Goal: Transaction & Acquisition: Subscribe to service/newsletter

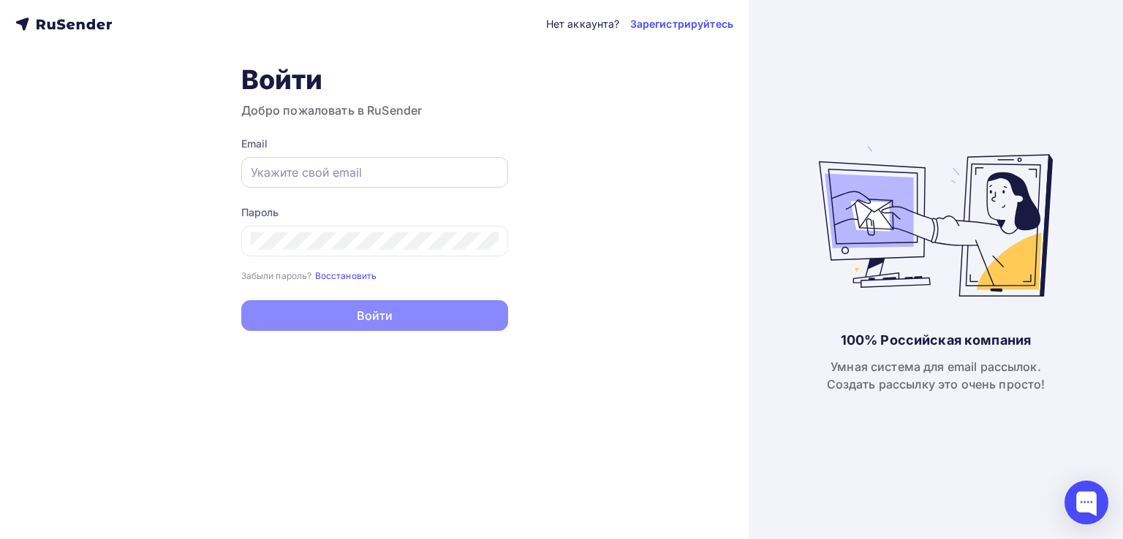
click at [413, 186] on div at bounding box center [374, 172] width 267 height 31
click at [374, 175] on input "text" at bounding box center [375, 173] width 248 height 18
click at [599, 295] on div "Нет аккаунта? Зарегистрируйтесь Войти Добро пожаловать в RuSender Email Пароль …" at bounding box center [374, 269] width 748 height 539
click at [300, 232] on div at bounding box center [374, 241] width 267 height 31
click at [319, 176] on input "text" at bounding box center [375, 173] width 248 height 18
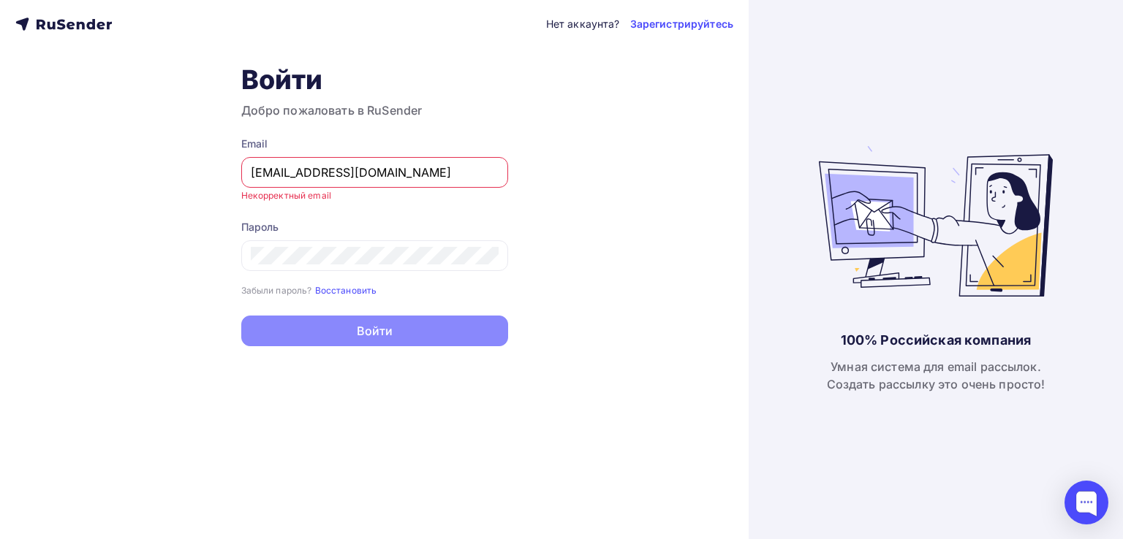
click at [243, 170] on div "[EMAIL_ADDRESS][DOMAIN_NAME]" at bounding box center [374, 172] width 267 height 31
click at [252, 171] on input "[EMAIL_ADDRESS][DOMAIN_NAME]" at bounding box center [375, 173] width 248 height 18
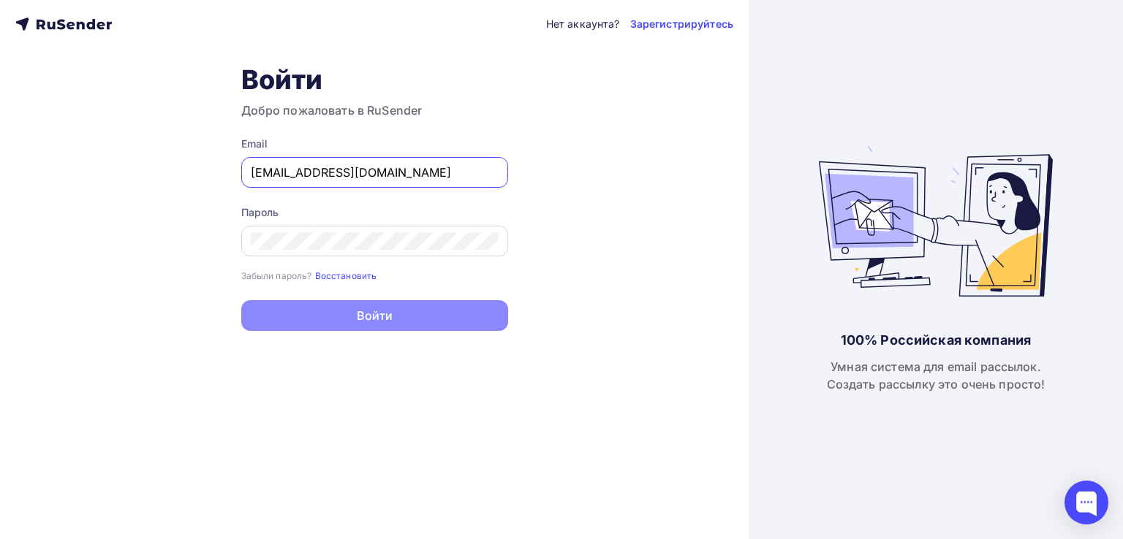
type input "[EMAIL_ADDRESS][DOMAIN_NAME]"
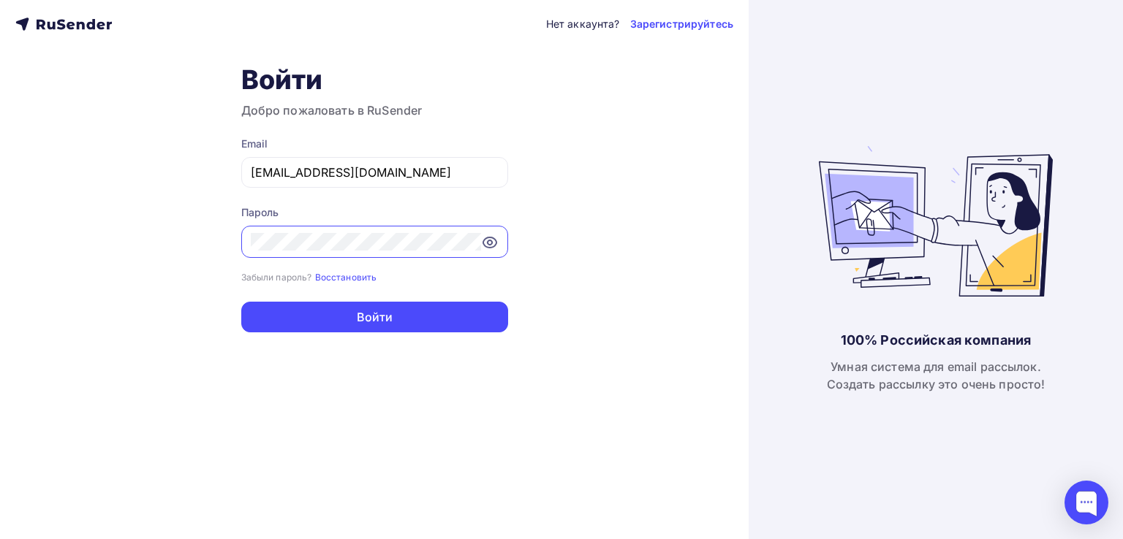
click at [241, 302] on button "Войти" at bounding box center [374, 317] width 267 height 31
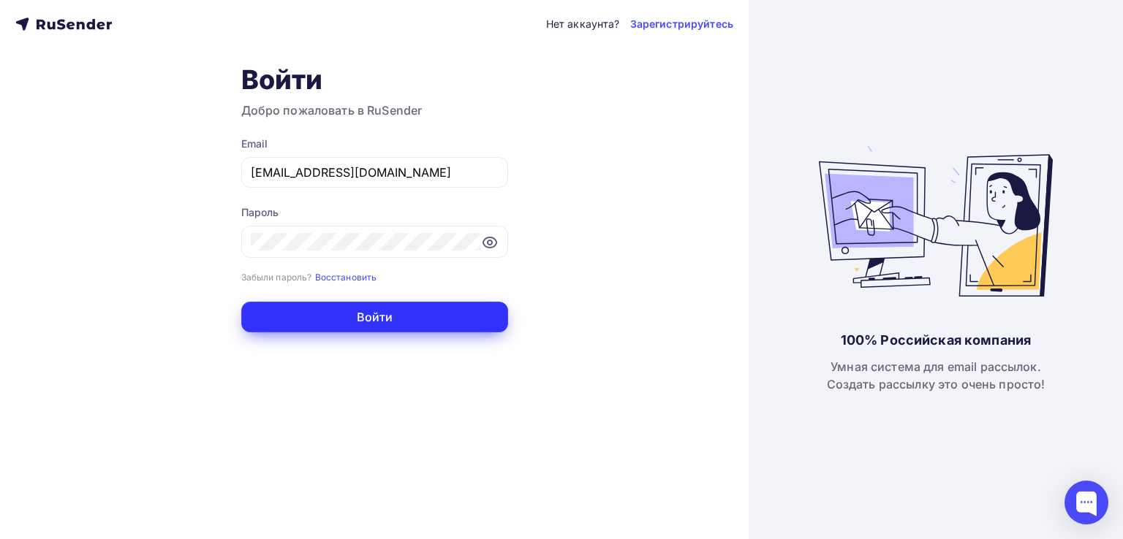
click at [382, 319] on button "Войти" at bounding box center [374, 317] width 267 height 31
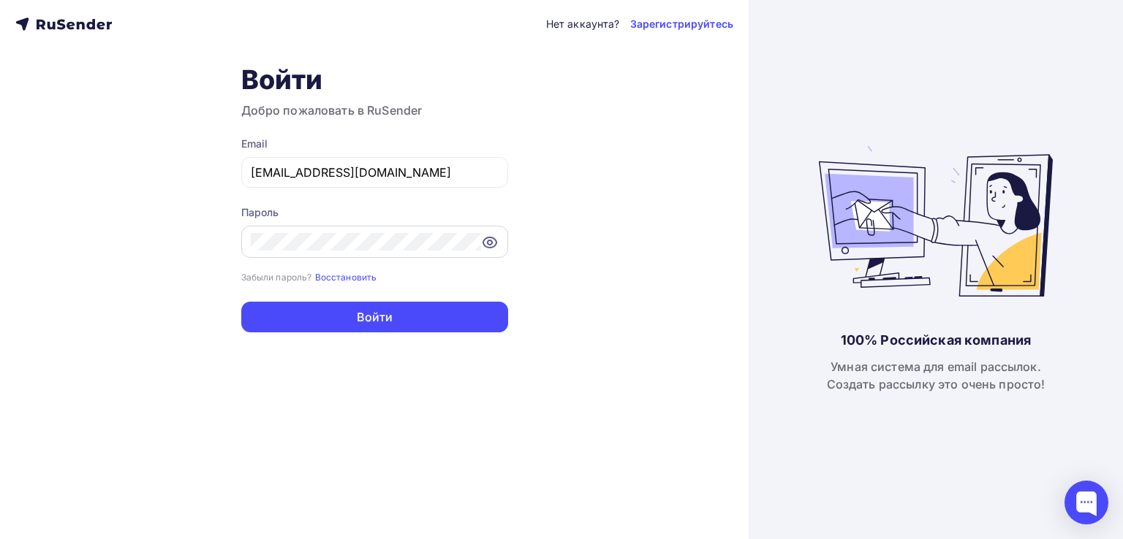
click at [487, 238] on icon at bounding box center [489, 243] width 13 height 10
click at [487, 237] on icon at bounding box center [490, 243] width 18 height 18
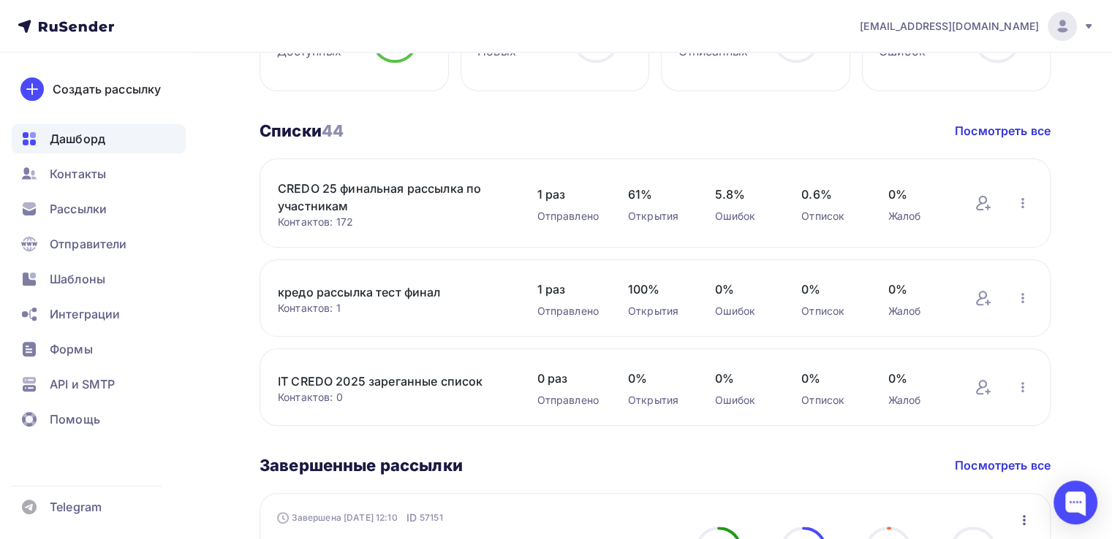
scroll to position [462, 0]
click at [425, 197] on link "CREDO 25 финальная рассылка по участникам" at bounding box center [392, 198] width 229 height 35
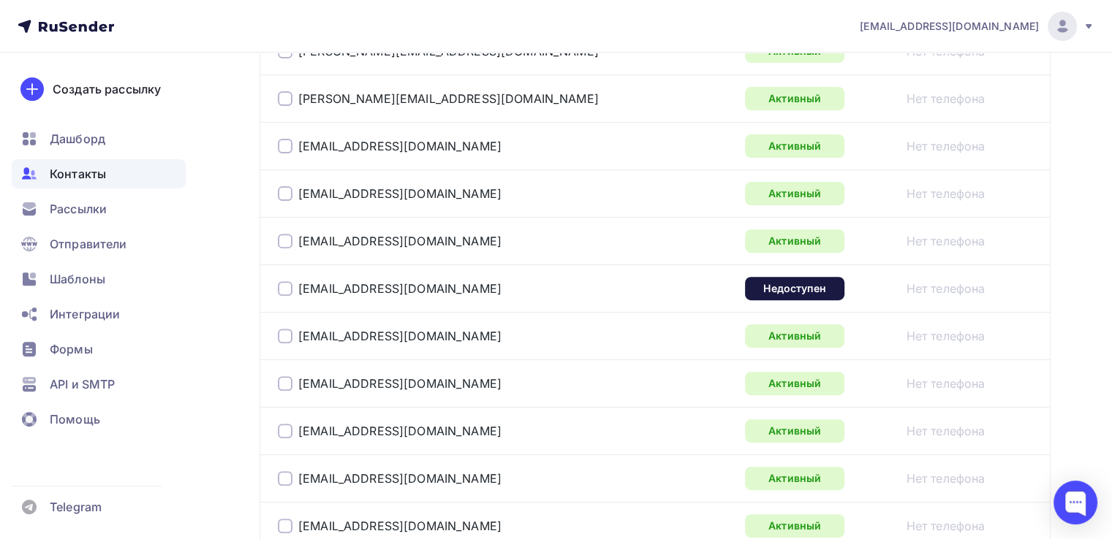
scroll to position [477, 0]
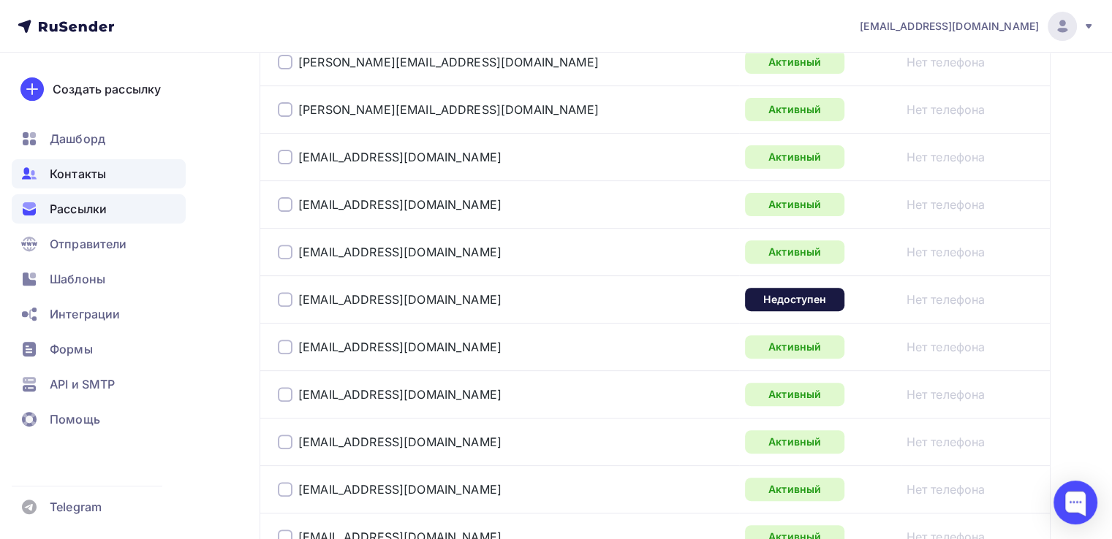
click at [156, 210] on div "Рассылки" at bounding box center [99, 208] width 174 height 29
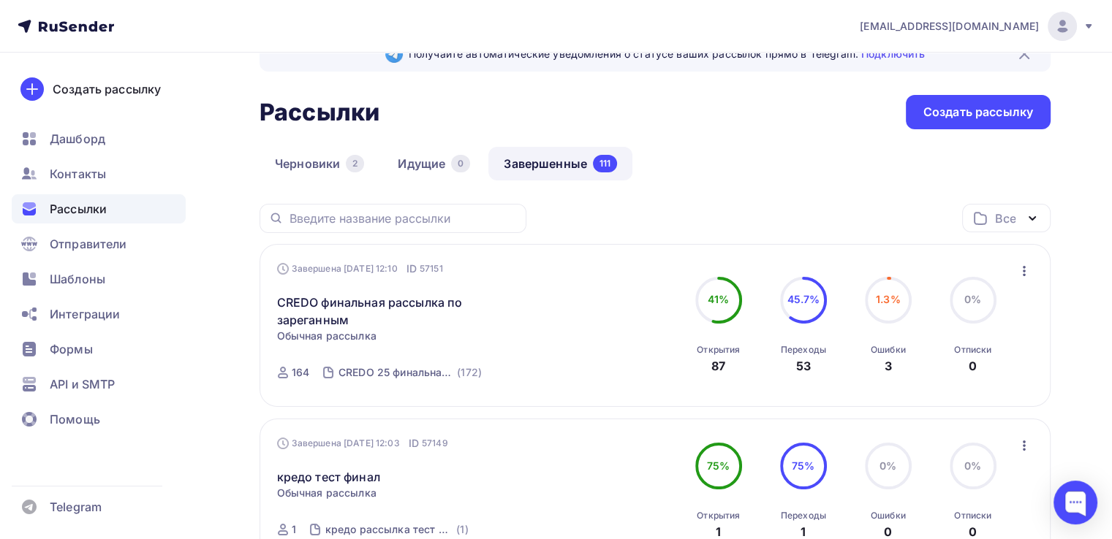
scroll to position [50, 0]
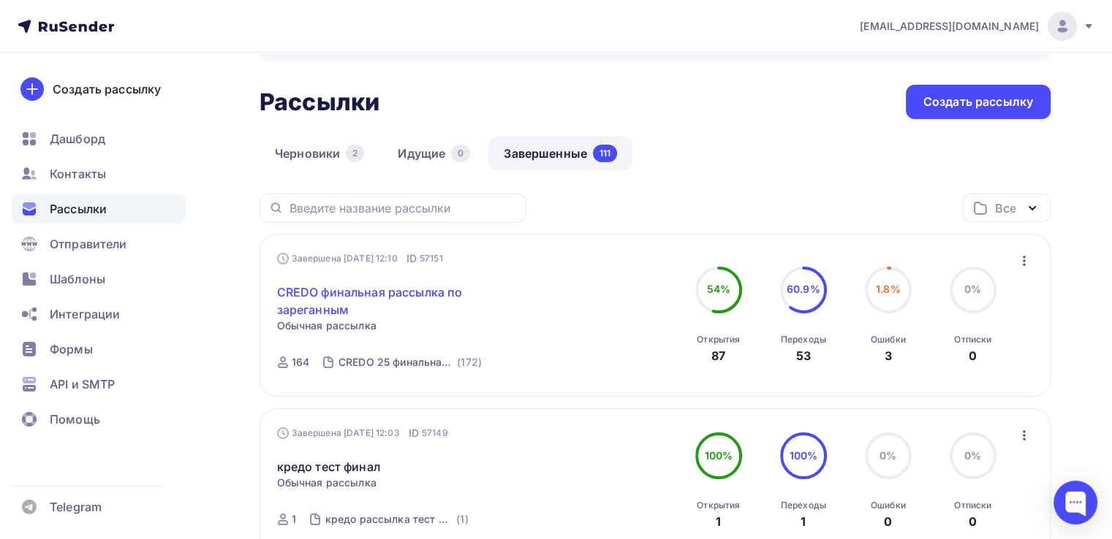
click at [381, 296] on link "CREDO финальная рассылка по зареганным" at bounding box center [402, 301] width 251 height 35
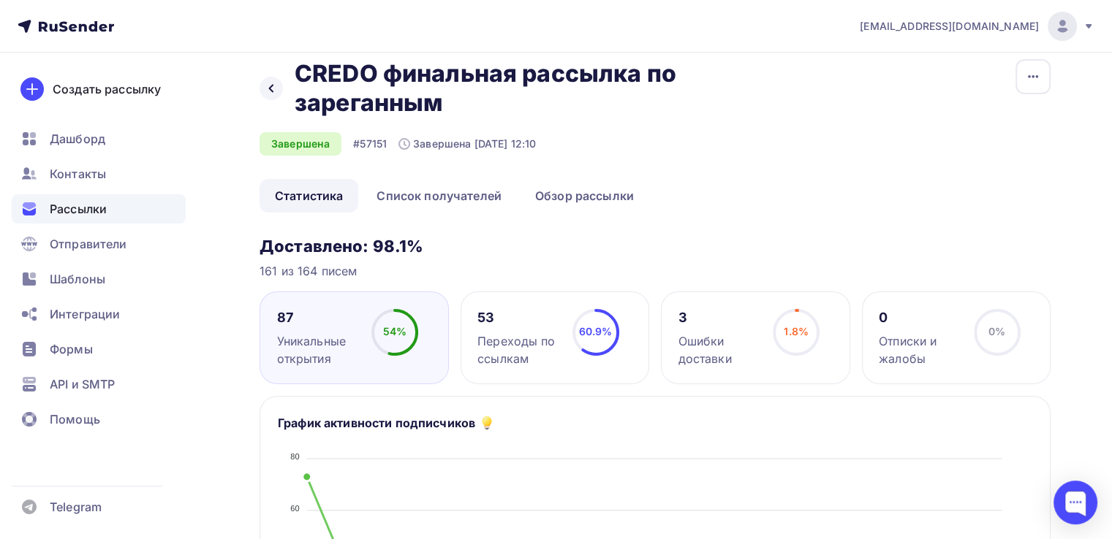
scroll to position [16, 0]
click at [576, 201] on link "Обзор рассылки" at bounding box center [584, 197] width 129 height 34
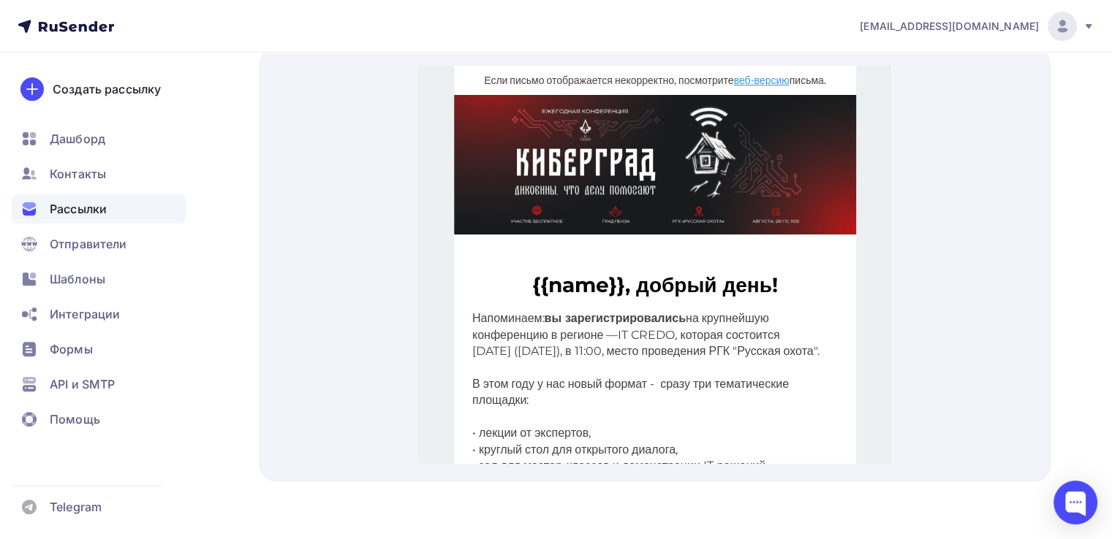
click at [532, 259] on span "{{name}}, добрый день!" at bounding box center [655, 267] width 246 height 25
drag, startPoint x: 525, startPoint y: 262, endPoint x: 618, endPoint y: 277, distance: 94.0
click at [618, 277] on span "{{name}}, добрый день!" at bounding box center [655, 267] width 246 height 25
click at [599, 282] on h1 "{{name}}, добрый день!" at bounding box center [654, 268] width 365 height 29
click at [73, 140] on span "Дашборд" at bounding box center [78, 139] width 56 height 18
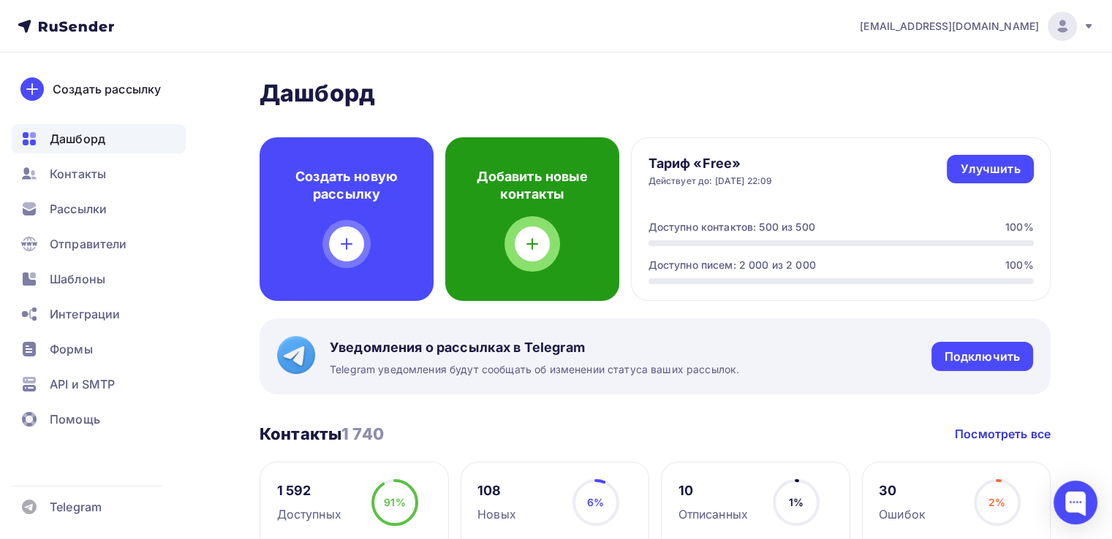
click at [550, 260] on div "Добавить новые контакты" at bounding box center [532, 219] width 174 height 164
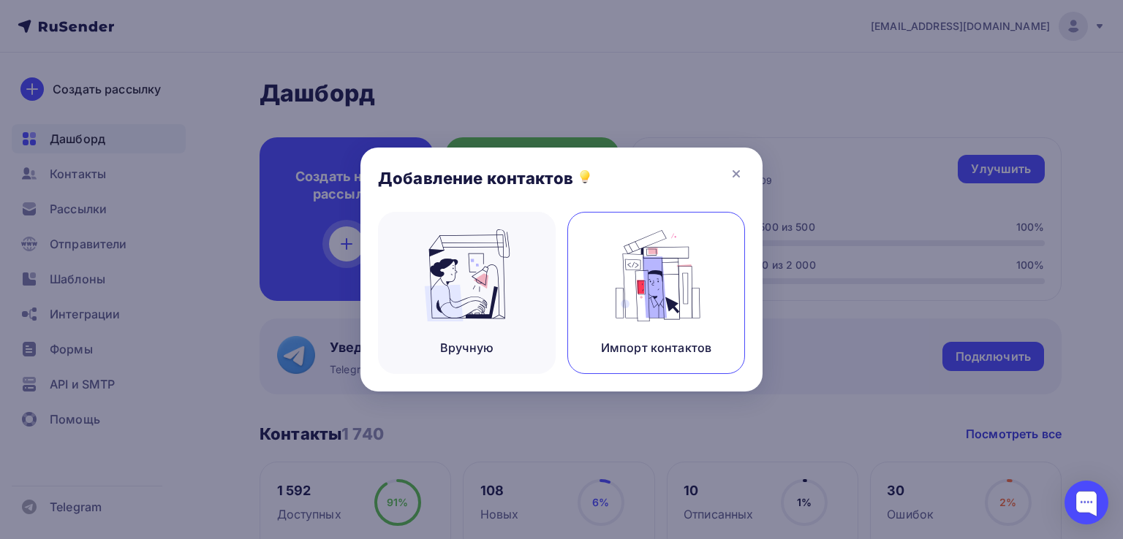
click at [629, 288] on img at bounding box center [656, 275] width 98 height 92
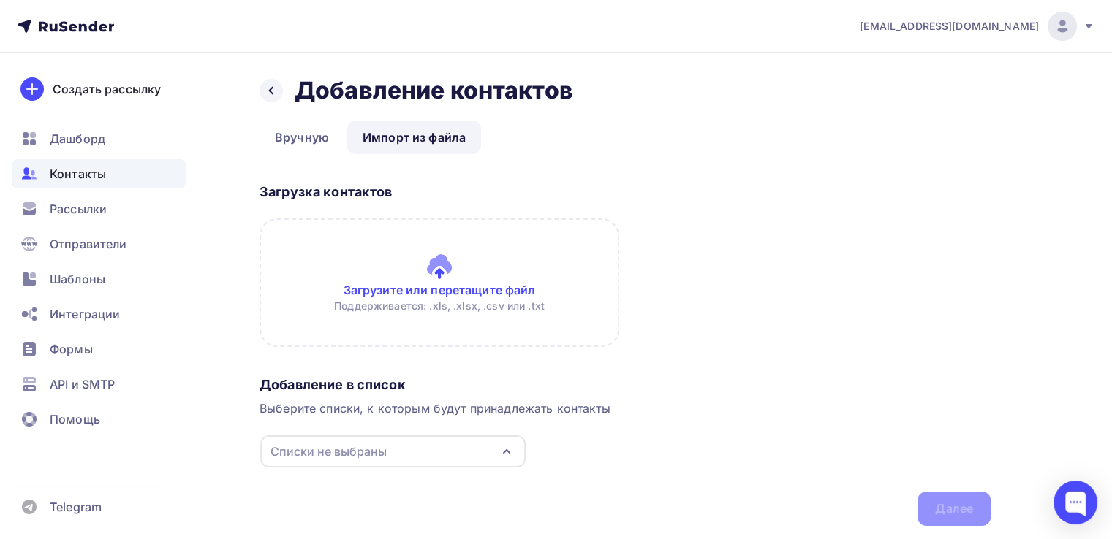
scroll to position [45, 0]
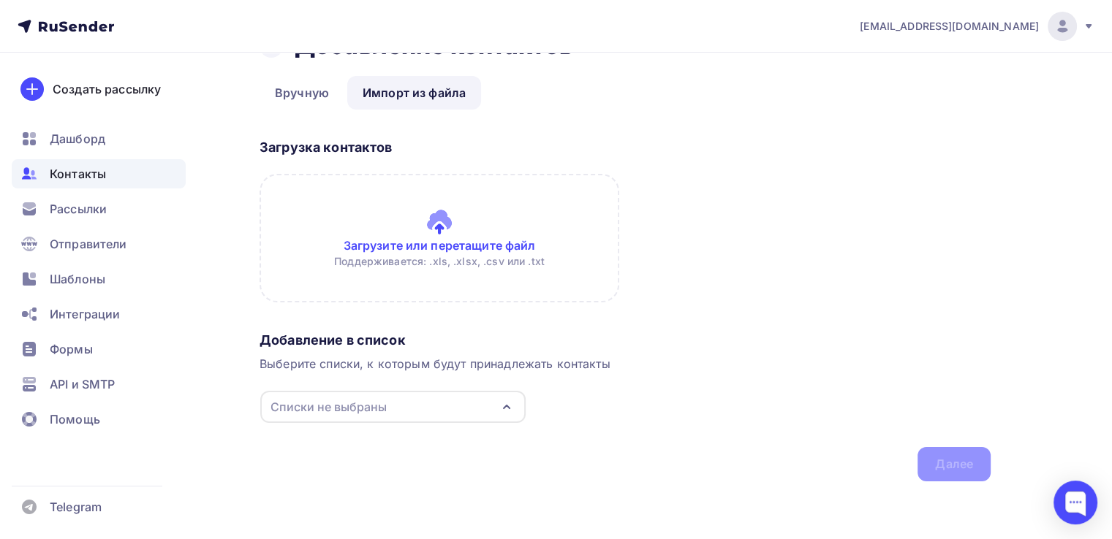
click at [454, 399] on div "Списки не выбраны" at bounding box center [392, 407] width 265 height 32
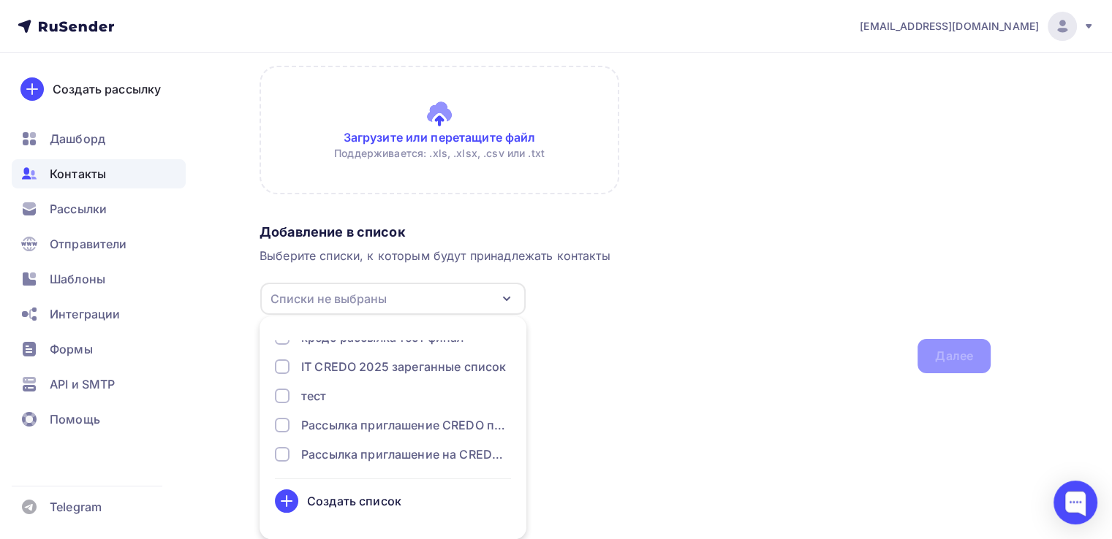
scroll to position [0, 0]
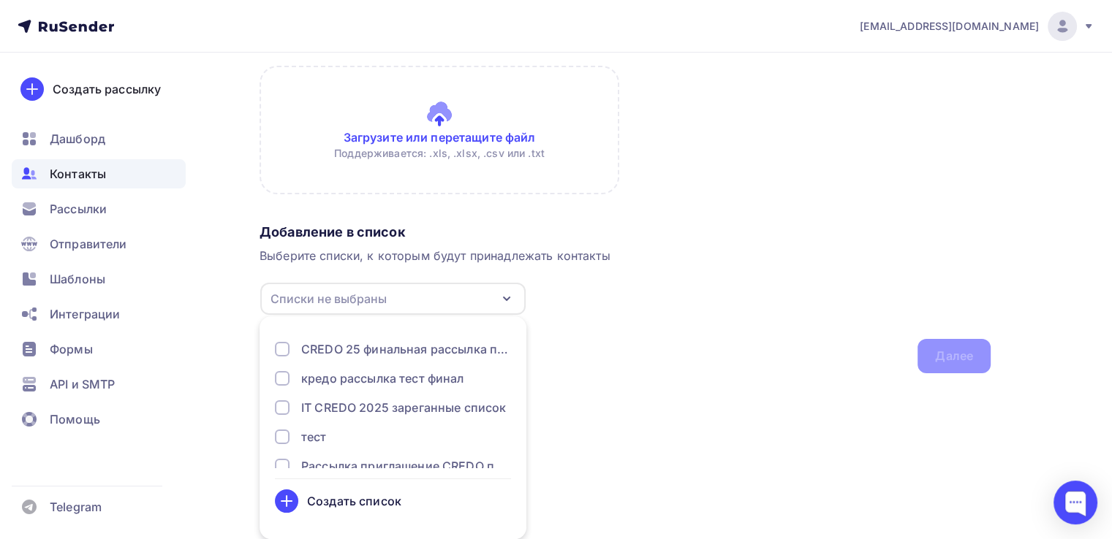
click at [373, 306] on div "Списки не выбраны" at bounding box center [328, 299] width 116 height 18
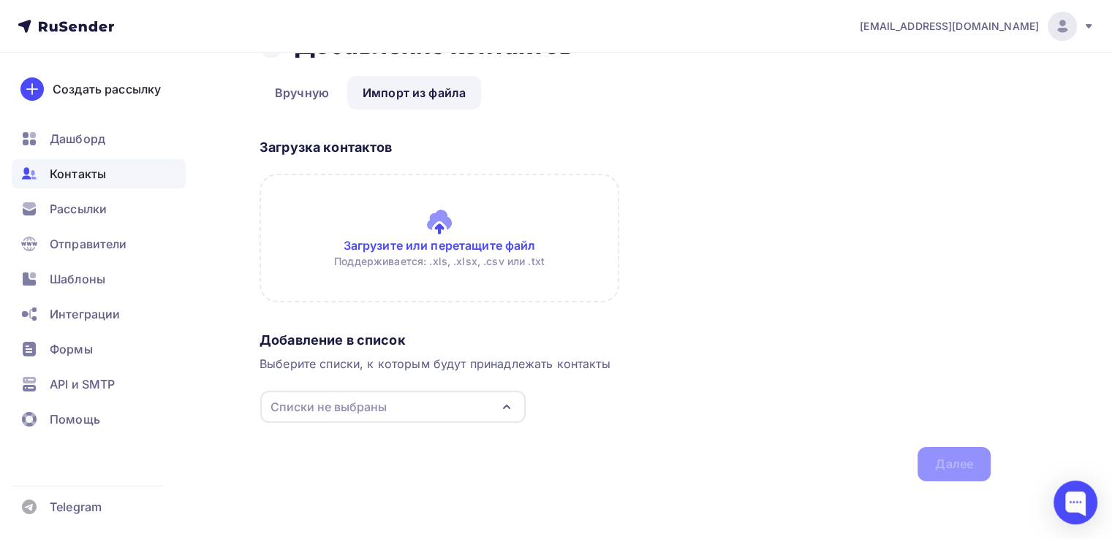
click at [349, 411] on div "Списки не выбраны" at bounding box center [328, 407] width 116 height 18
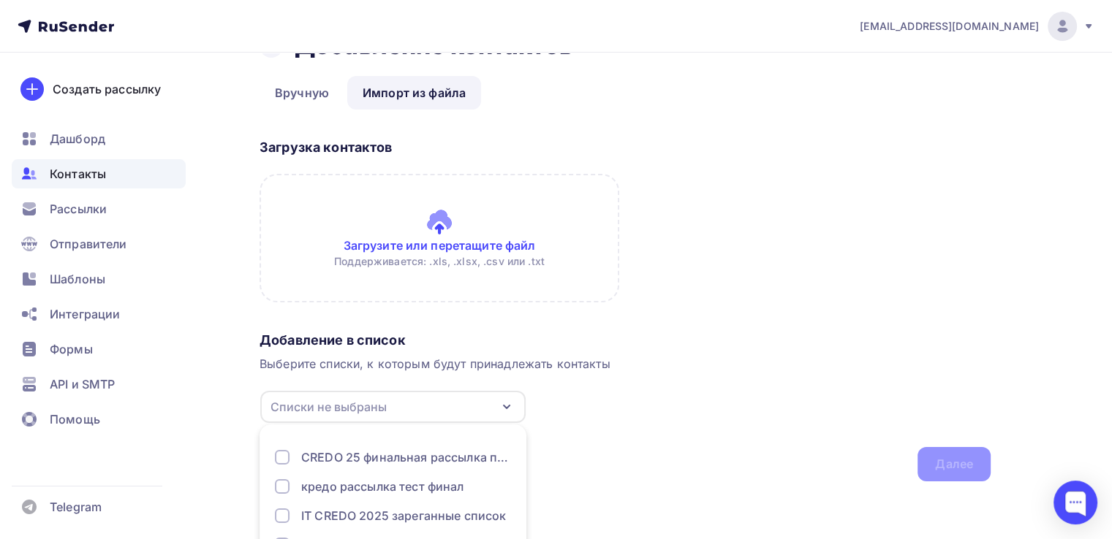
scroll to position [153, 0]
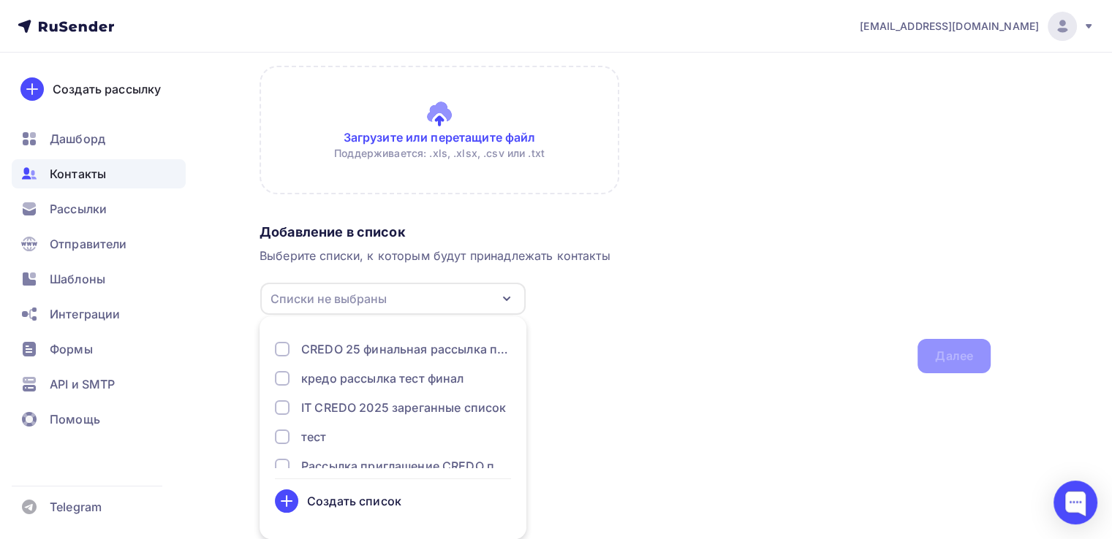
click at [327, 506] on div "Создать список" at bounding box center [354, 502] width 94 height 18
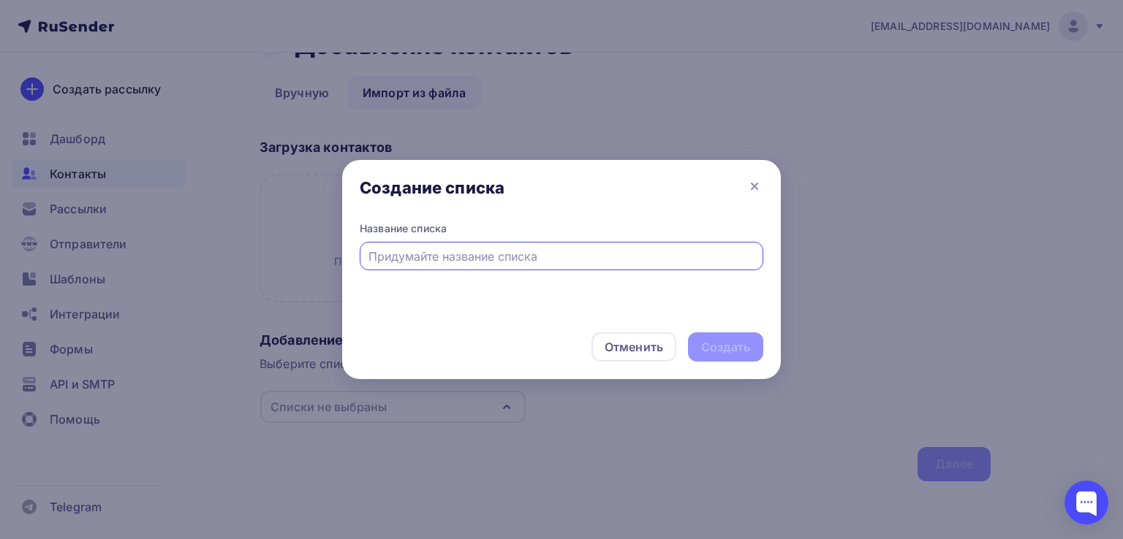
type input "R"
type input "Кто был на CREDO 25"
click at [728, 354] on div "Создать" at bounding box center [725, 347] width 49 height 17
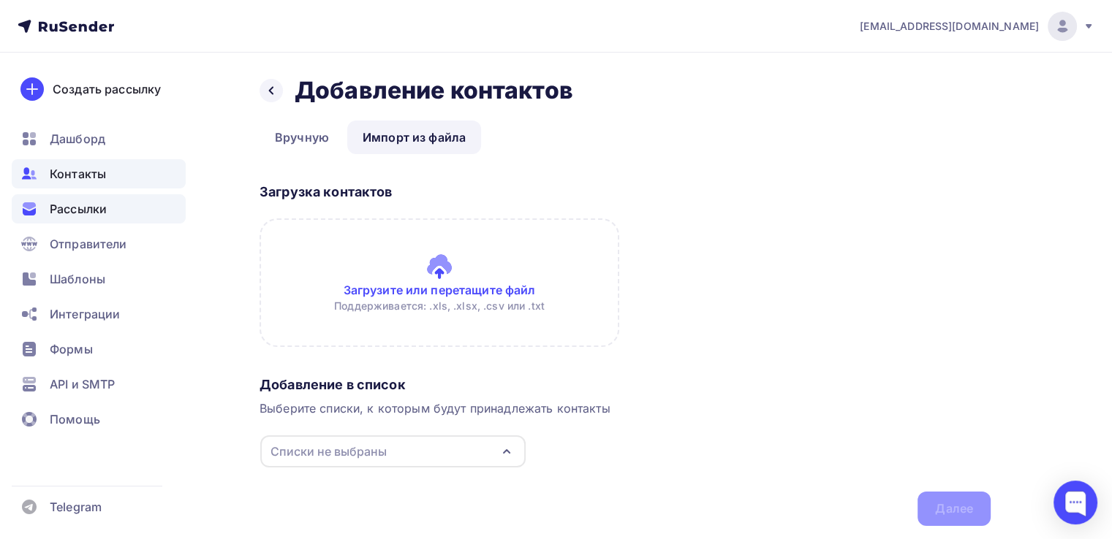
click at [92, 216] on span "Рассылки" at bounding box center [78, 209] width 57 height 18
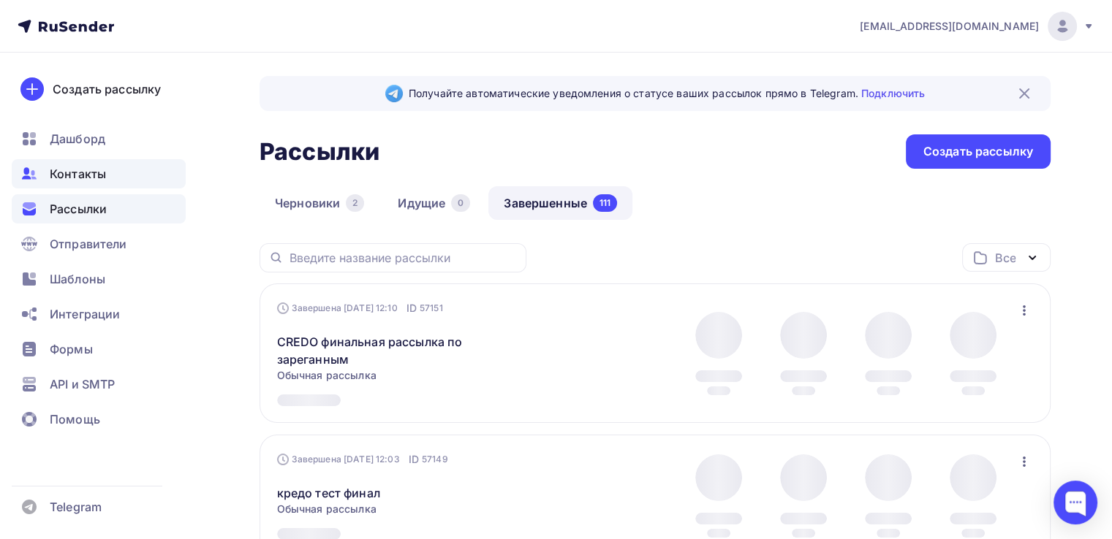
click at [89, 168] on span "Контакты" at bounding box center [78, 174] width 56 height 18
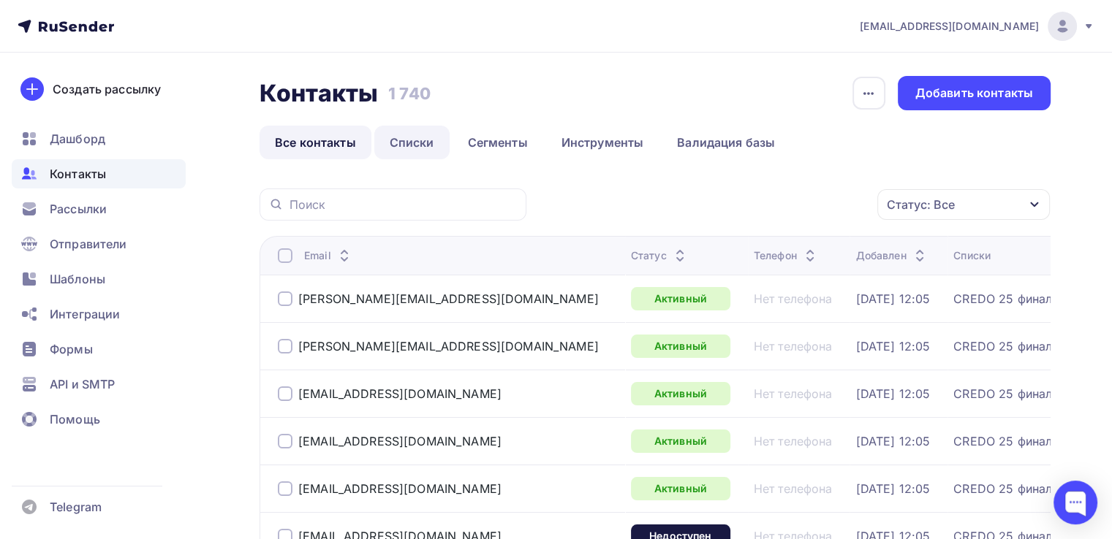
click at [428, 148] on link "Списки" at bounding box center [411, 143] width 75 height 34
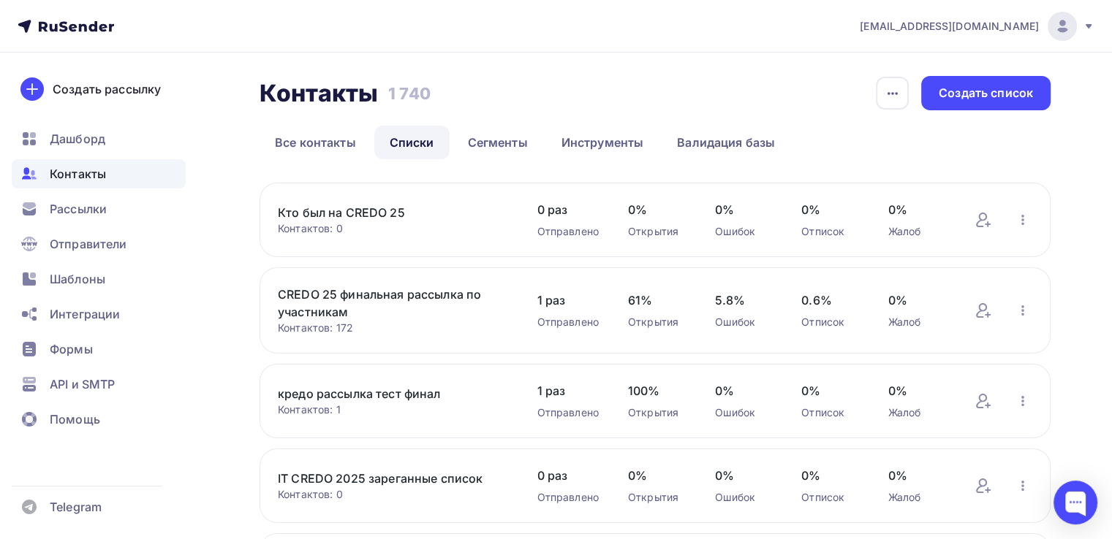
click at [438, 303] on link "CREDO 25 финальная рассылка по участникам" at bounding box center [392, 303] width 229 height 35
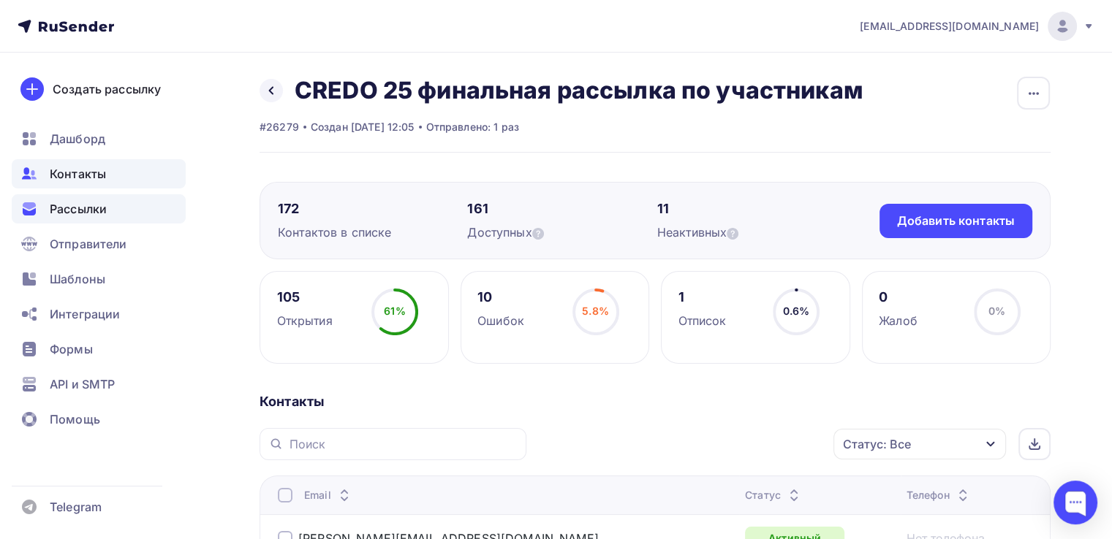
click at [99, 211] on span "Рассылки" at bounding box center [78, 209] width 57 height 18
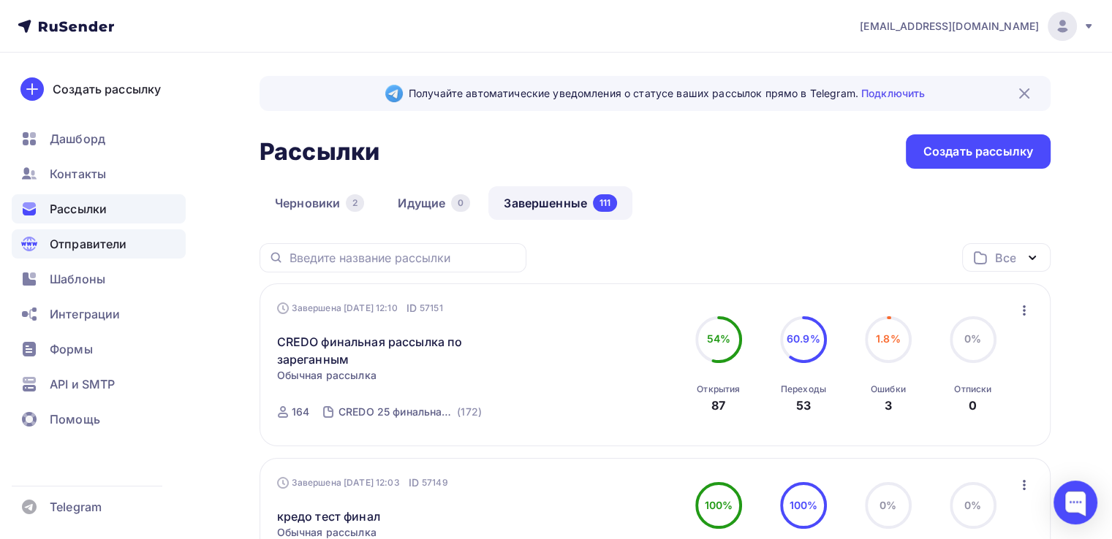
click at [110, 255] on div "Отправители" at bounding box center [99, 243] width 174 height 29
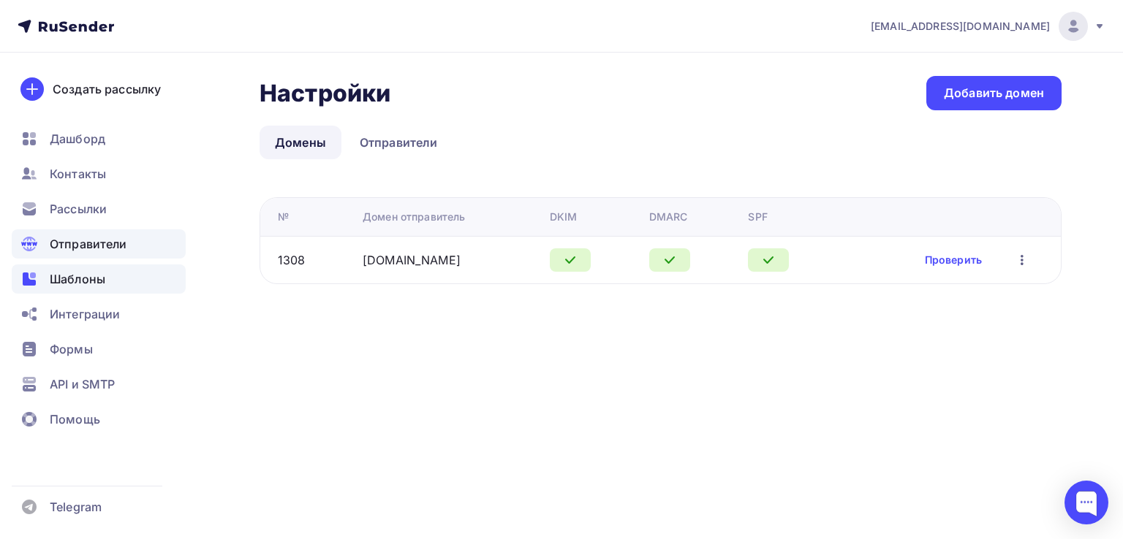
click at [96, 289] on div "Шаблоны" at bounding box center [99, 279] width 174 height 29
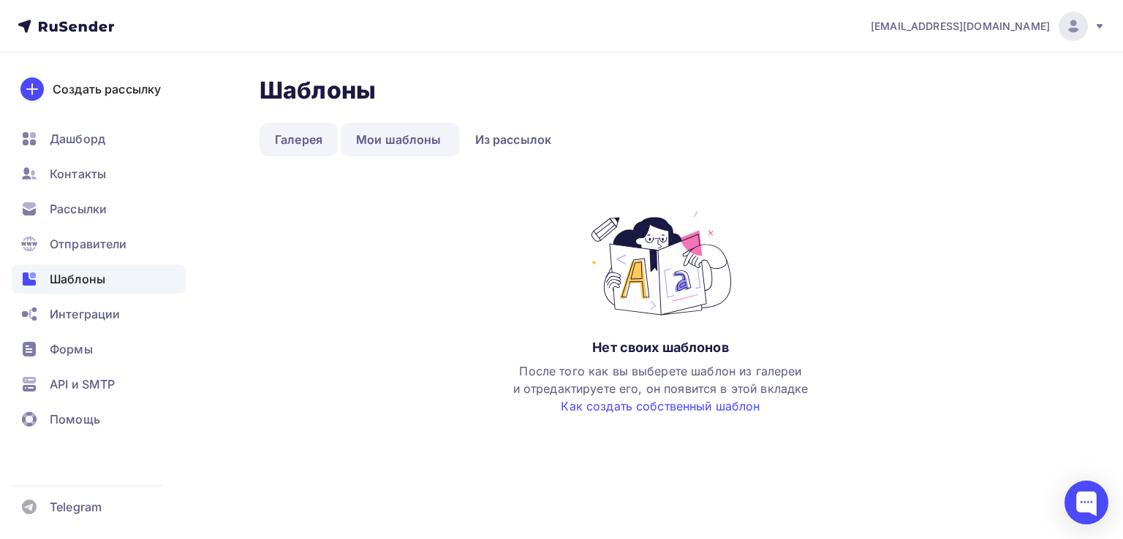
click at [299, 146] on link "Галерея" at bounding box center [298, 140] width 78 height 34
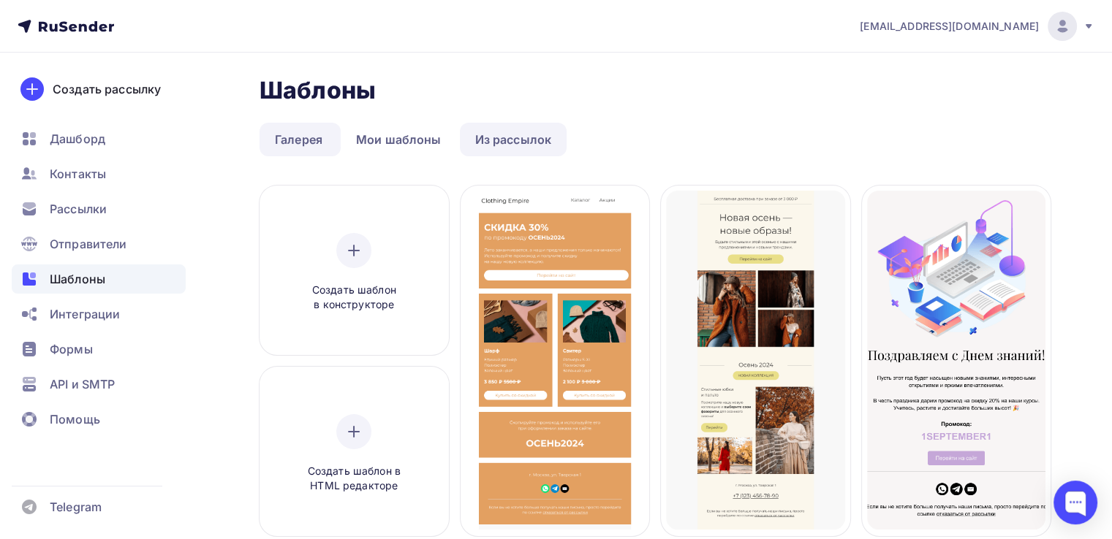
click at [469, 129] on link "Из рассылок" at bounding box center [513, 140] width 107 height 34
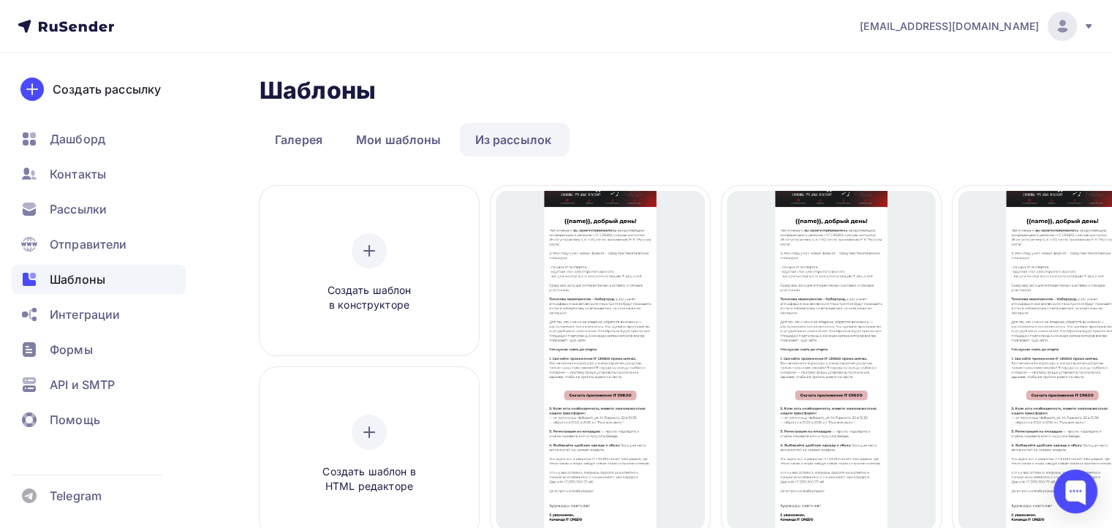
click at [469, 129] on link "Из рассылок" at bounding box center [513, 140] width 107 height 34
click at [510, 151] on link "Из рассылок" at bounding box center [513, 140] width 107 height 34
click at [466, 138] on link "Из рассылок" at bounding box center [513, 140] width 107 height 34
click at [132, 144] on div "Дашборд" at bounding box center [99, 138] width 174 height 29
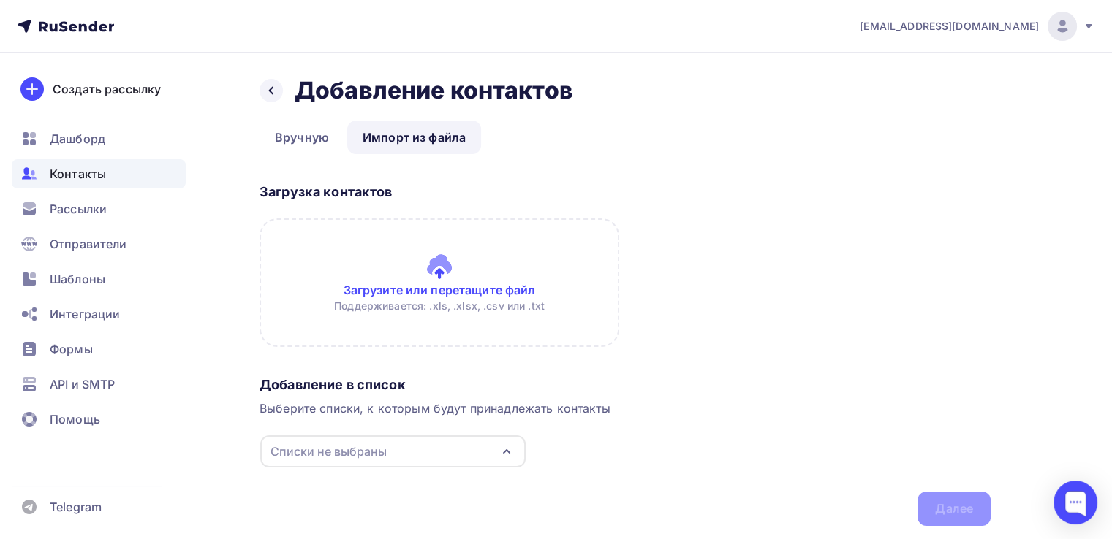
click at [415, 284] on input "file" at bounding box center [439, 283] width 360 height 129
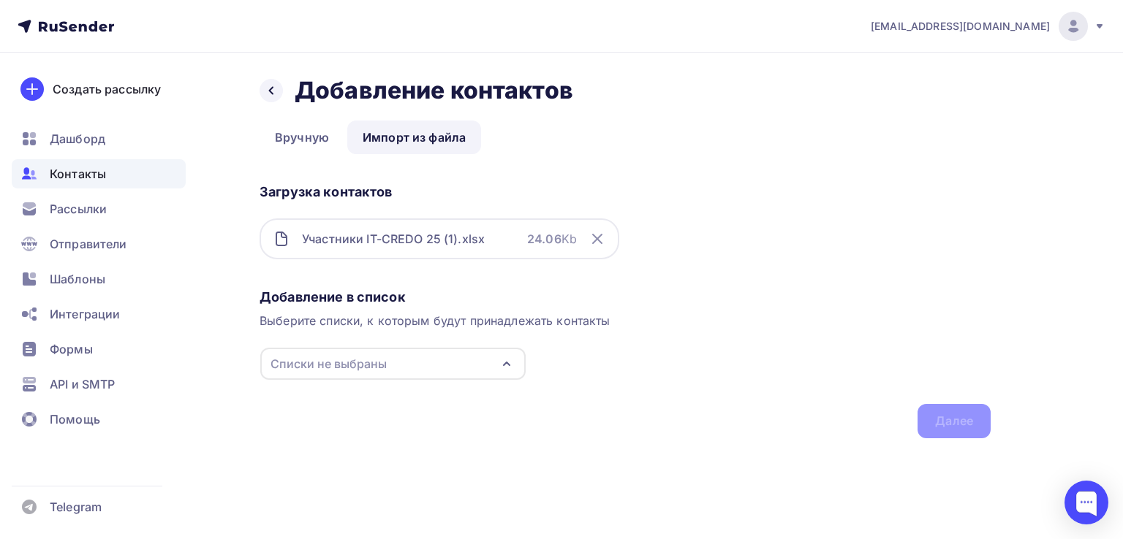
click at [386, 355] on div "Списки не выбраны" at bounding box center [392, 364] width 265 height 32
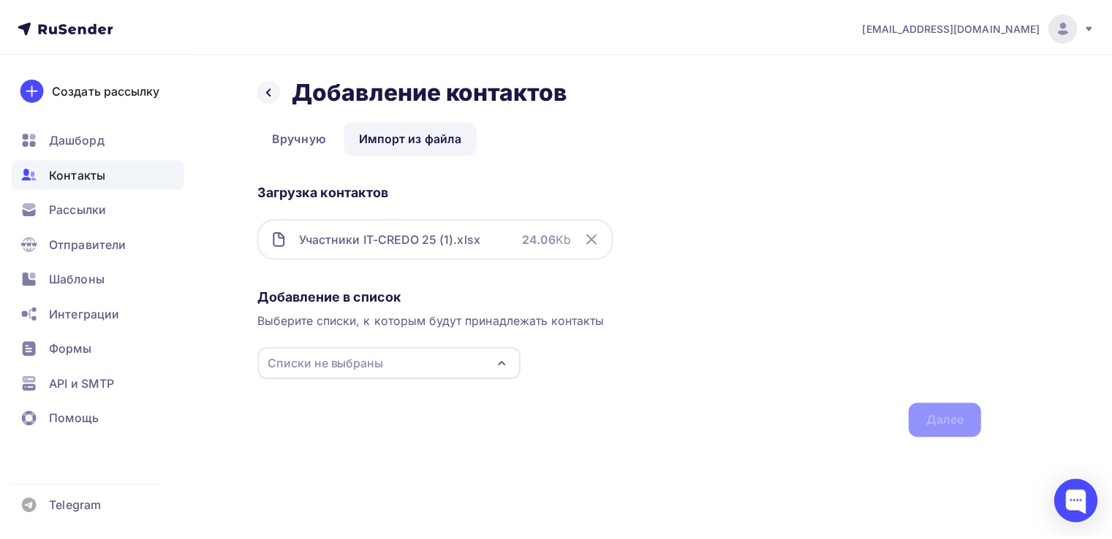
scroll to position [65, 0]
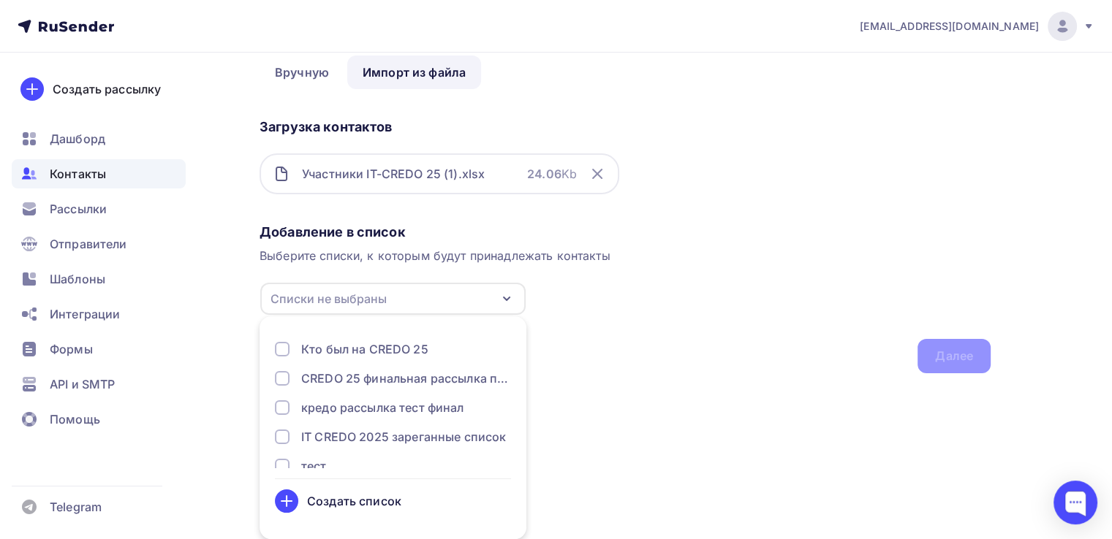
click at [387, 349] on div "Кто был на CREDO 25" at bounding box center [364, 350] width 127 height 18
click at [642, 275] on div "Добавление в список Выберите списки, к которым будут принадлежать контакты Кто …" at bounding box center [624, 296] width 731 height 156
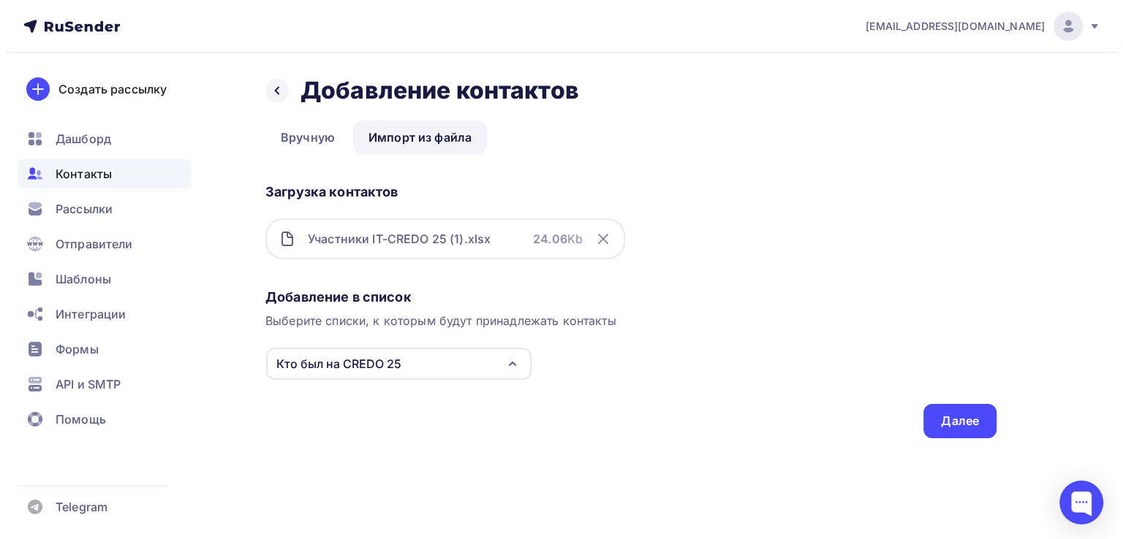
scroll to position [0, 0]
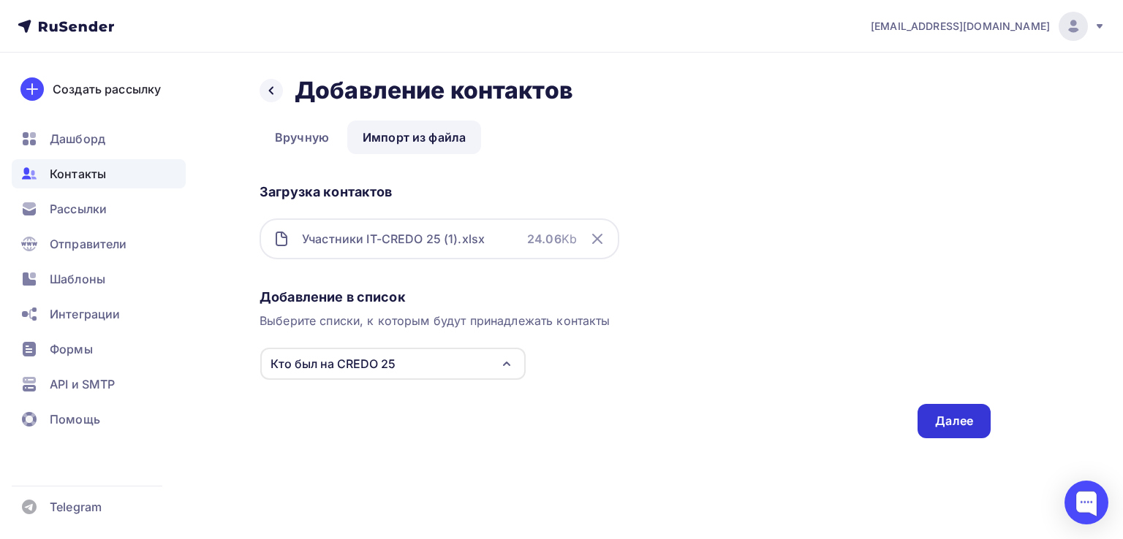
click at [930, 406] on div "Далее" at bounding box center [953, 421] width 73 height 34
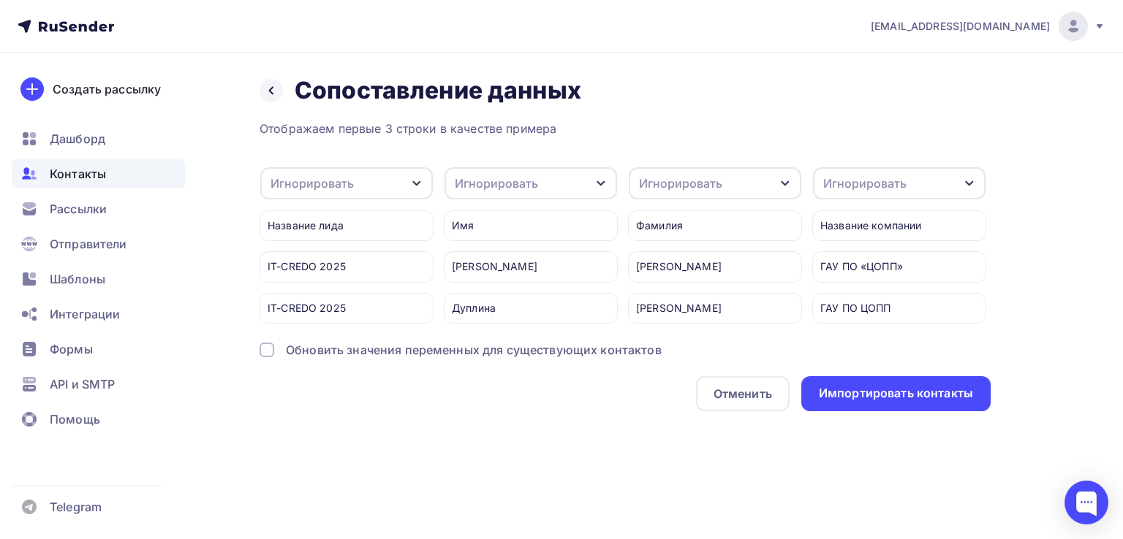
click at [509, 187] on div "Игнорировать" at bounding box center [496, 184] width 83 height 18
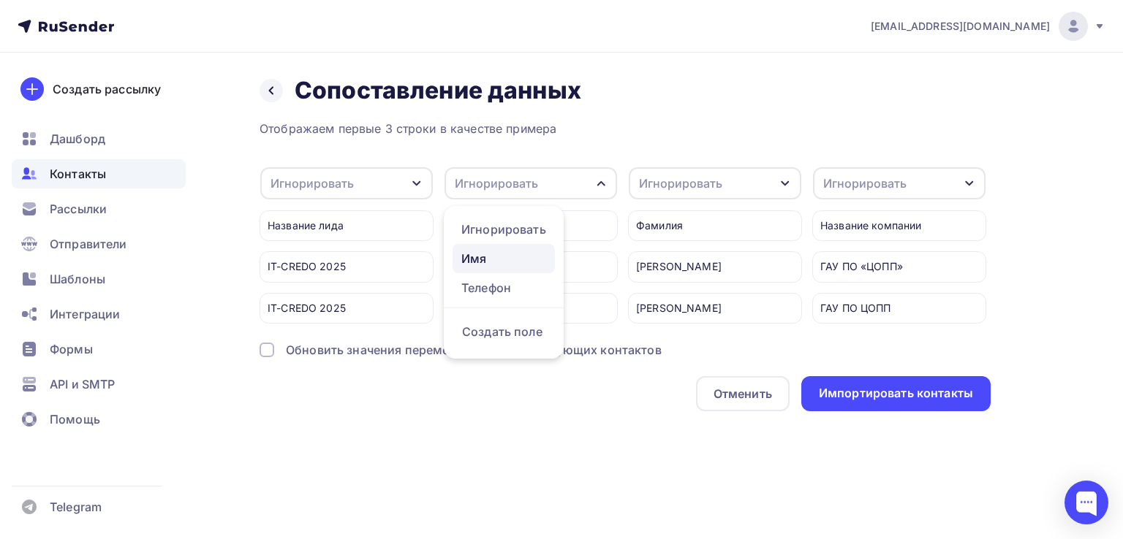
click at [488, 255] on div "Имя" at bounding box center [503, 259] width 85 height 18
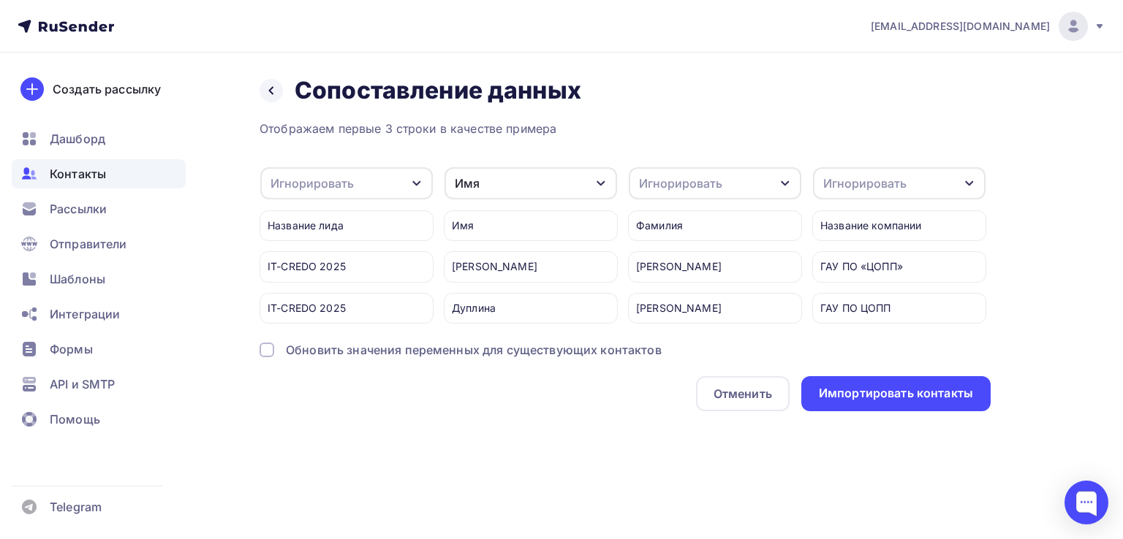
click at [692, 190] on div "Игнорировать" at bounding box center [680, 184] width 83 height 18
click at [688, 264] on div "Игнорировать" at bounding box center [687, 259] width 85 height 18
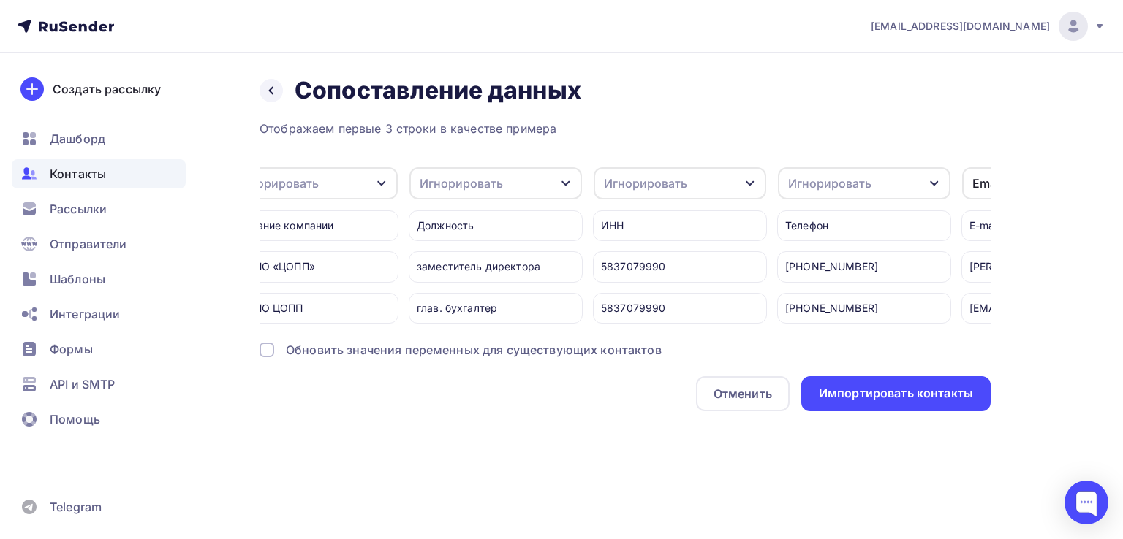
scroll to position [0, 732]
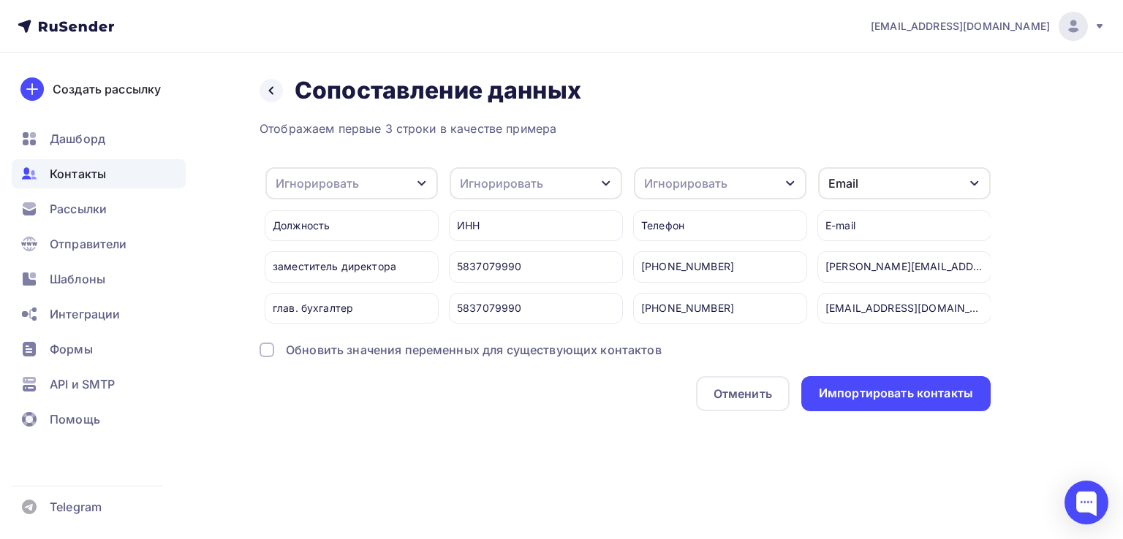
click at [752, 188] on div "Игнорировать" at bounding box center [720, 183] width 172 height 32
click at [702, 281] on div "Телефон" at bounding box center [692, 288] width 85 height 18
click at [678, 141] on div "Отображаем первые 3 строки в качестве примера Игнорировать Игнорировать Создать…" at bounding box center [624, 266] width 731 height 292
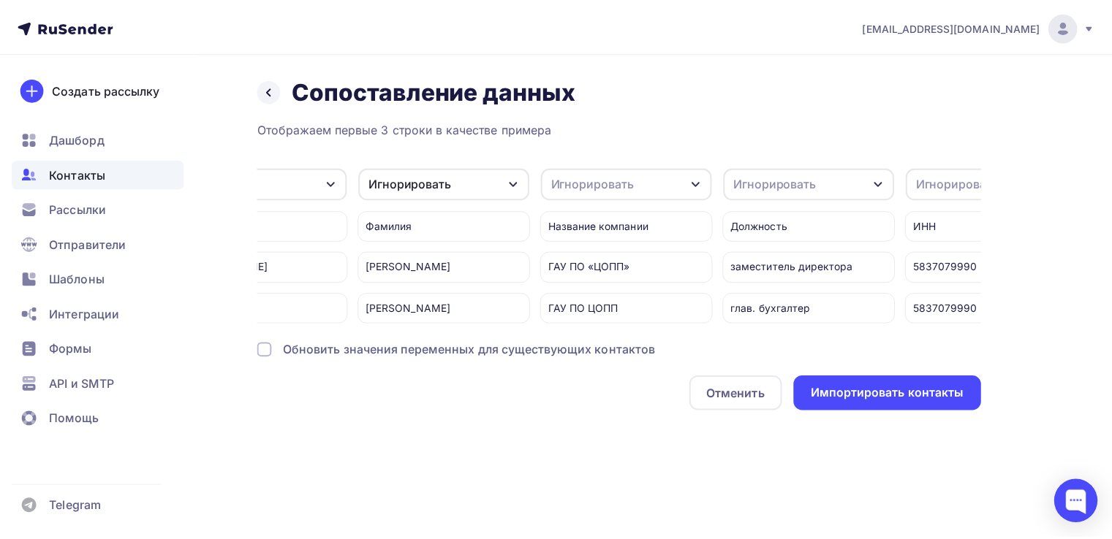
scroll to position [0, 0]
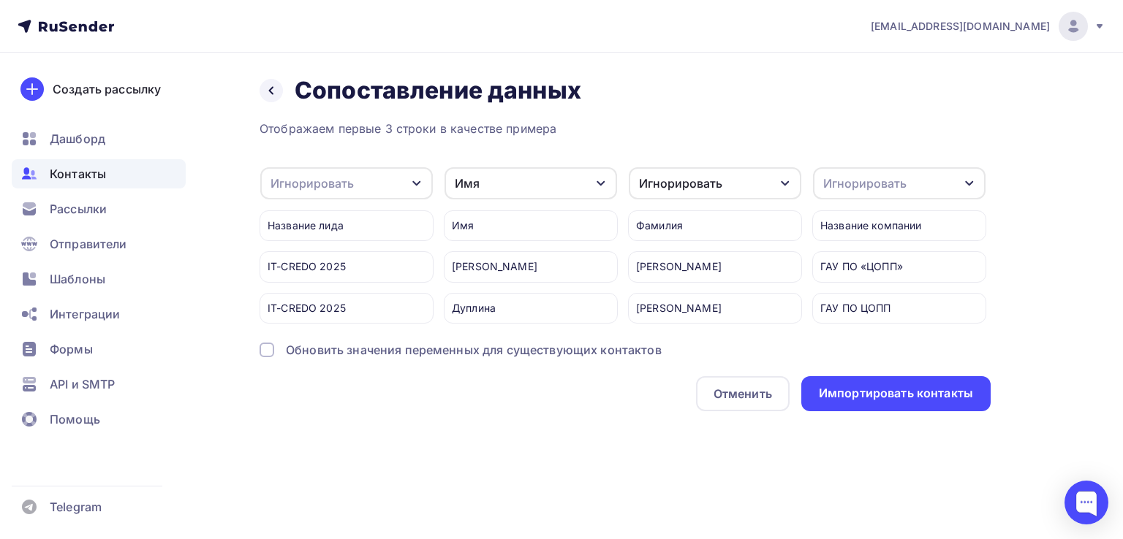
click at [316, 188] on div "Игнорировать" at bounding box center [311, 184] width 83 height 18
click at [889, 411] on div "Импортировать контакты" at bounding box center [895, 393] width 189 height 35
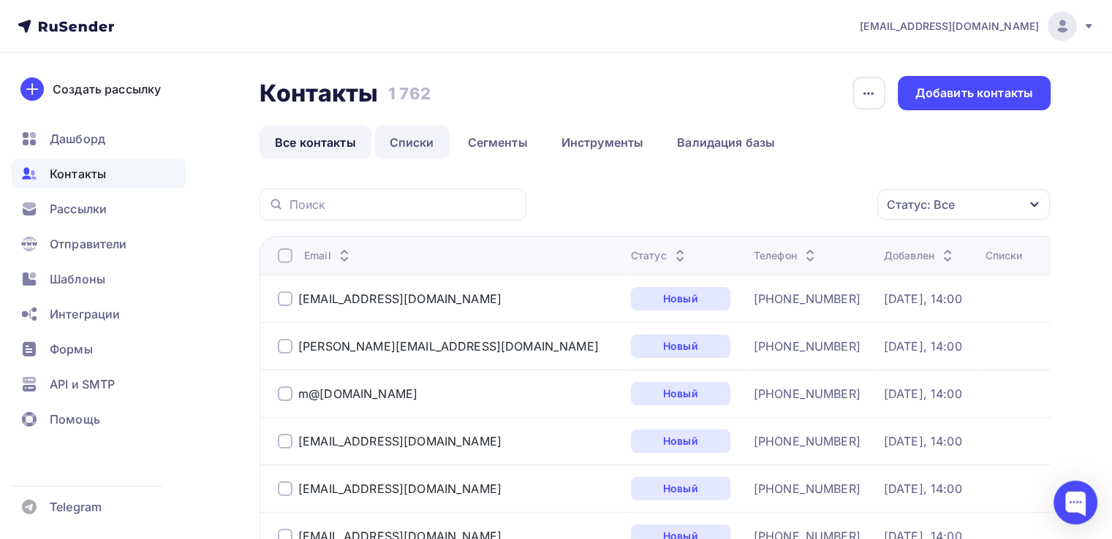
click at [411, 141] on link "Списки" at bounding box center [411, 143] width 75 height 34
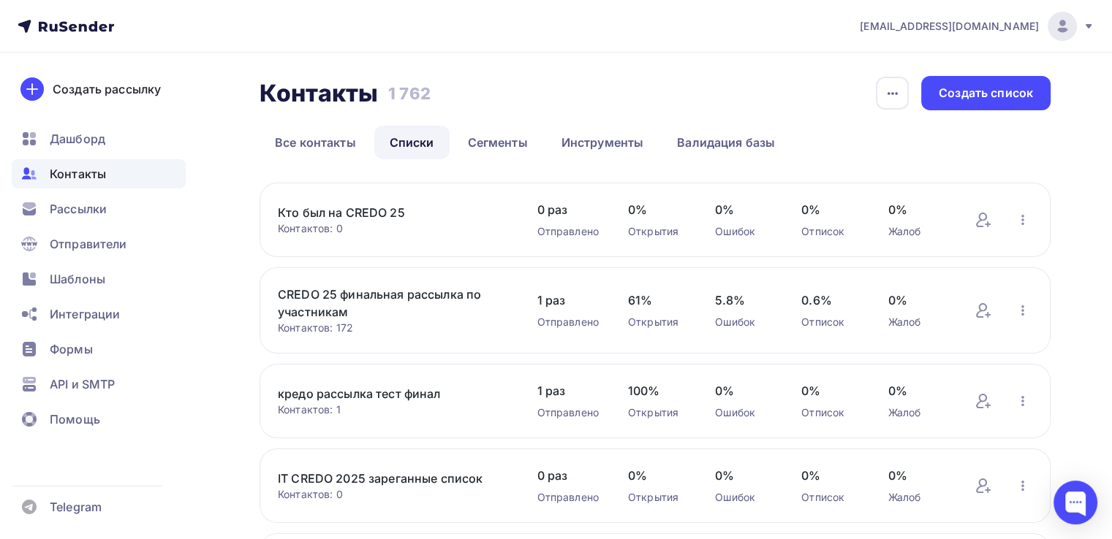
click at [362, 206] on link "Кто был на CREDO 25" at bounding box center [392, 213] width 229 height 18
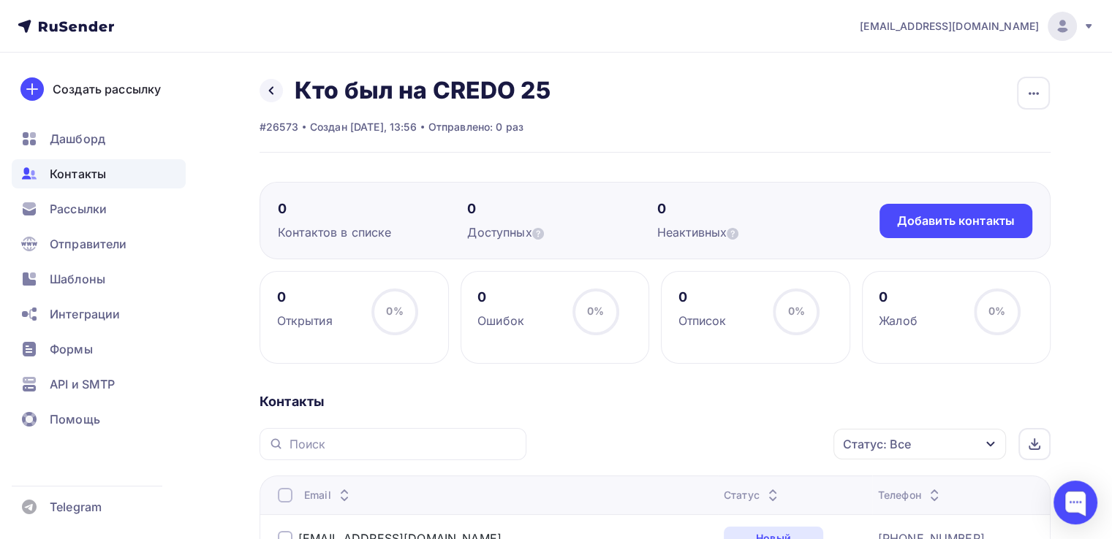
click at [273, 103] on div "Назад Кто был на CREDO 25 Переименовать список Скачать список Отписать адреса Н…" at bounding box center [404, 90] width 291 height 29
click at [270, 88] on icon at bounding box center [271, 91] width 12 height 12
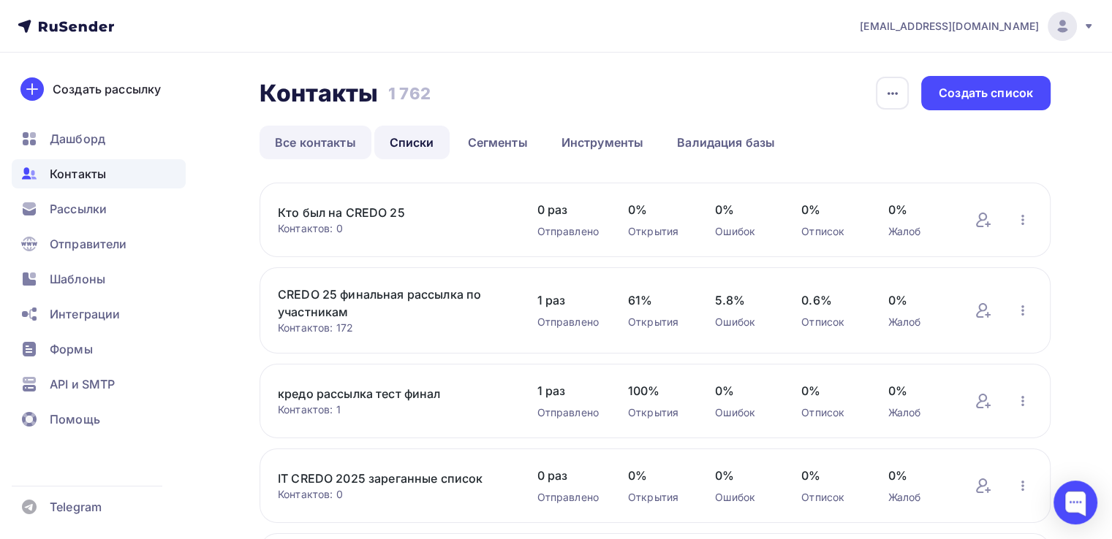
click at [352, 147] on link "Все контакты" at bounding box center [315, 143] width 112 height 34
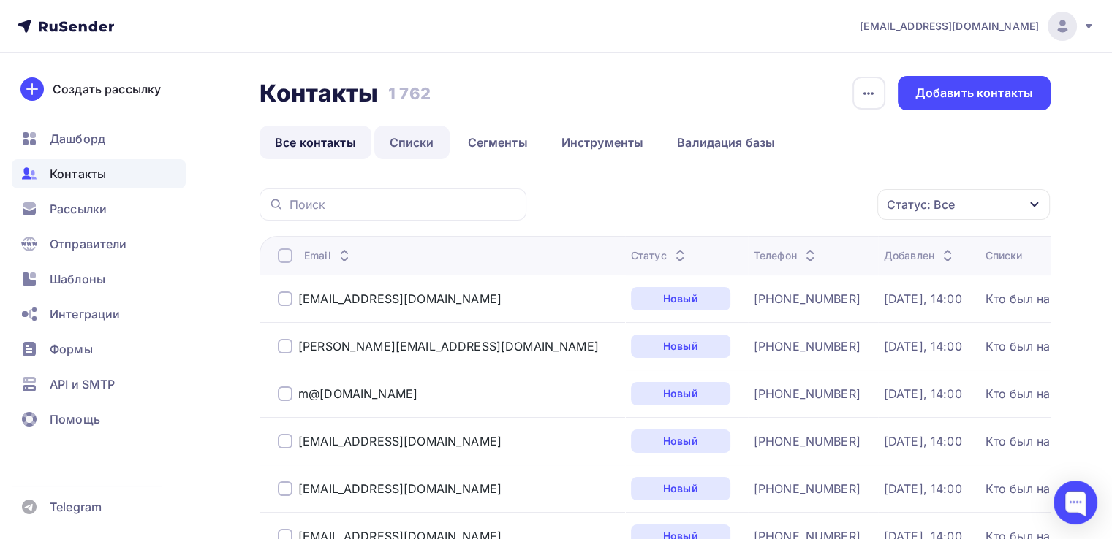
click at [406, 147] on link "Списки" at bounding box center [411, 143] width 75 height 34
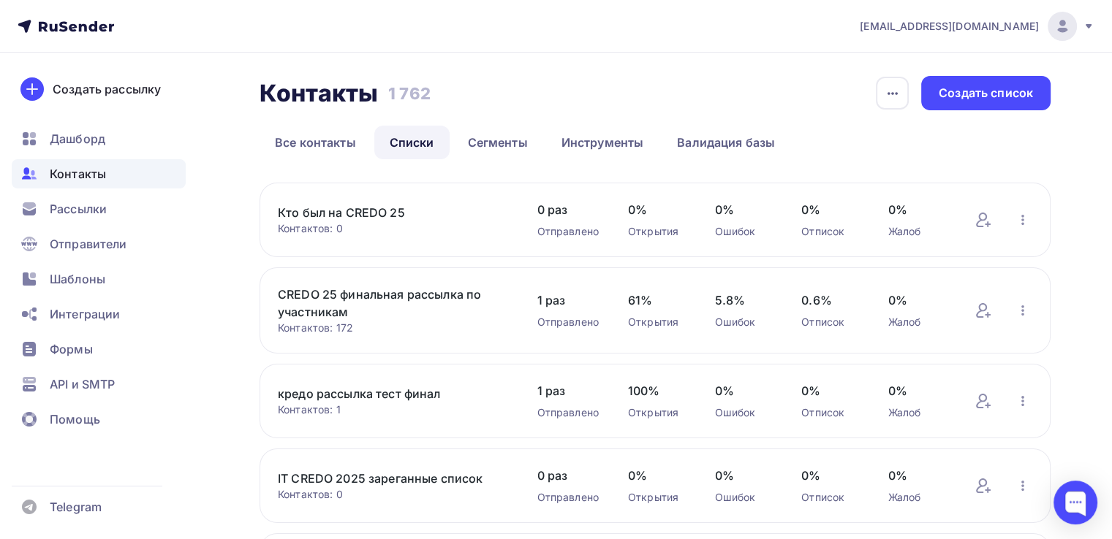
click at [436, 226] on div "Контактов: 0" at bounding box center [392, 228] width 229 height 15
click at [321, 208] on link "Кто был на CREDO 25" at bounding box center [392, 213] width 229 height 18
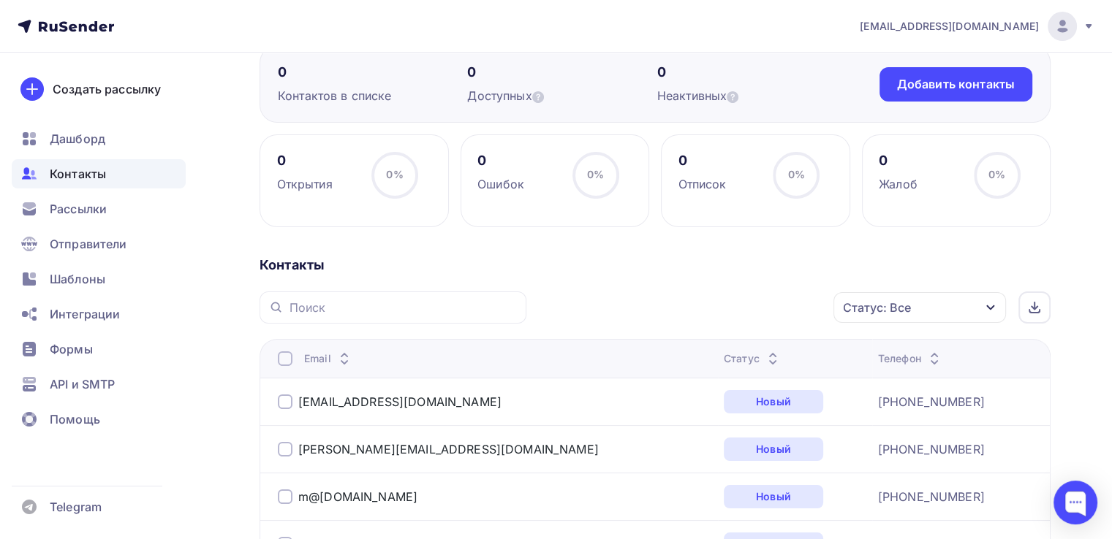
scroll to position [146, 0]
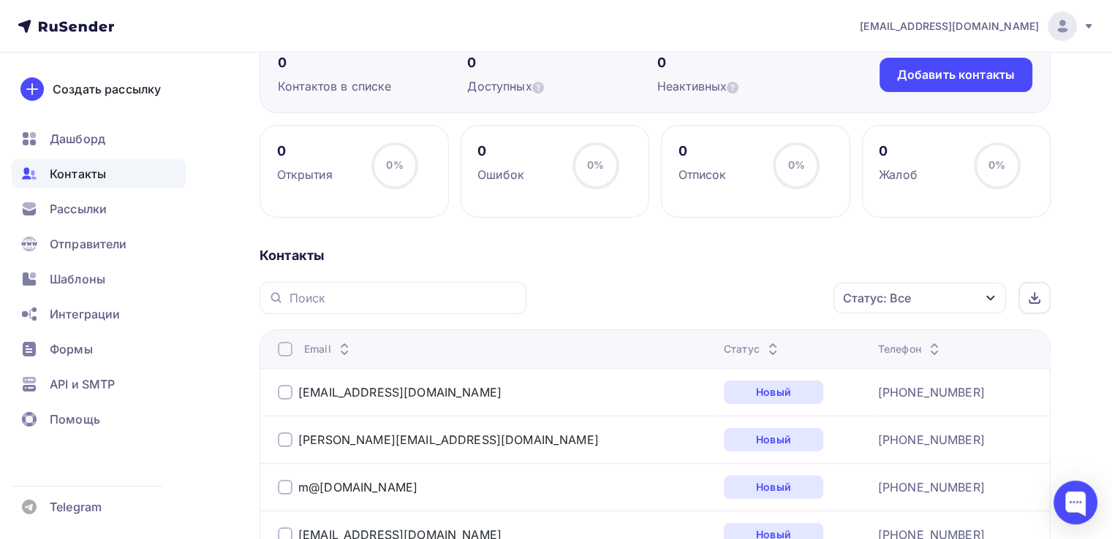
click at [289, 347] on div at bounding box center [285, 349] width 15 height 15
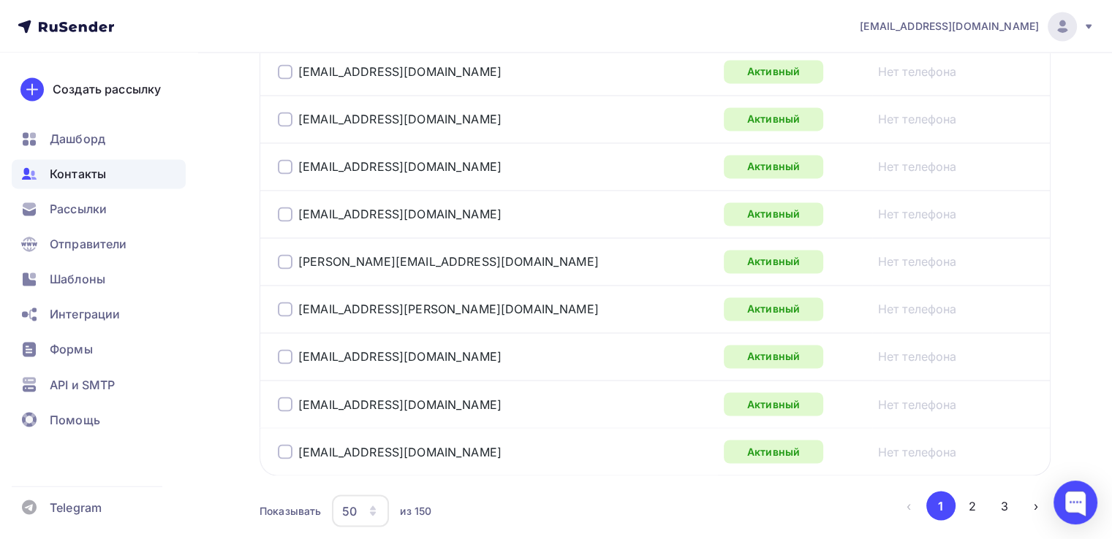
scroll to position [2492, 0]
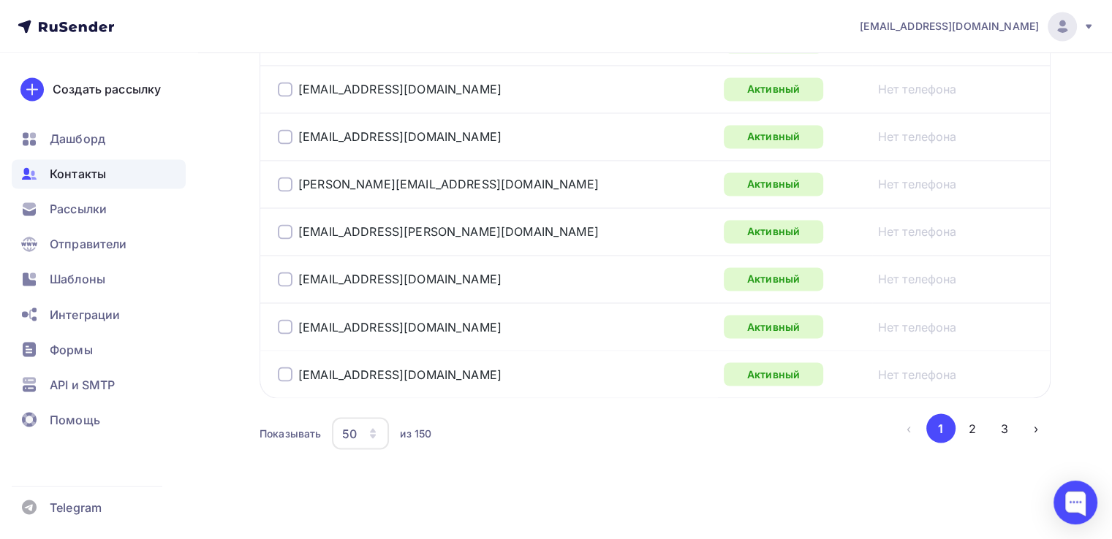
click at [382, 426] on div "50" at bounding box center [360, 433] width 57 height 32
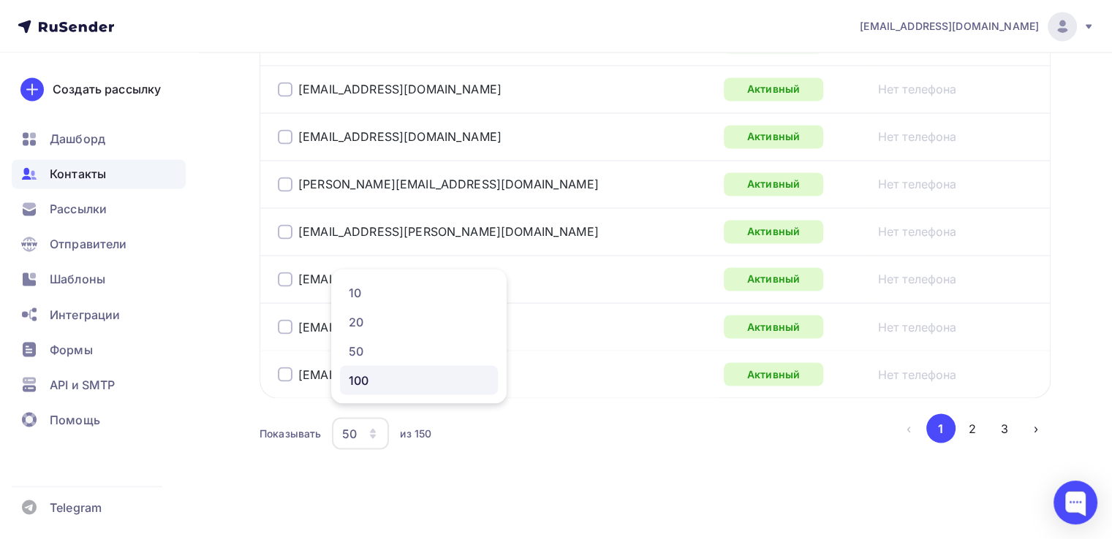
click at [373, 386] on div "100" at bounding box center [419, 380] width 140 height 18
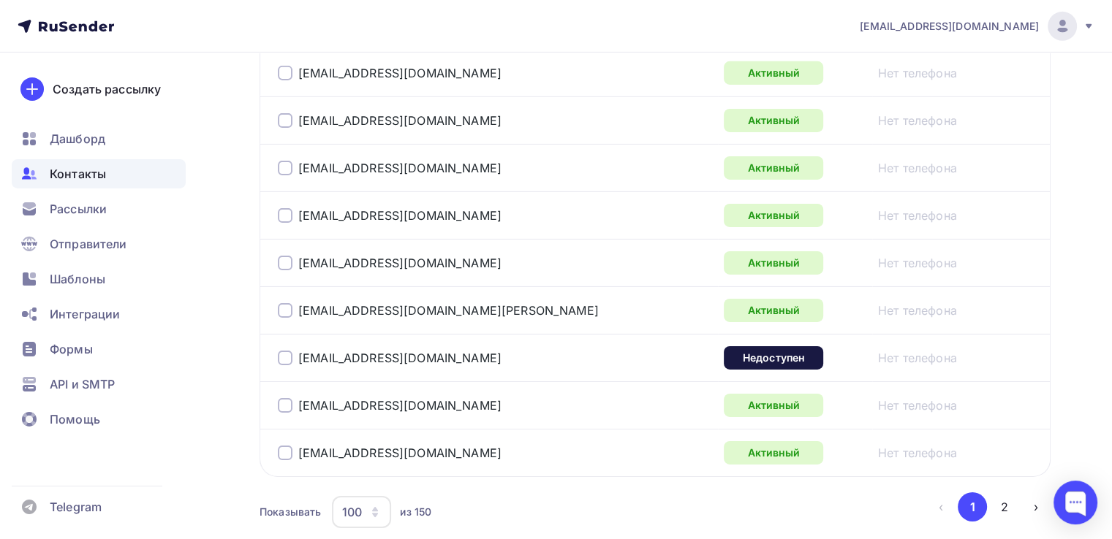
scroll to position [4860, 0]
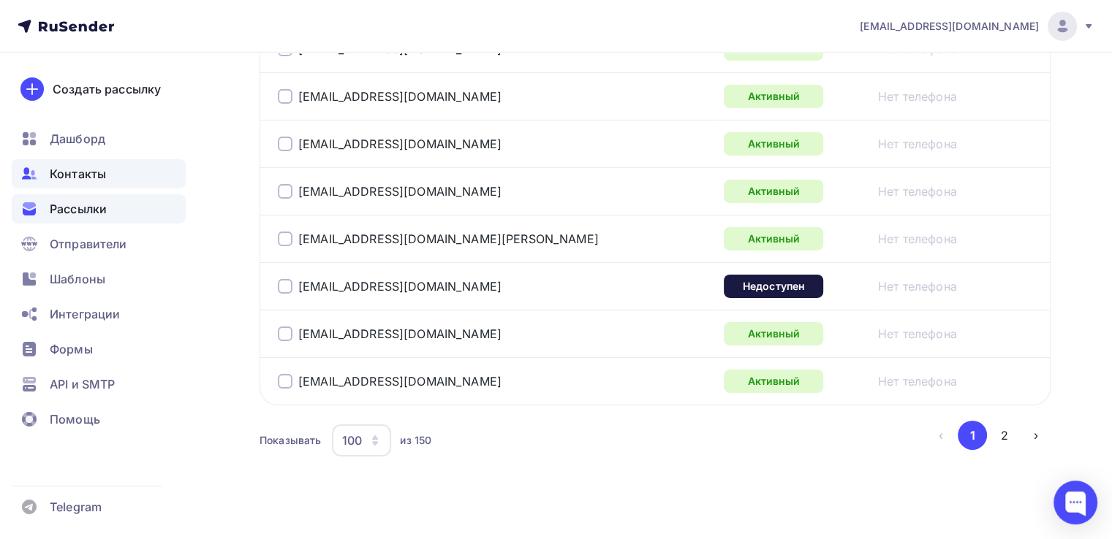
click at [108, 210] on div "Рассылки" at bounding box center [99, 208] width 174 height 29
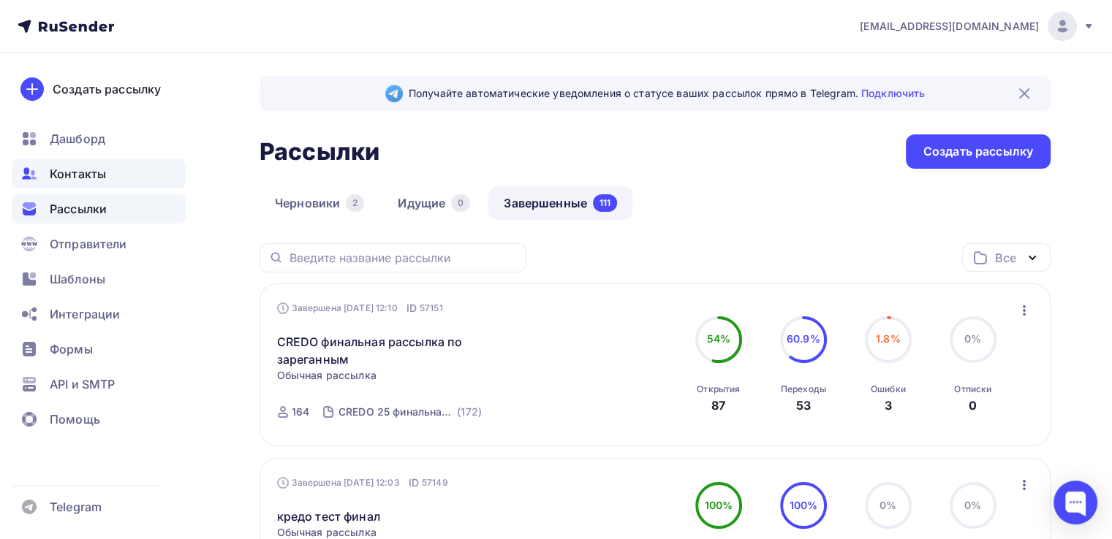
click at [118, 178] on div "Контакты" at bounding box center [99, 173] width 174 height 29
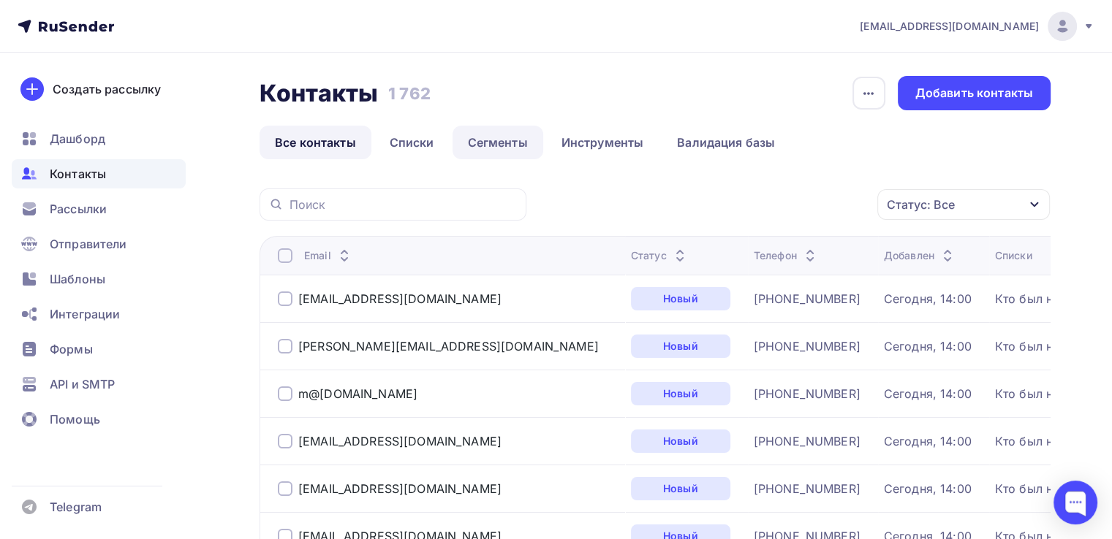
click at [474, 137] on link "Сегменты" at bounding box center [497, 143] width 91 height 34
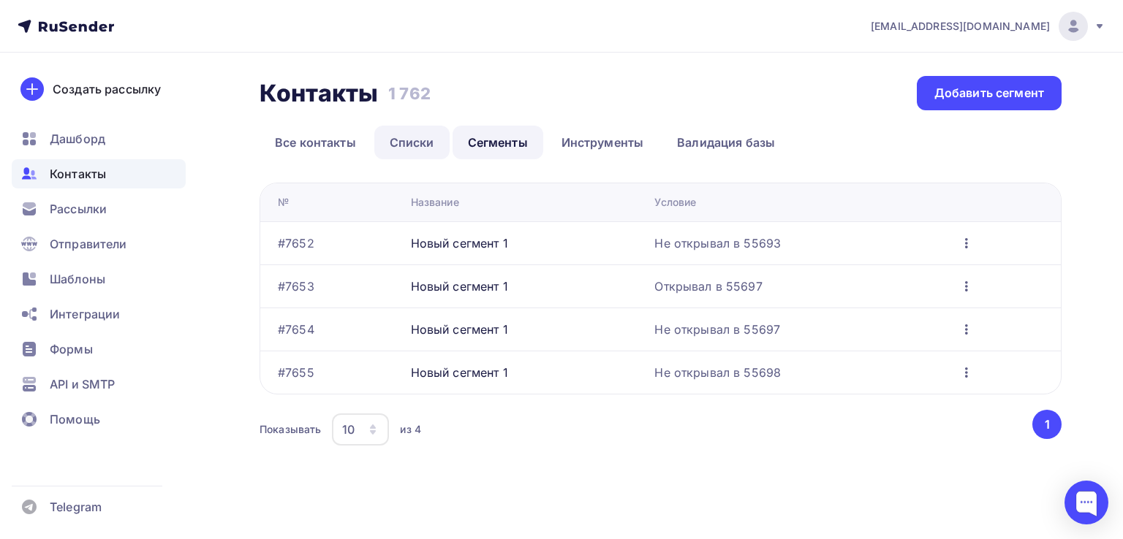
click at [405, 139] on link "Списки" at bounding box center [411, 143] width 75 height 34
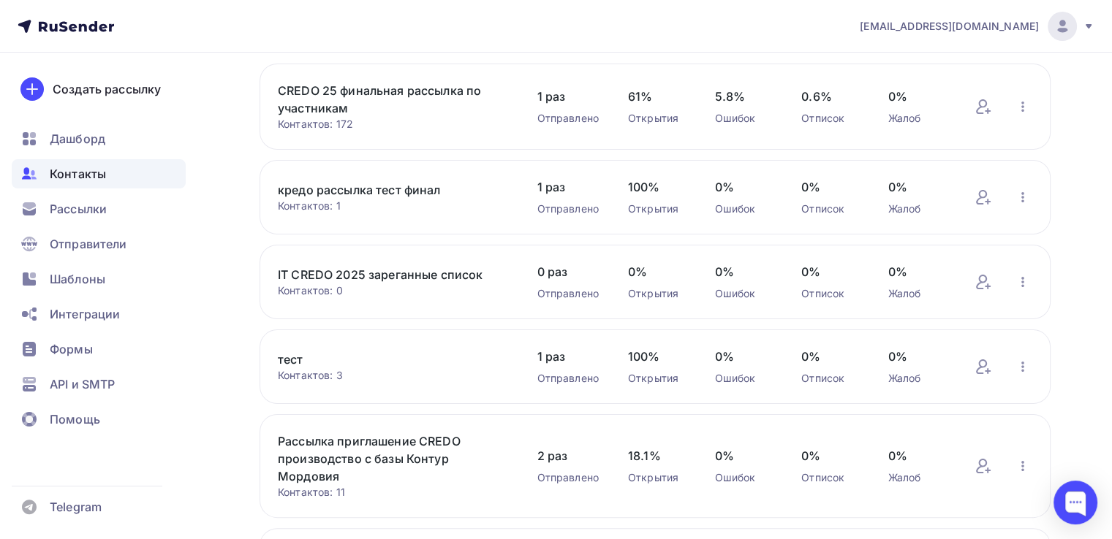
scroll to position [210, 0]
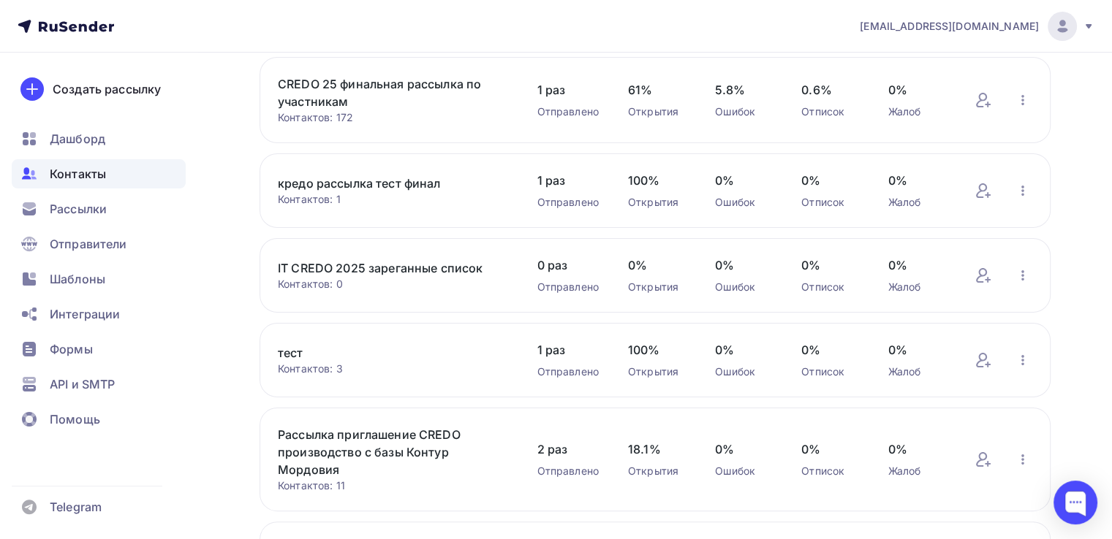
click at [295, 354] on link "тест" at bounding box center [392, 353] width 229 height 18
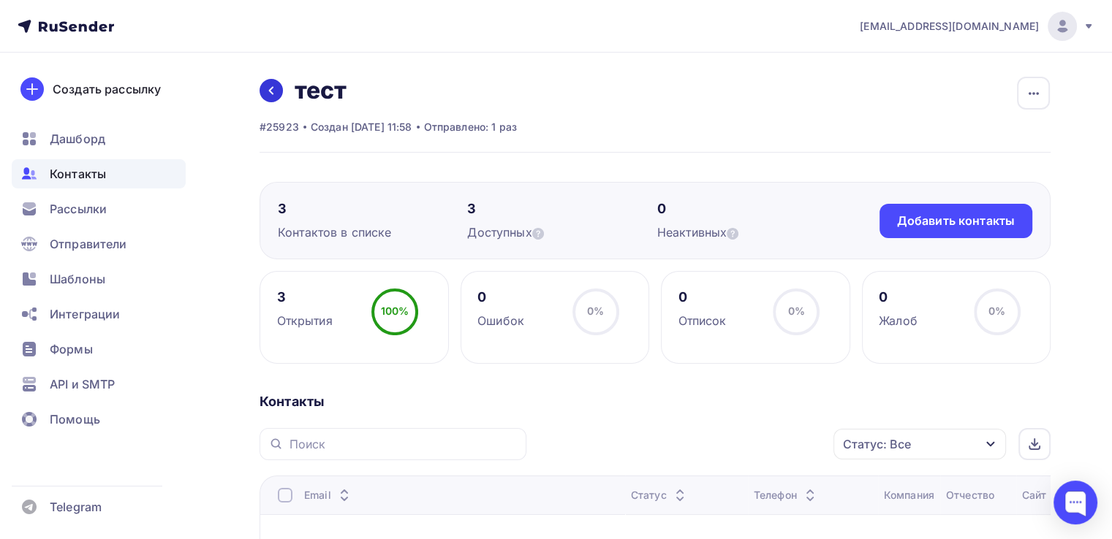
click at [276, 91] on icon at bounding box center [271, 91] width 12 height 12
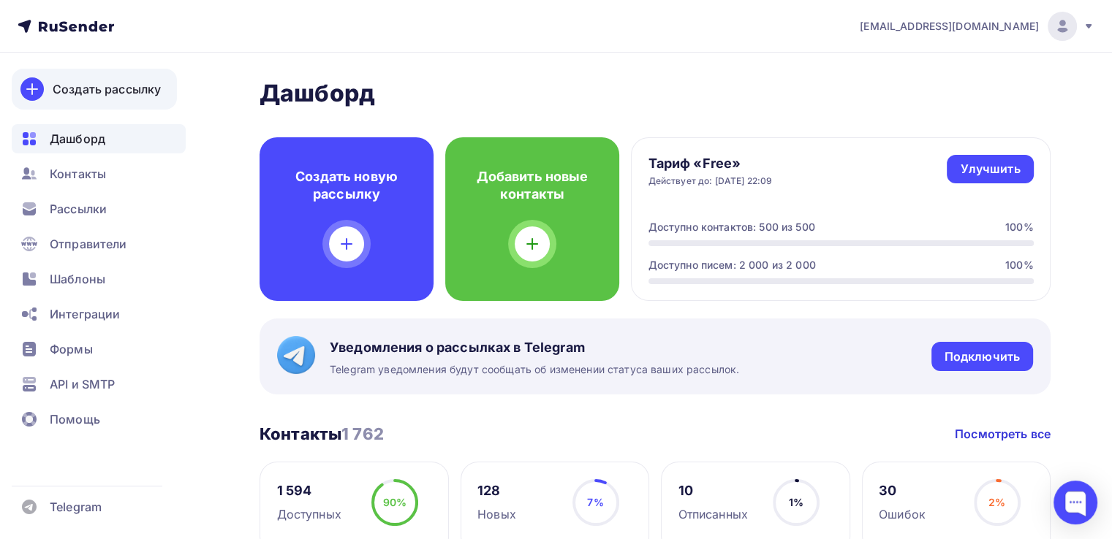
click at [96, 97] on div "Создать рассылку" at bounding box center [107, 89] width 108 height 18
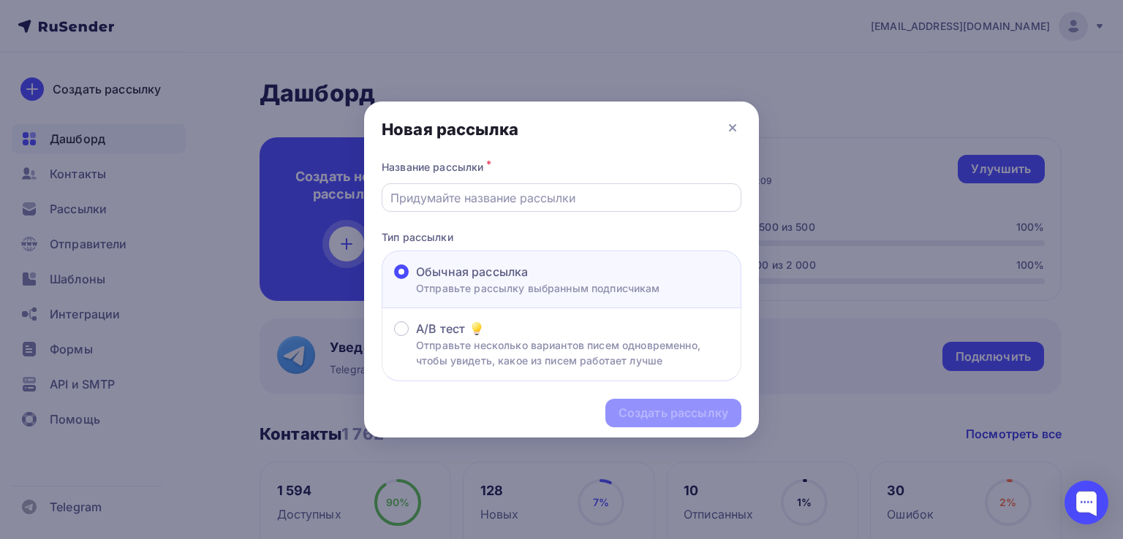
click at [526, 205] on input "text" at bounding box center [561, 198] width 343 height 18
click at [528, 204] on input "text" at bounding box center [561, 198] width 343 height 18
type input "H"
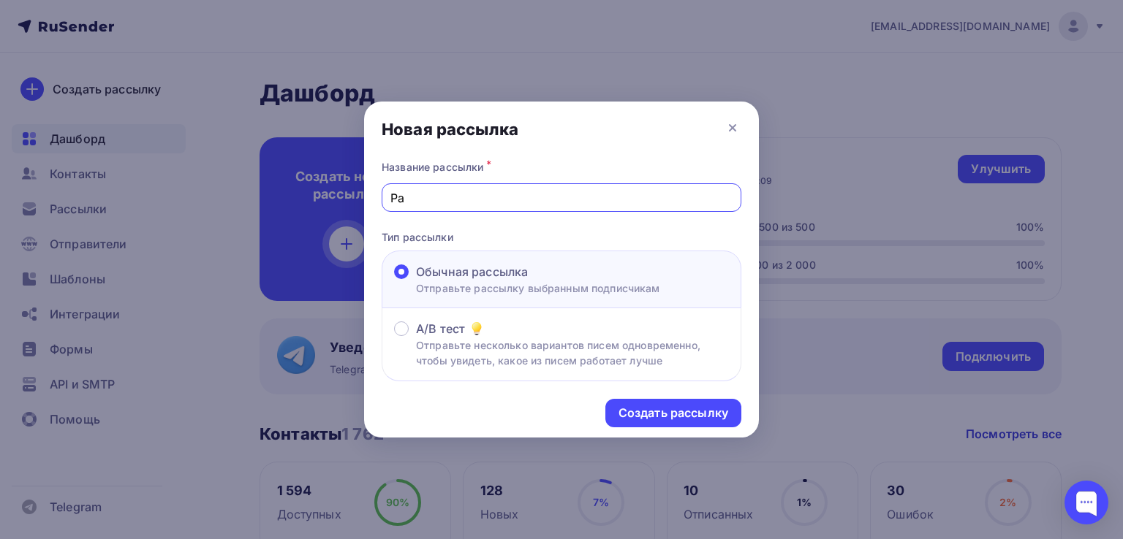
type input "Р"
type input "пост рассылка credo"
click at [693, 405] on div "Создать рассылку" at bounding box center [673, 413] width 110 height 17
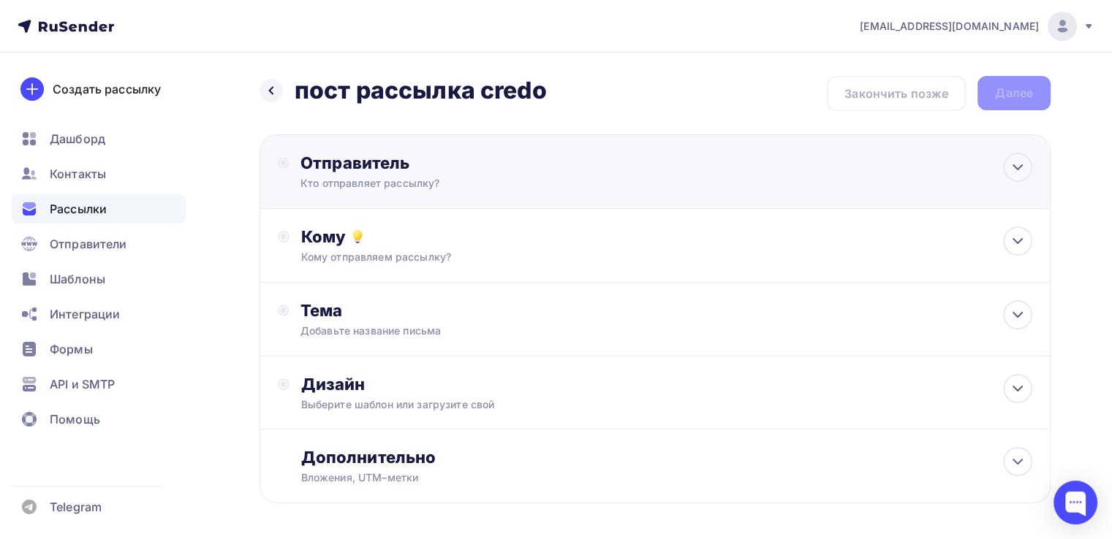
click at [604, 182] on div "Отправитель Кто отправляет рассылку? Email * a.anchutkin@maksoft.ru d.yulina@ma…" at bounding box center [458, 172] width 316 height 38
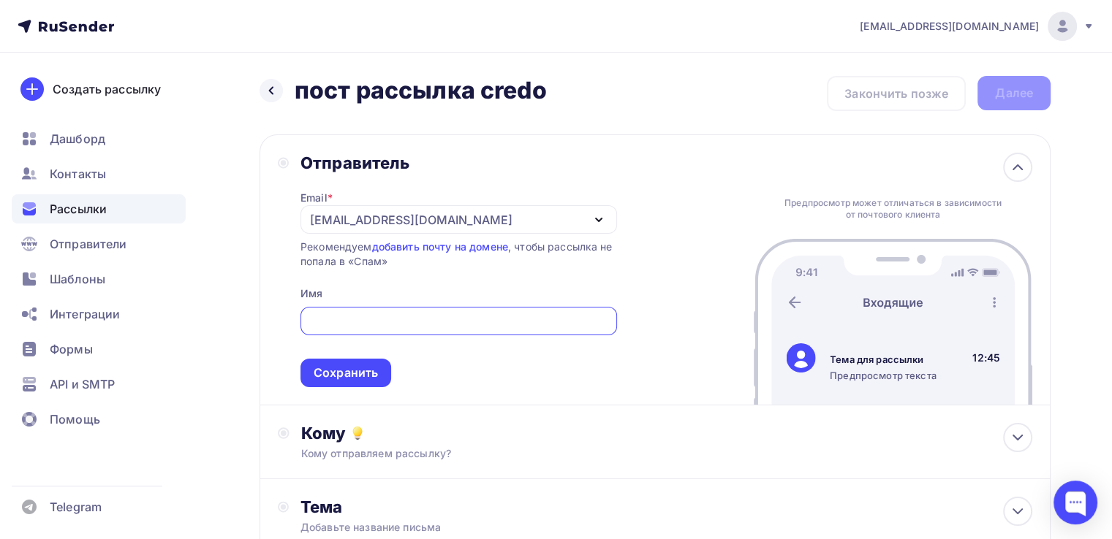
click at [500, 224] on div "[EMAIL_ADDRESS][DOMAIN_NAME]" at bounding box center [458, 219] width 316 height 29
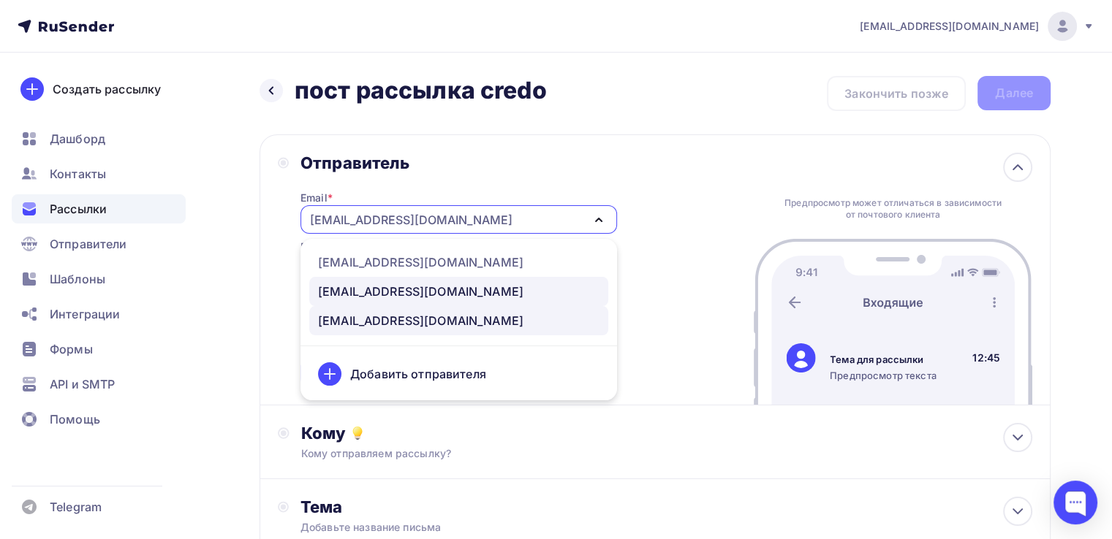
click at [443, 286] on div "marketing@maksoft.ru" at bounding box center [420, 292] width 205 height 18
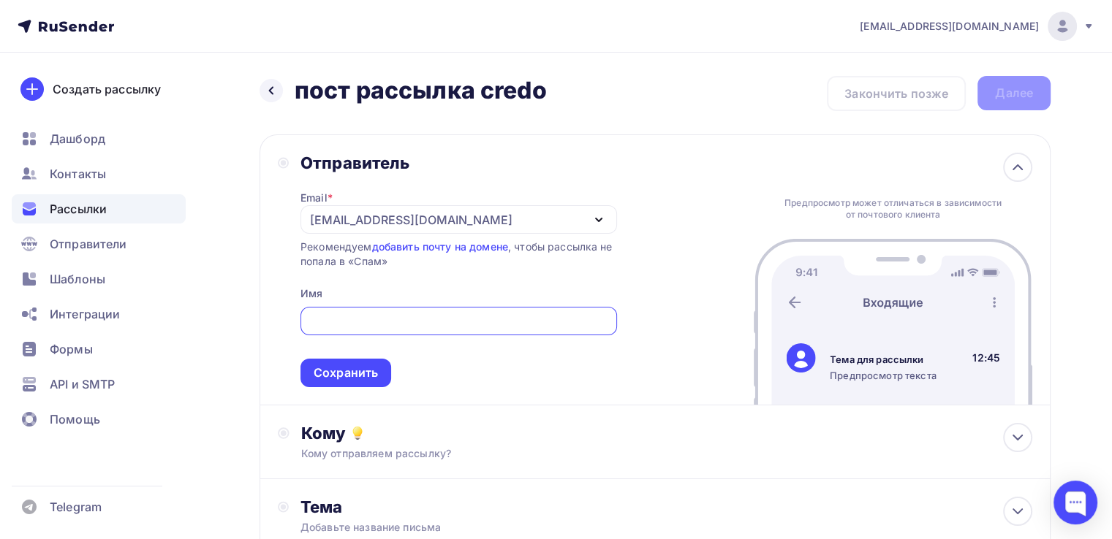
click at [424, 319] on input "text" at bounding box center [458, 322] width 300 height 18
type input "V"
type input "Максофт"
click at [356, 378] on div "Сохранить" at bounding box center [346, 373] width 64 height 17
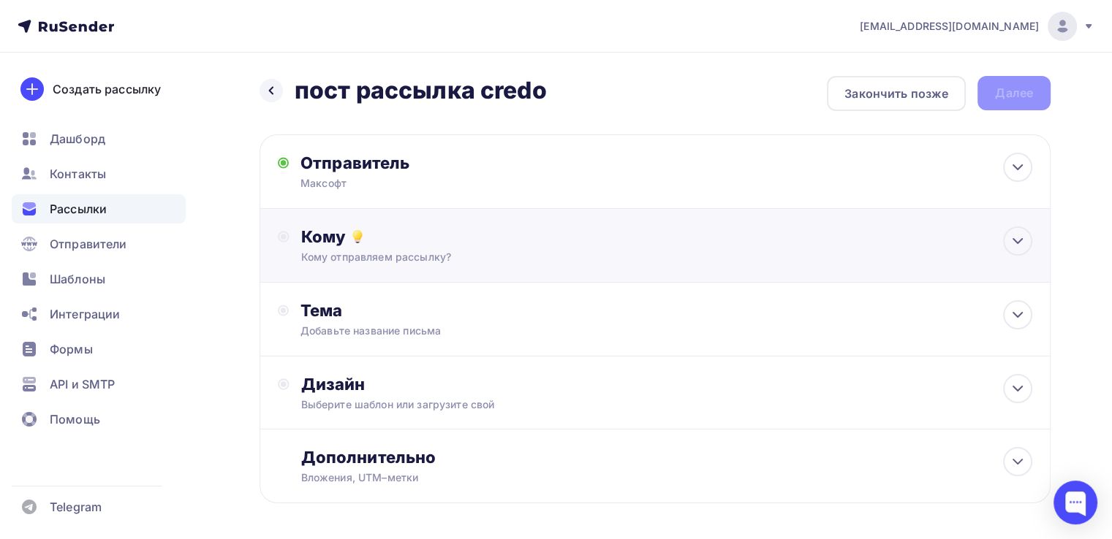
click at [525, 246] on div "Кому" at bounding box center [666, 237] width 731 height 20
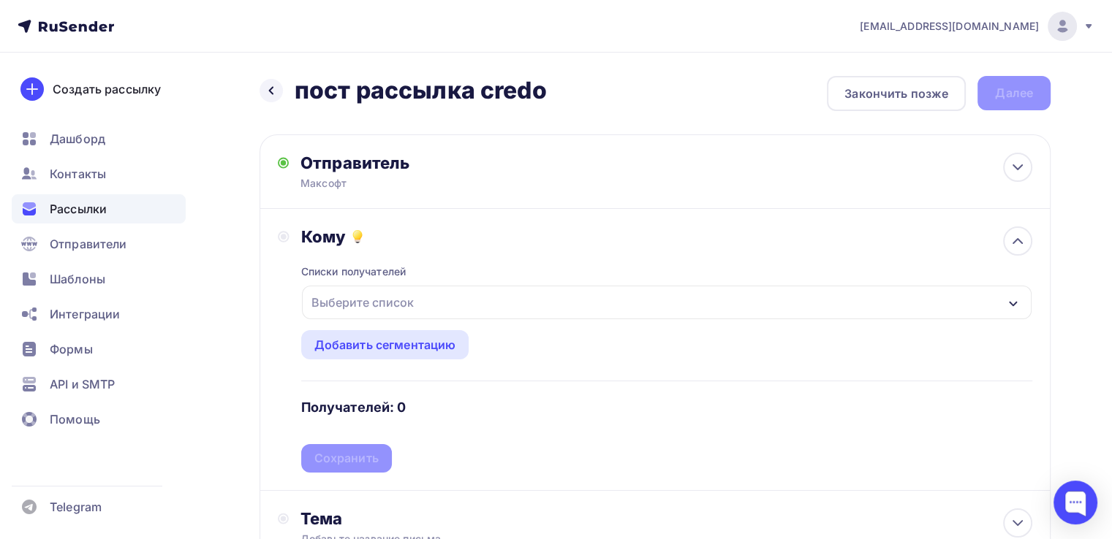
click at [463, 314] on div "Выберите список" at bounding box center [666, 303] width 729 height 34
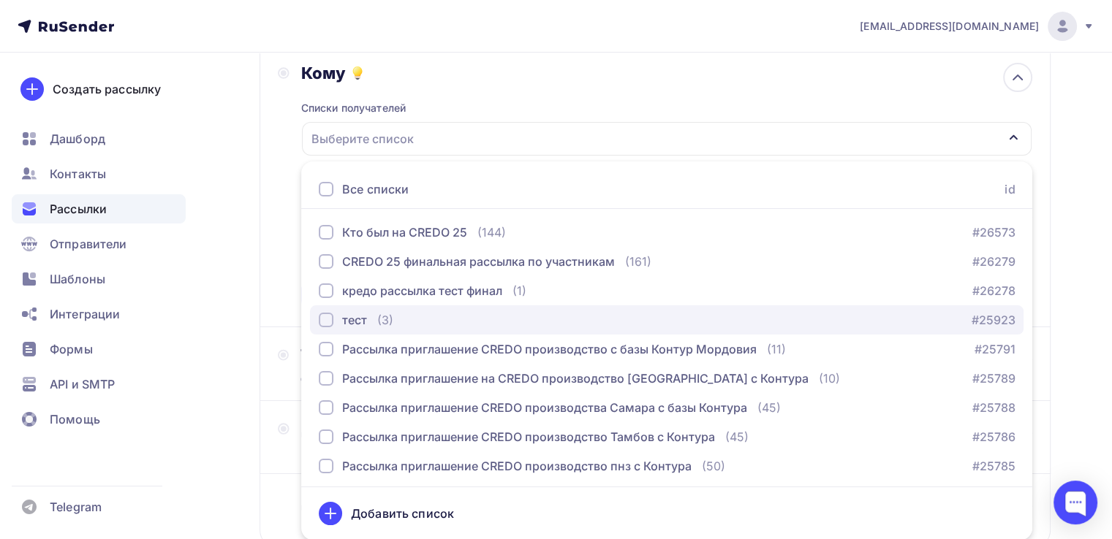
click at [428, 315] on div "тест (3) #25923" at bounding box center [667, 320] width 696 height 18
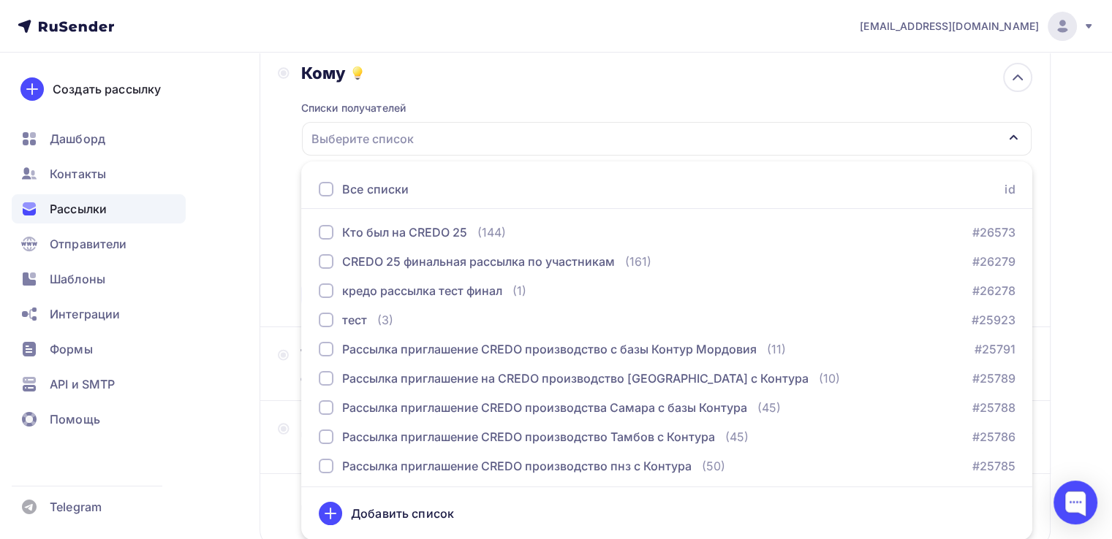
click at [111, 219] on div "Рассылки" at bounding box center [99, 208] width 174 height 29
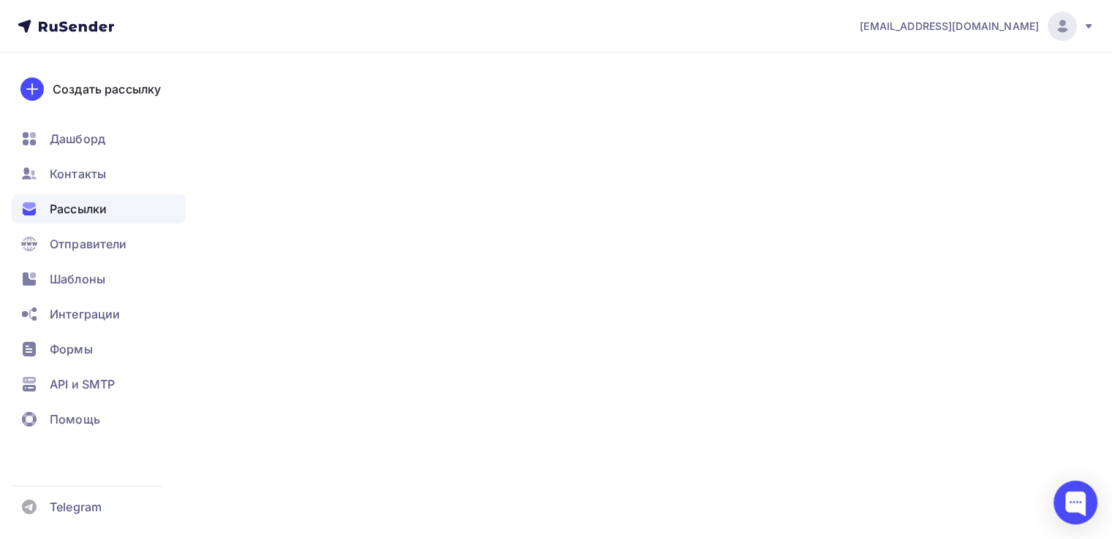
scroll to position [54, 0]
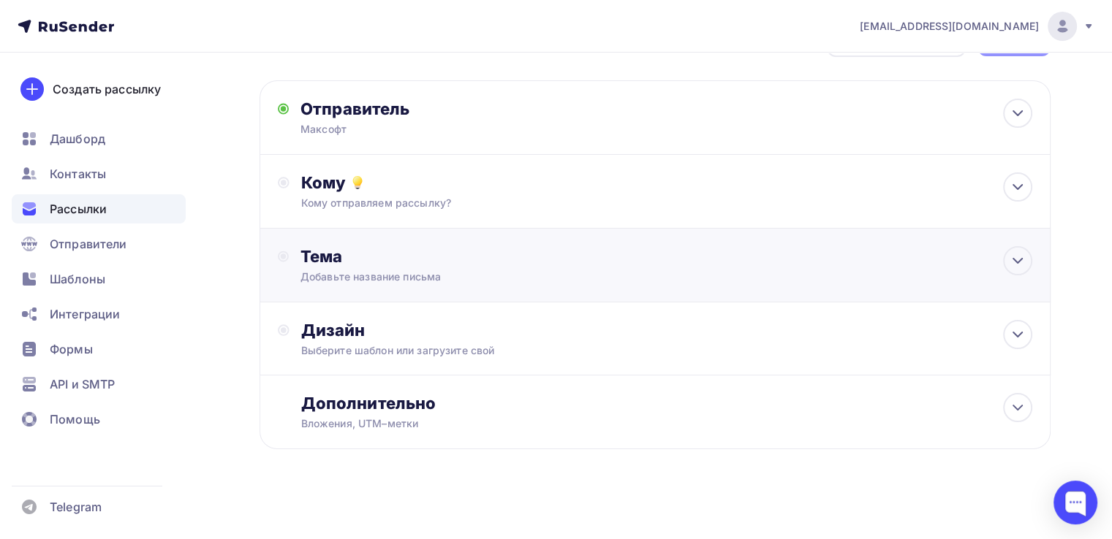
click at [474, 271] on div "Добавьте название письма" at bounding box center [430, 277] width 260 height 15
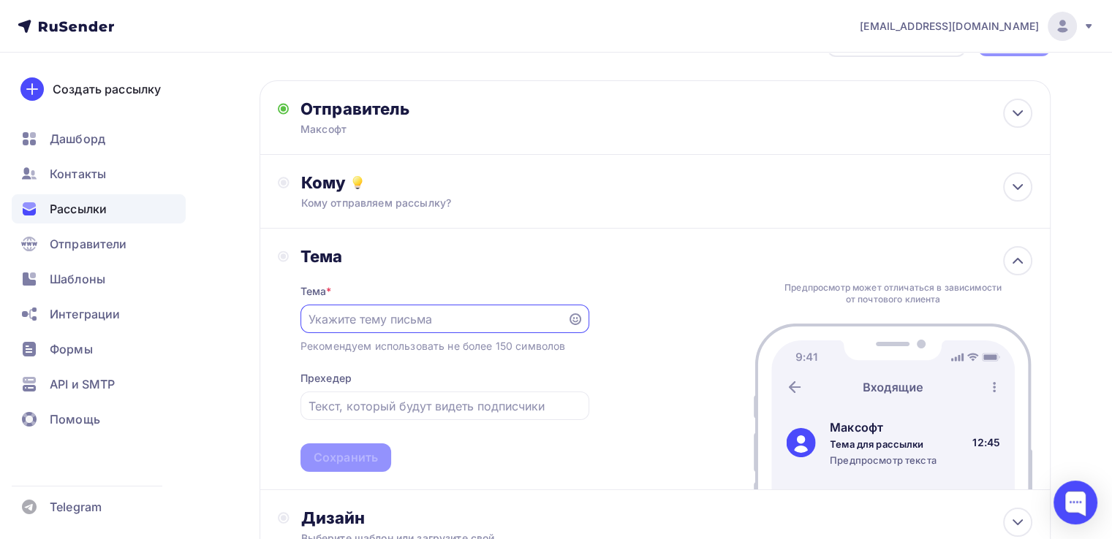
scroll to position [127, 0]
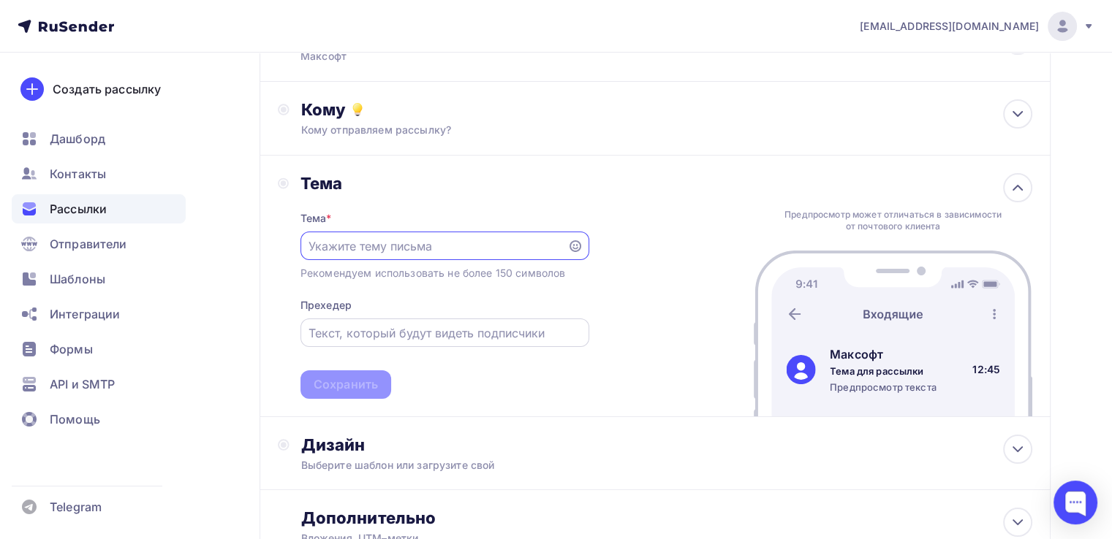
click at [464, 339] on input "text" at bounding box center [444, 333] width 272 height 18
click at [1017, 179] on icon at bounding box center [1018, 188] width 18 height 18
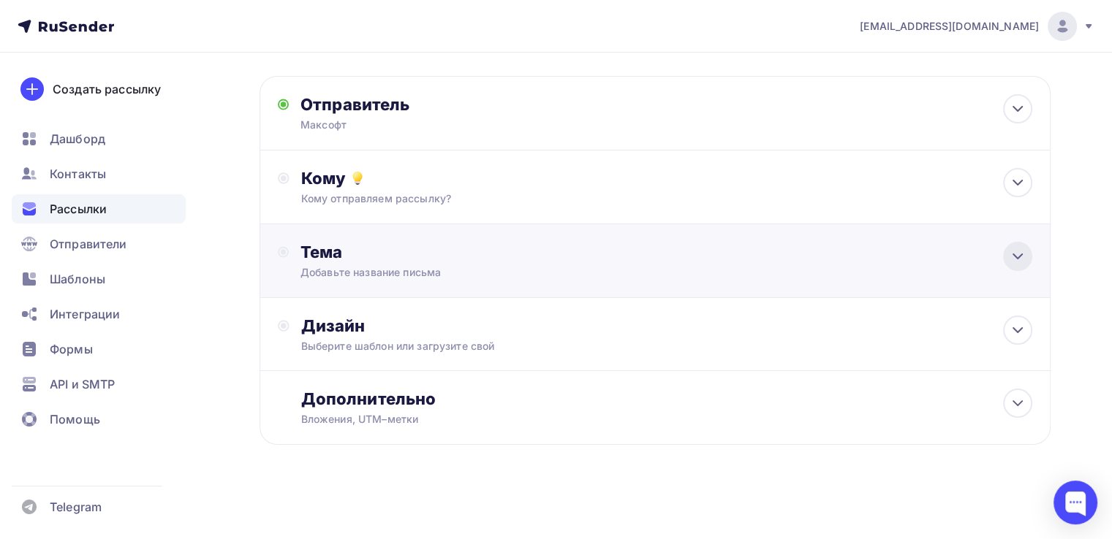
scroll to position [57, 0]
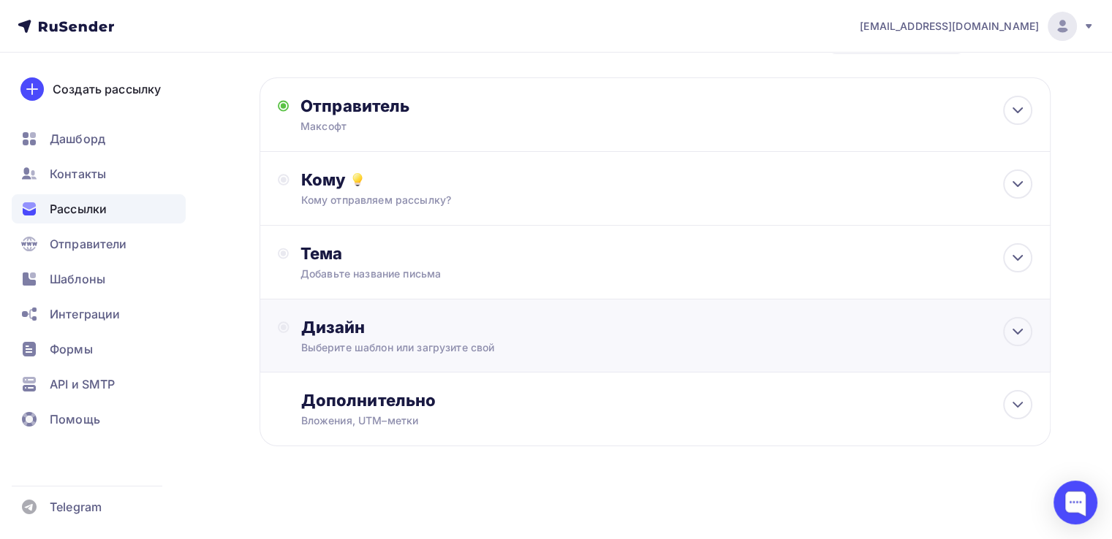
click at [874, 322] on div "Дизайн" at bounding box center [666, 327] width 731 height 20
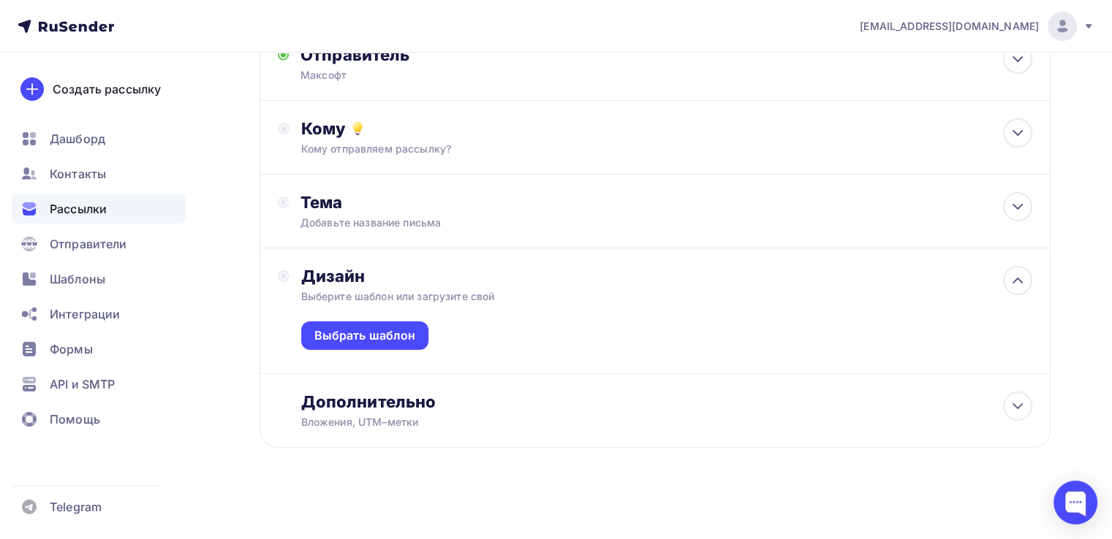
scroll to position [110, 0]
click at [471, 401] on div "Дополнительно" at bounding box center [666, 400] width 731 height 20
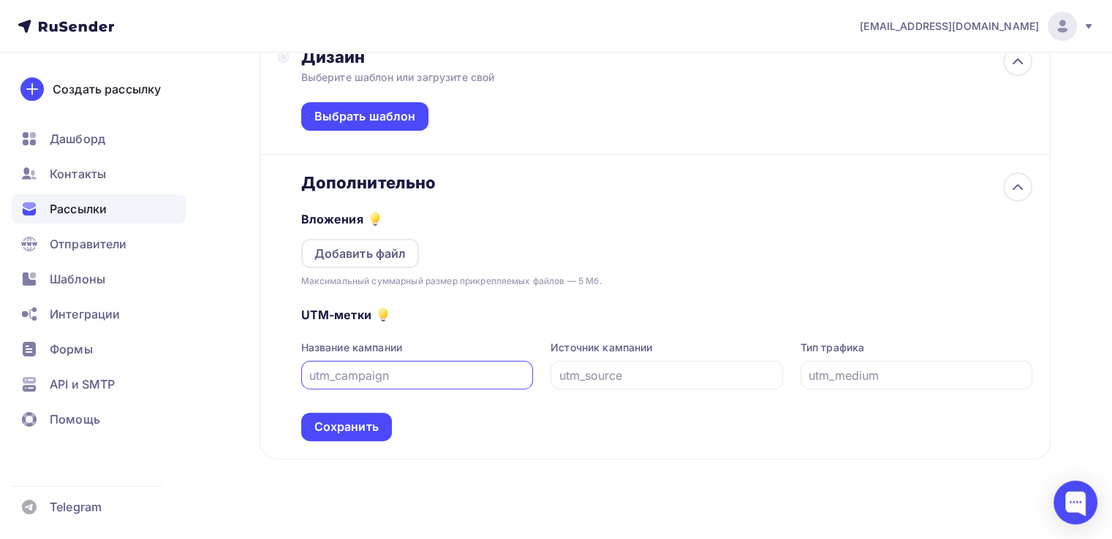
scroll to position [328, 0]
click at [510, 187] on div "Дополнительно" at bounding box center [666, 182] width 731 height 20
click at [1000, 197] on div "Вложения Добавить файл Максимальный суммарный размер прикрепляемых файлов — 5 М…" at bounding box center [666, 240] width 731 height 96
click at [1009, 188] on icon at bounding box center [1018, 187] width 18 height 18
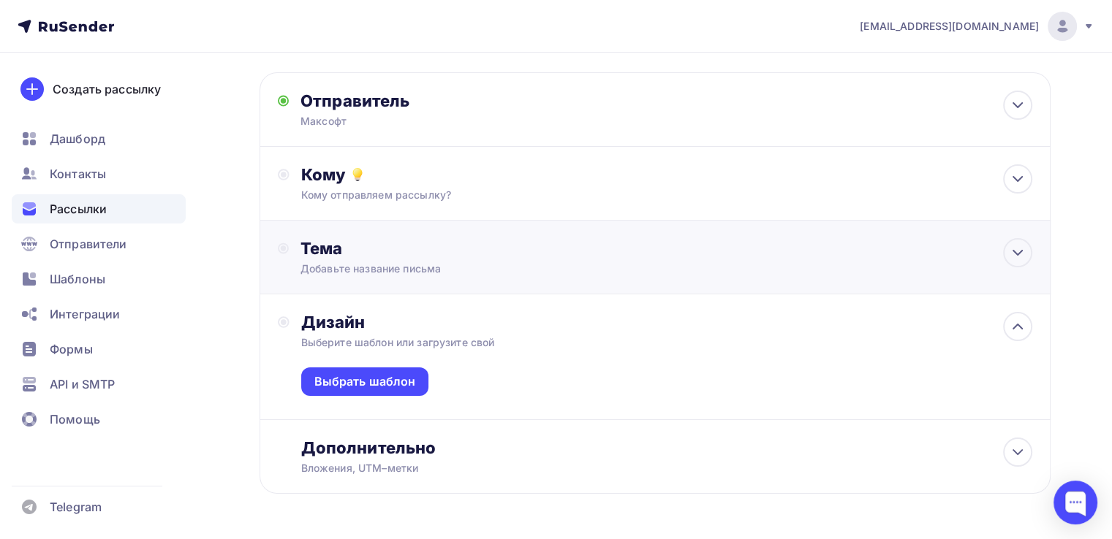
scroll to position [53, 0]
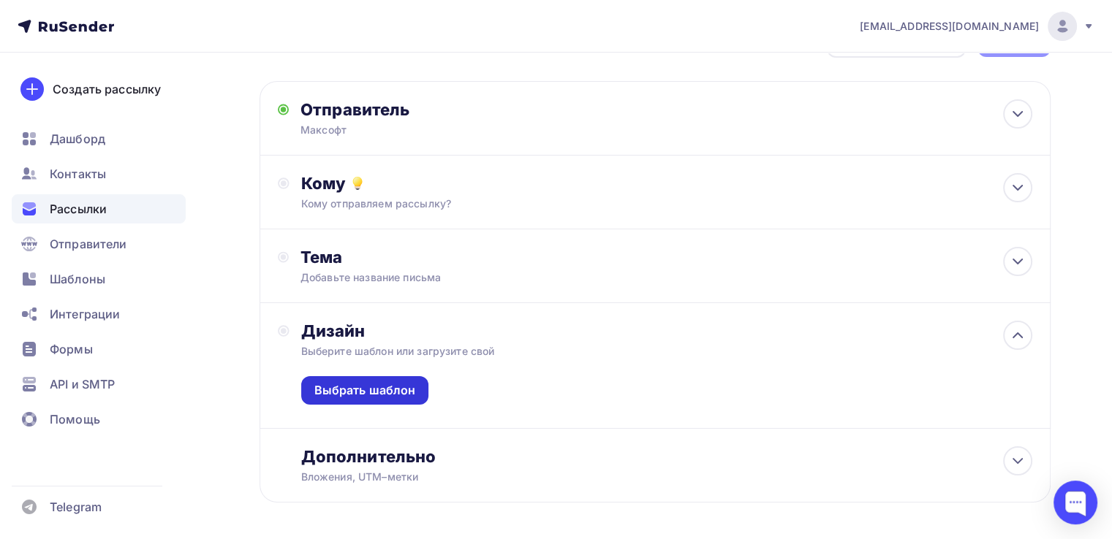
click at [365, 389] on div "Выбрать шаблон" at bounding box center [365, 390] width 102 height 17
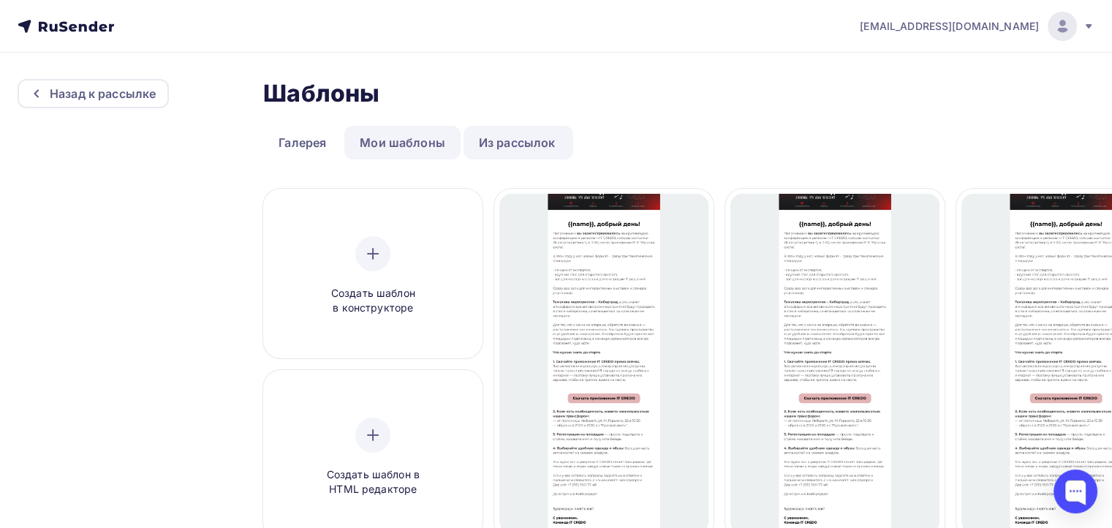
click at [376, 145] on link "Мои шаблоны" at bounding box center [402, 143] width 116 height 34
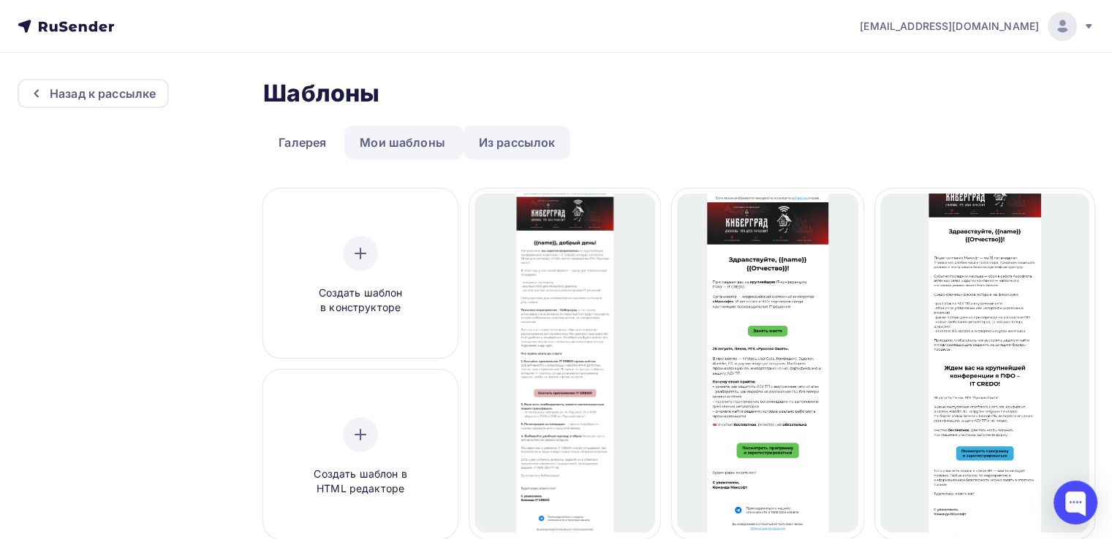
click at [488, 139] on link "Из рассылок" at bounding box center [516, 143] width 107 height 34
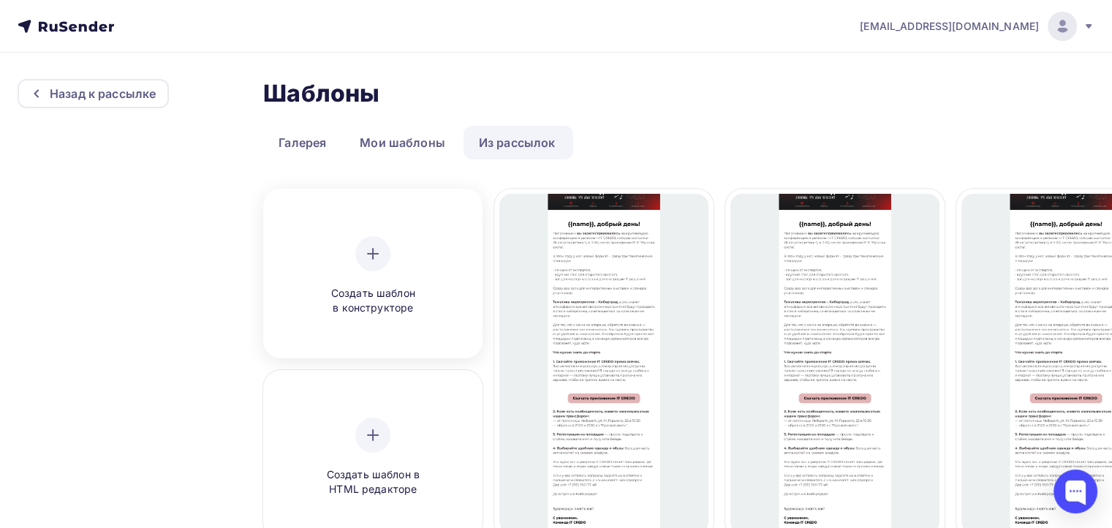
click at [383, 261] on div at bounding box center [372, 253] width 35 height 35
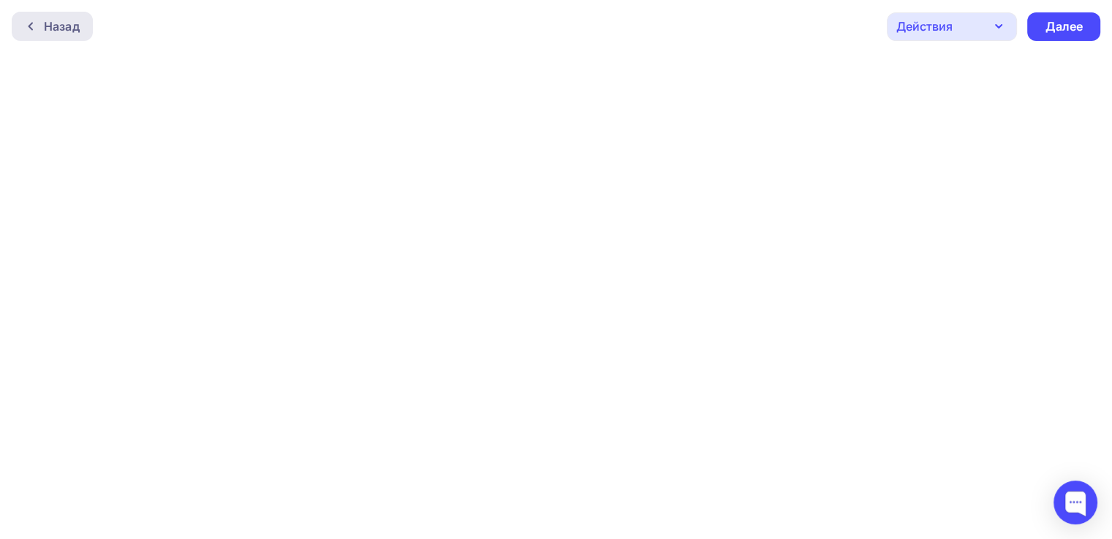
click at [76, 31] on div "Назад" at bounding box center [62, 27] width 36 height 18
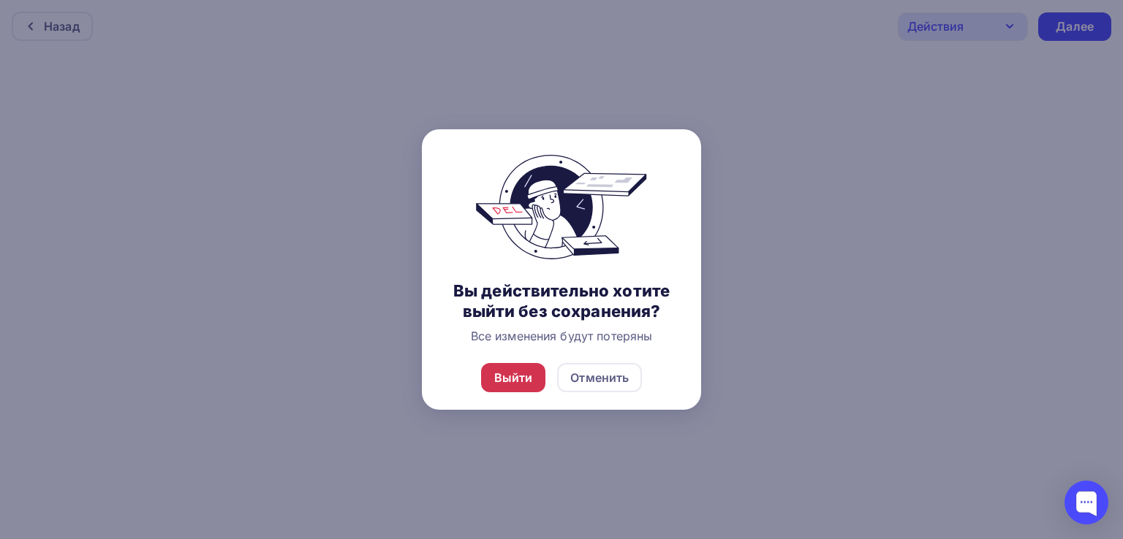
click at [510, 378] on div "Выйти" at bounding box center [513, 378] width 39 height 18
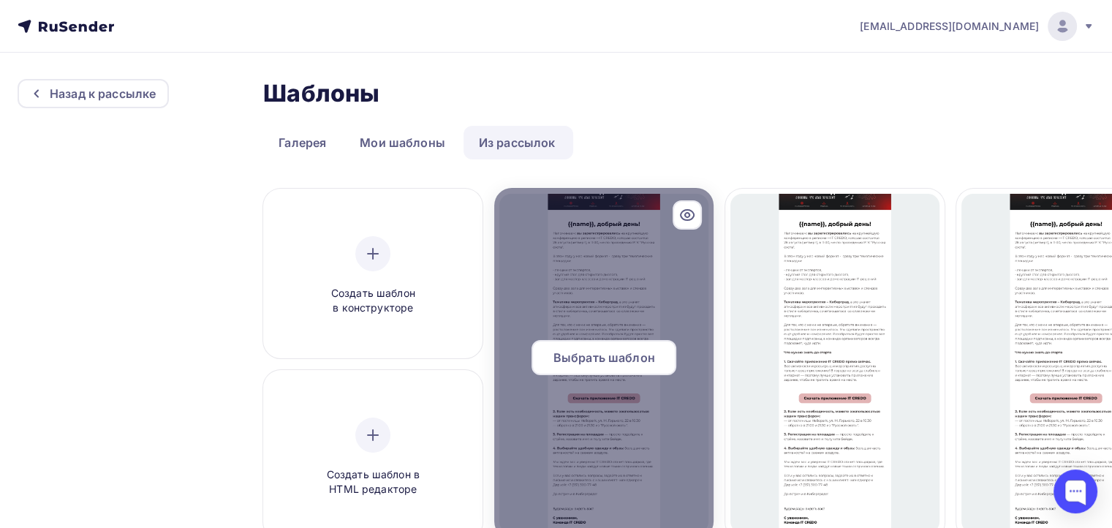
click at [634, 350] on span "Выбрать шаблон" at bounding box center [604, 358] width 102 height 18
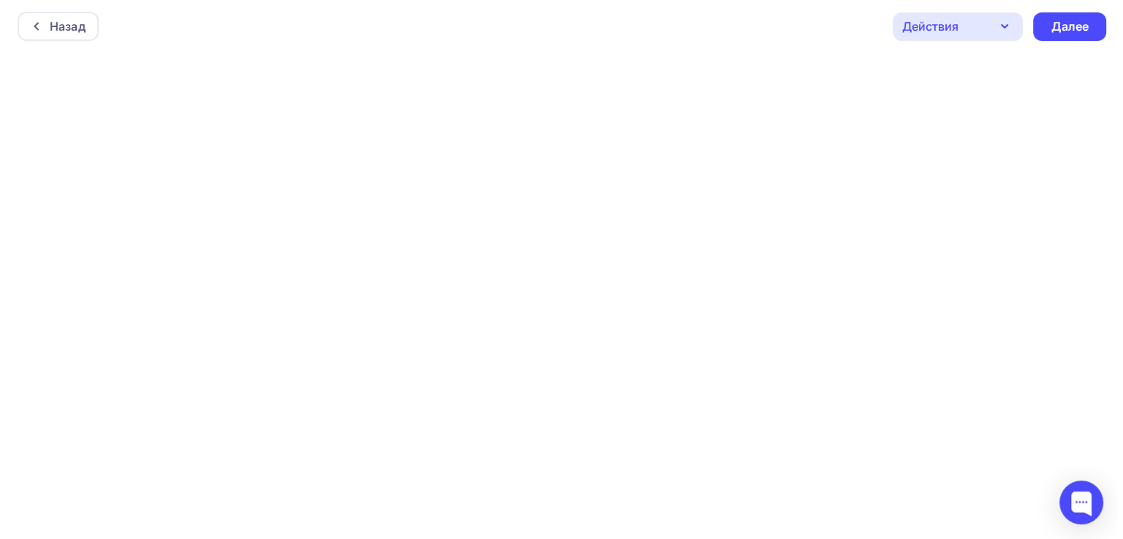
scroll to position [3, 0]
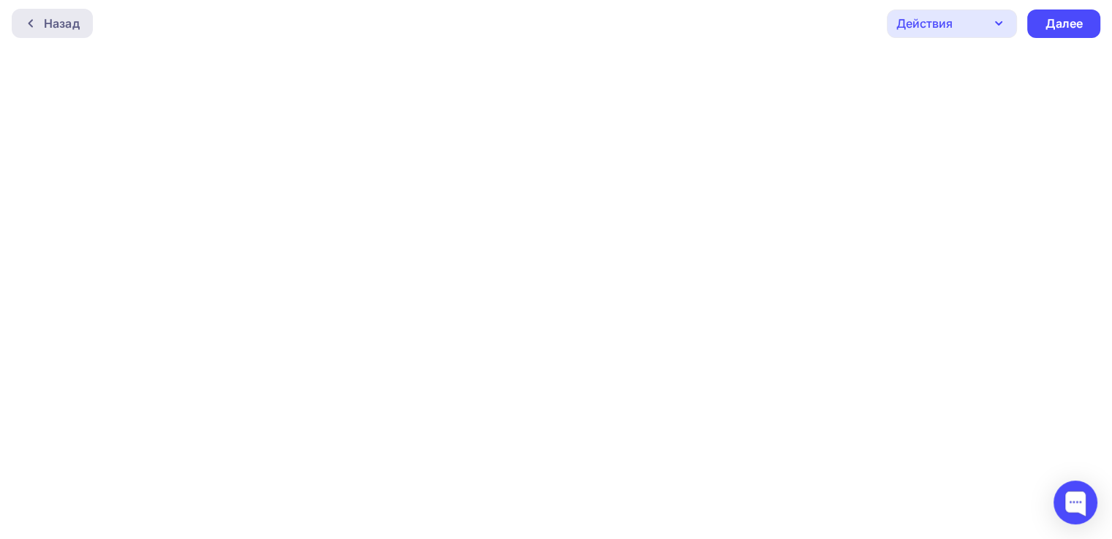
click at [77, 27] on div "Назад" at bounding box center [62, 24] width 36 height 18
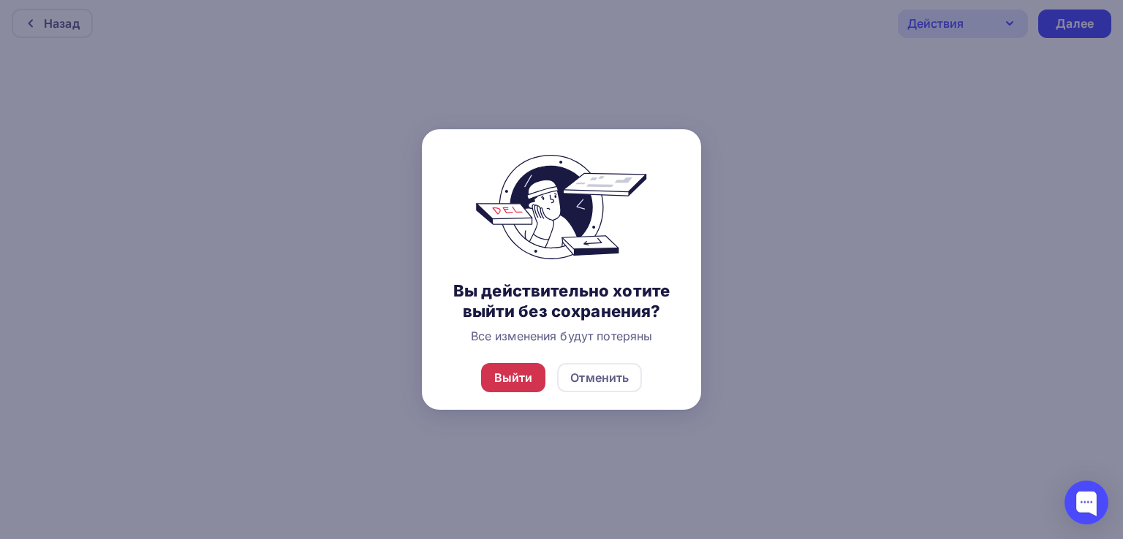
click at [533, 377] on div "Выйти" at bounding box center [513, 377] width 65 height 29
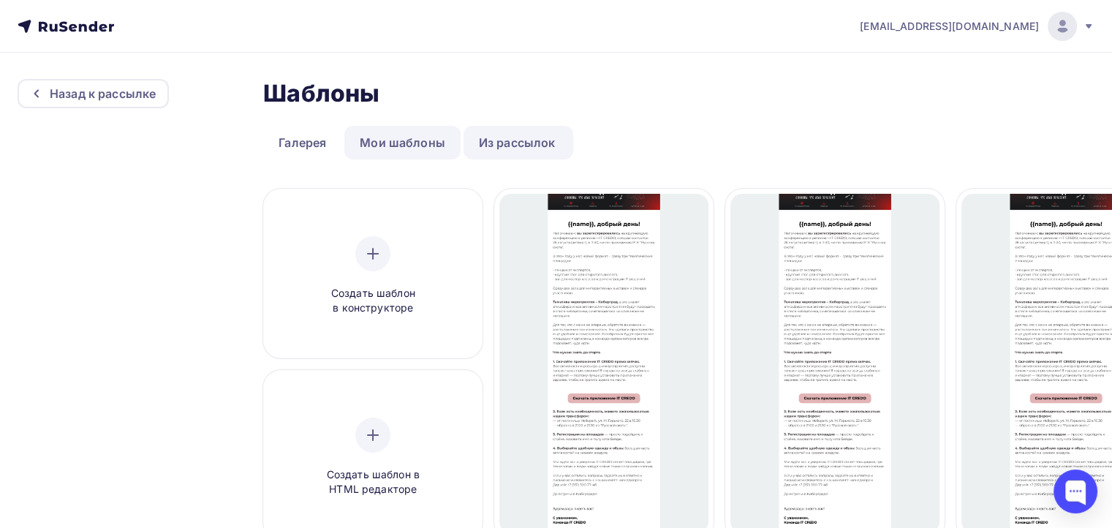
click at [412, 134] on link "Мои шаблоны" at bounding box center [402, 143] width 116 height 34
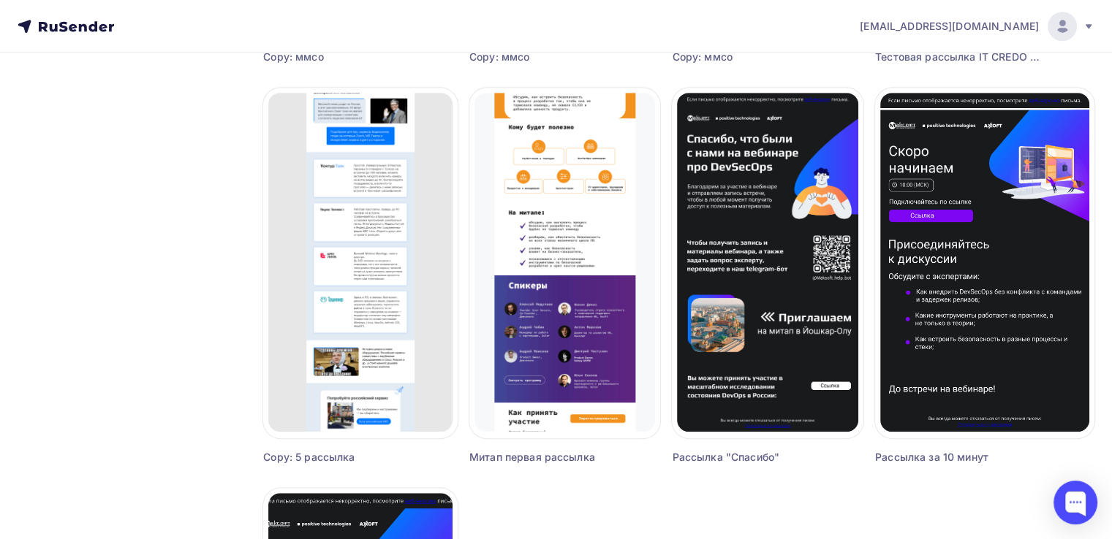
scroll to position [877, 0]
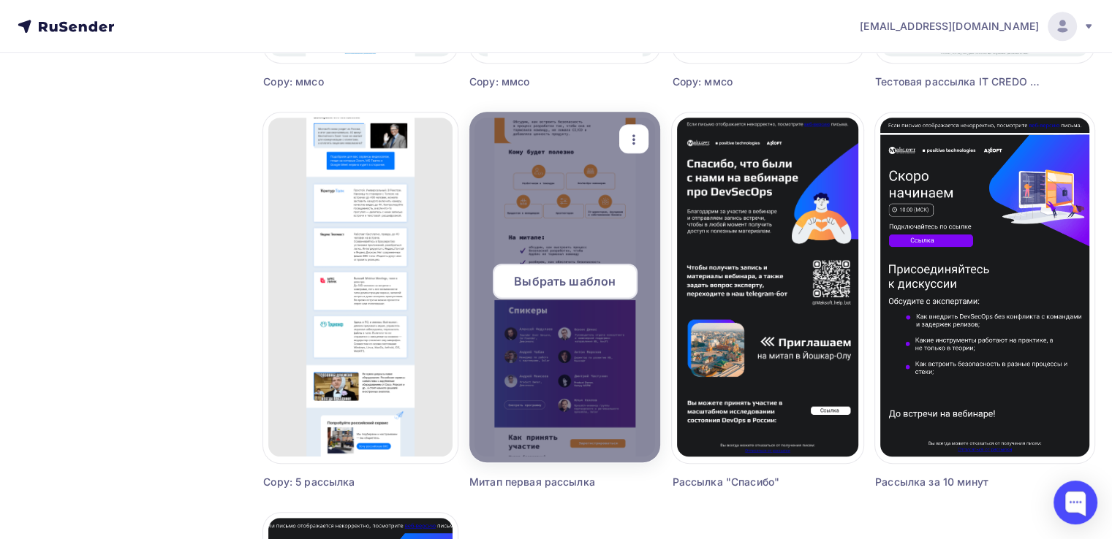
click at [600, 406] on div at bounding box center [564, 287] width 191 height 351
click at [563, 282] on span "Выбрать шаблон" at bounding box center [565, 282] width 102 height 18
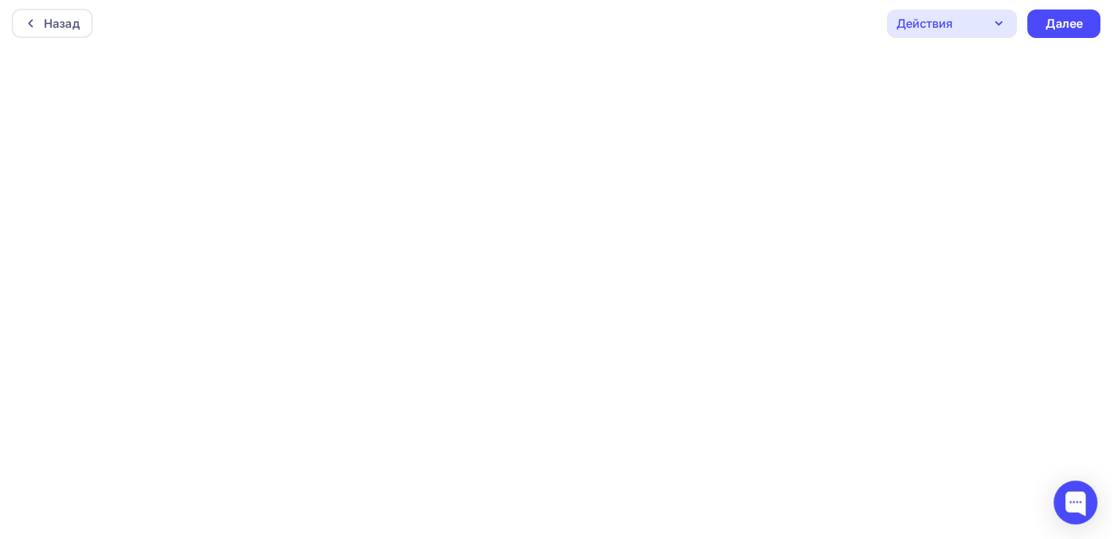
scroll to position [3, 0]
click at [67, 24] on div "Назад" at bounding box center [62, 24] width 36 height 18
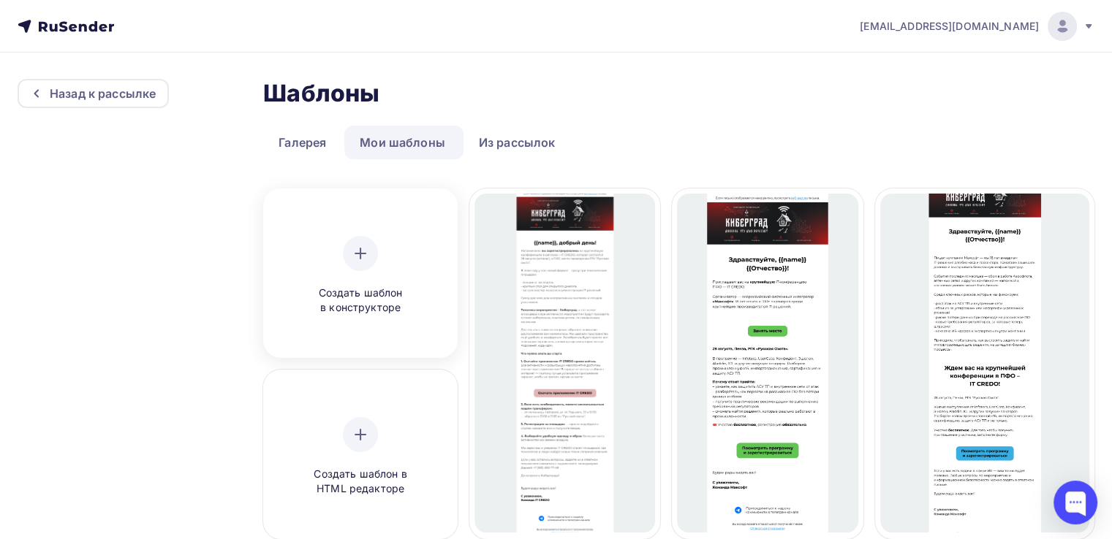
click at [353, 260] on icon at bounding box center [361, 254] width 18 height 18
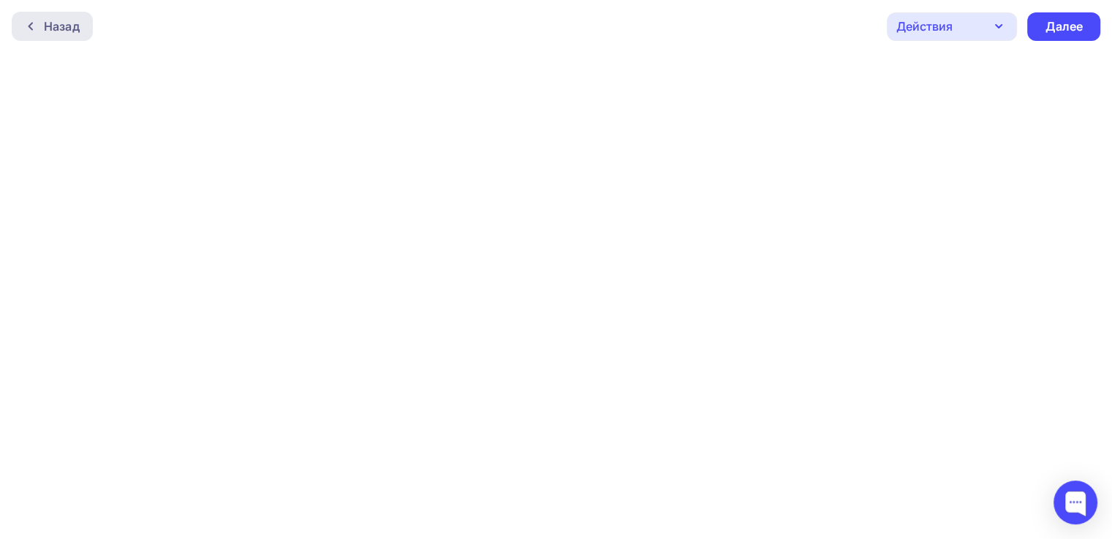
click at [49, 33] on div "Назад" at bounding box center [62, 27] width 36 height 18
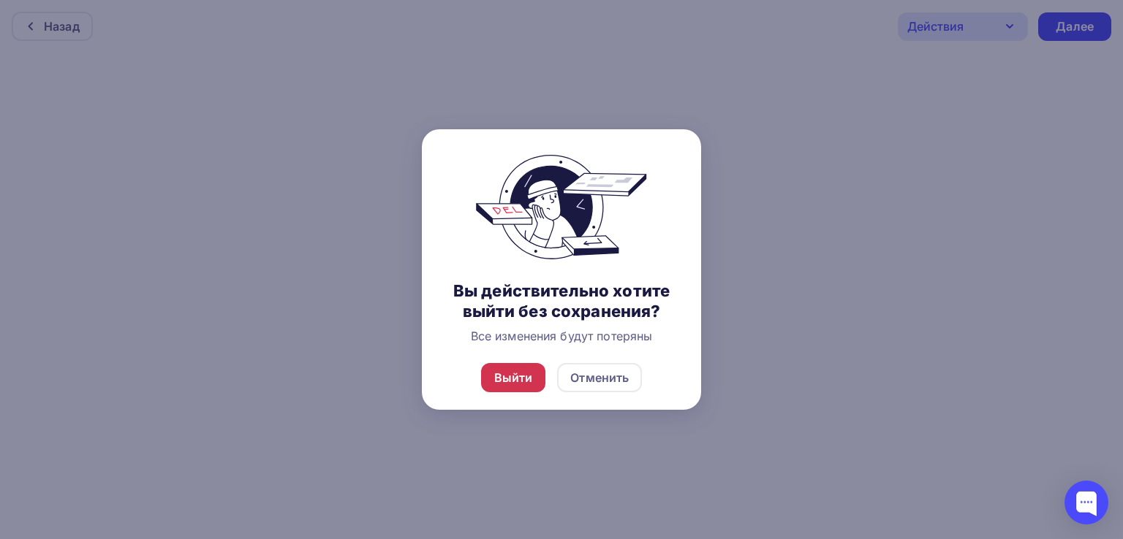
click at [523, 375] on div "Выйти" at bounding box center [513, 378] width 39 height 18
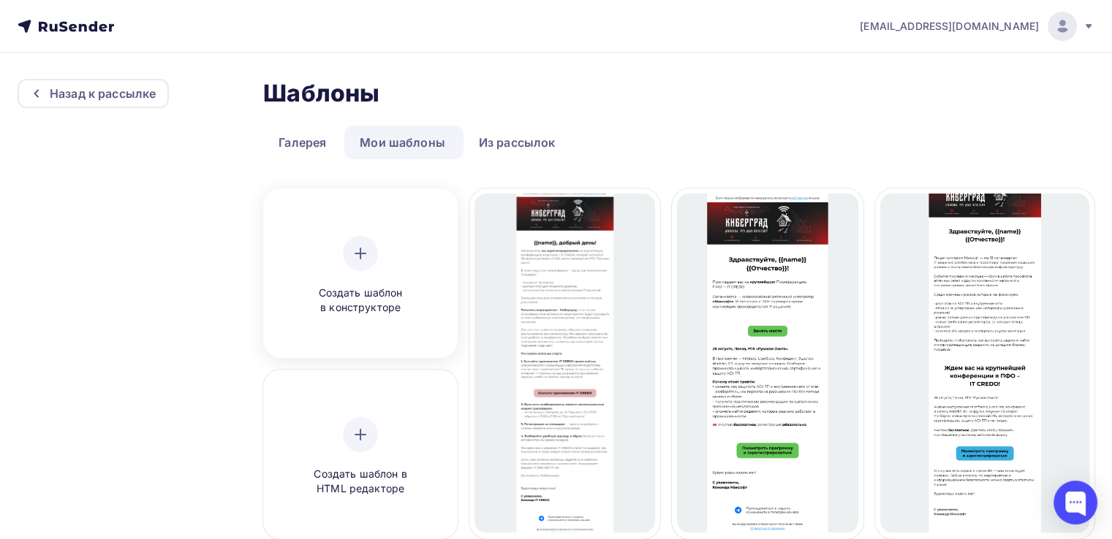
click at [386, 258] on div "Создать шаблон в конструкторе" at bounding box center [360, 276] width 139 height 80
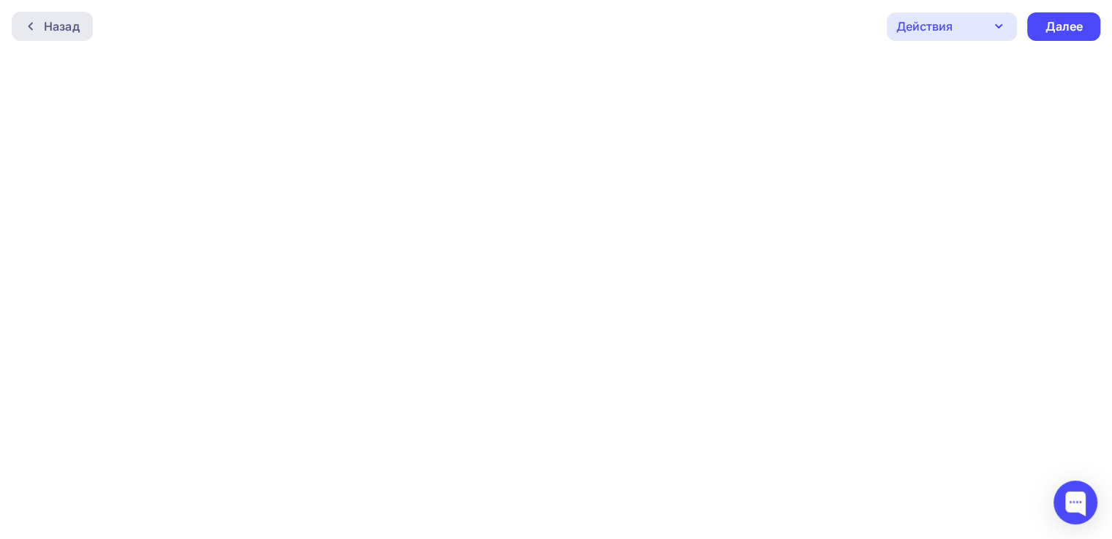
click at [64, 31] on div "Назад" at bounding box center [62, 27] width 36 height 18
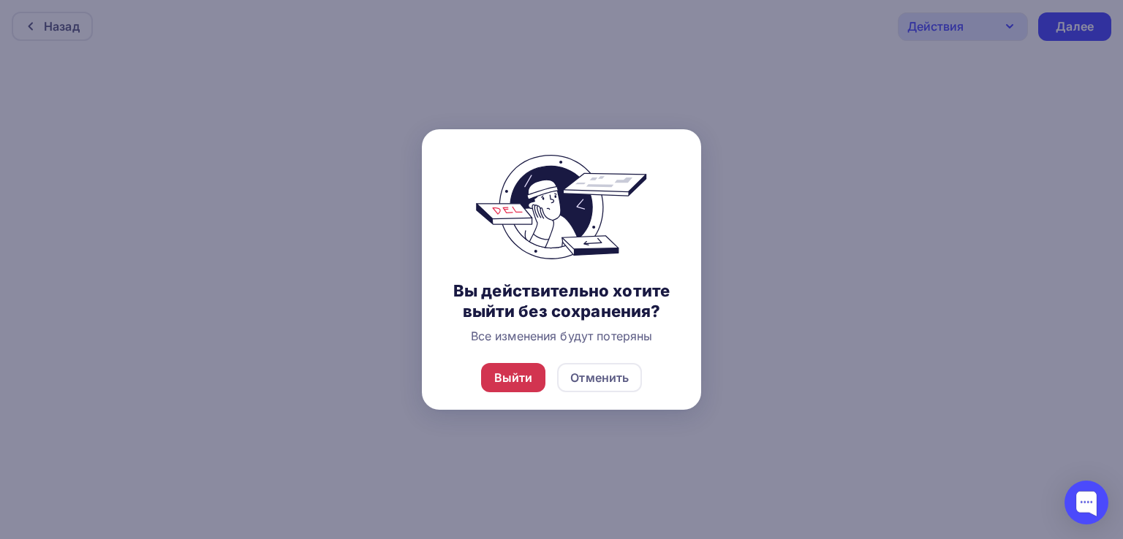
click at [510, 372] on div "Выйти" at bounding box center [513, 378] width 39 height 18
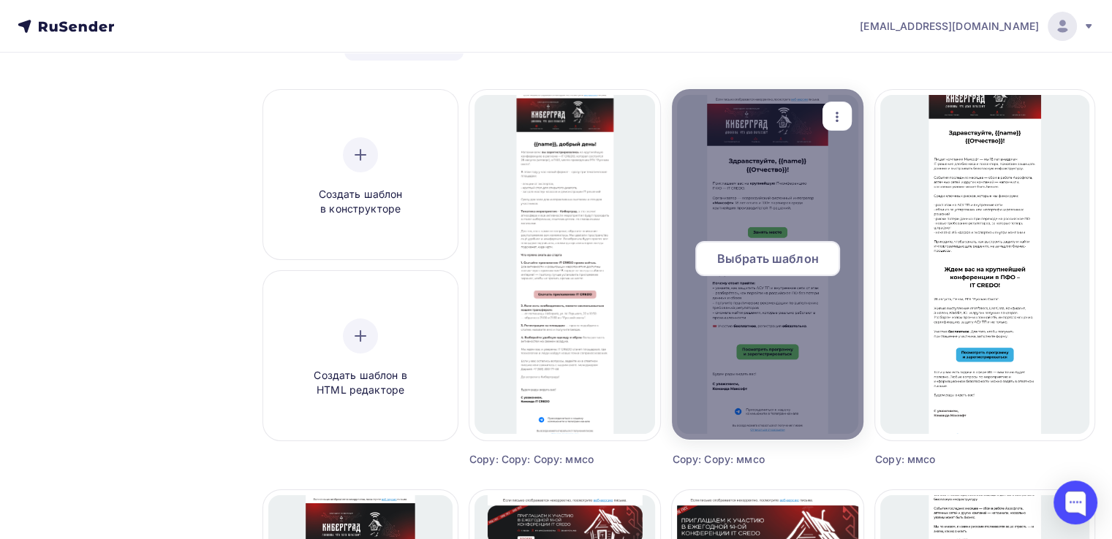
scroll to position [73, 0]
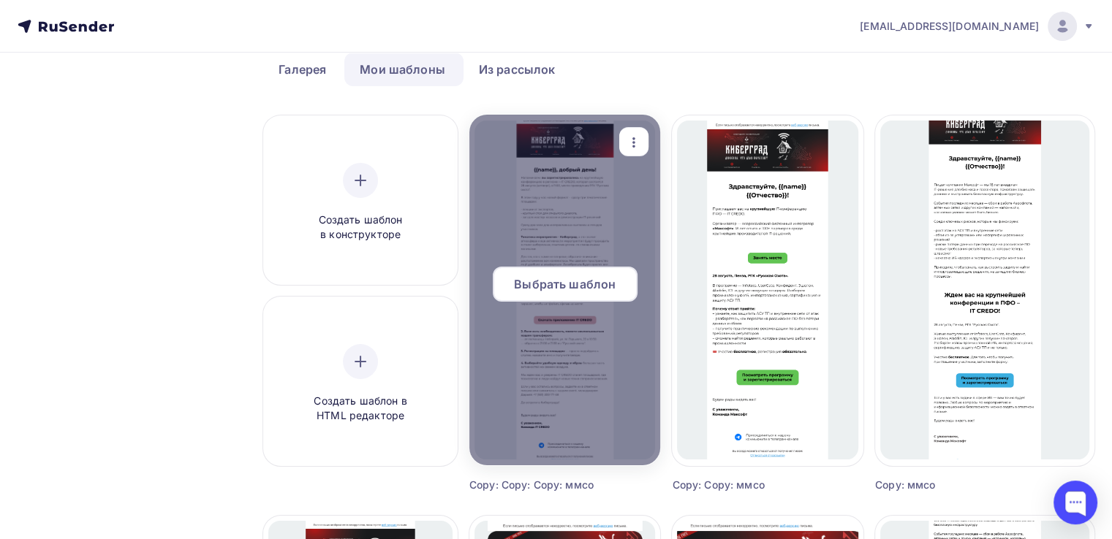
click at [560, 286] on span "Выбрать шаблон" at bounding box center [565, 285] width 102 height 18
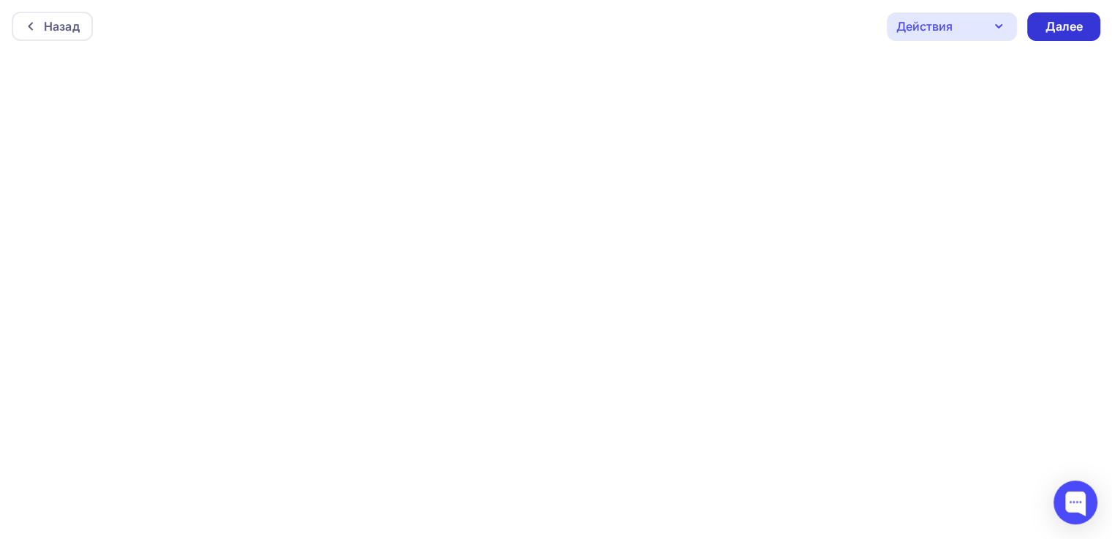
click at [1085, 33] on div "Далее" at bounding box center [1063, 26] width 73 height 29
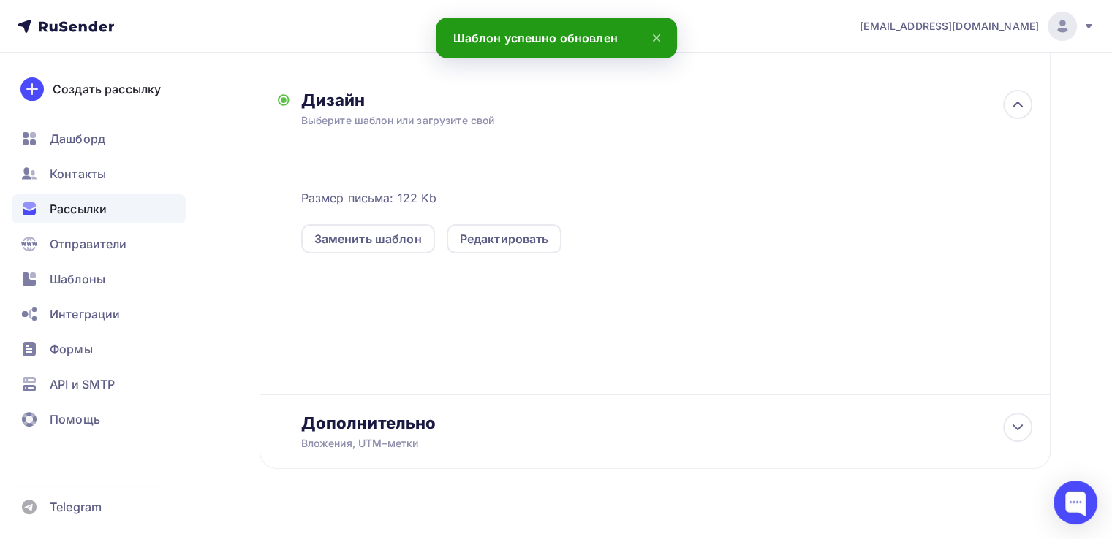
scroll to position [292, 0]
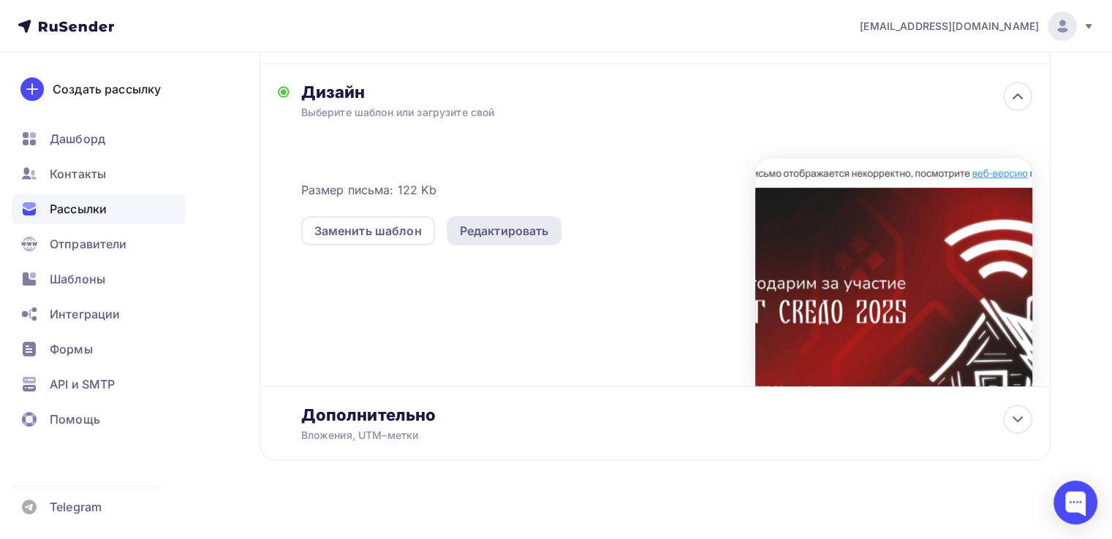
click at [471, 226] on div "Редактировать" at bounding box center [504, 231] width 89 height 18
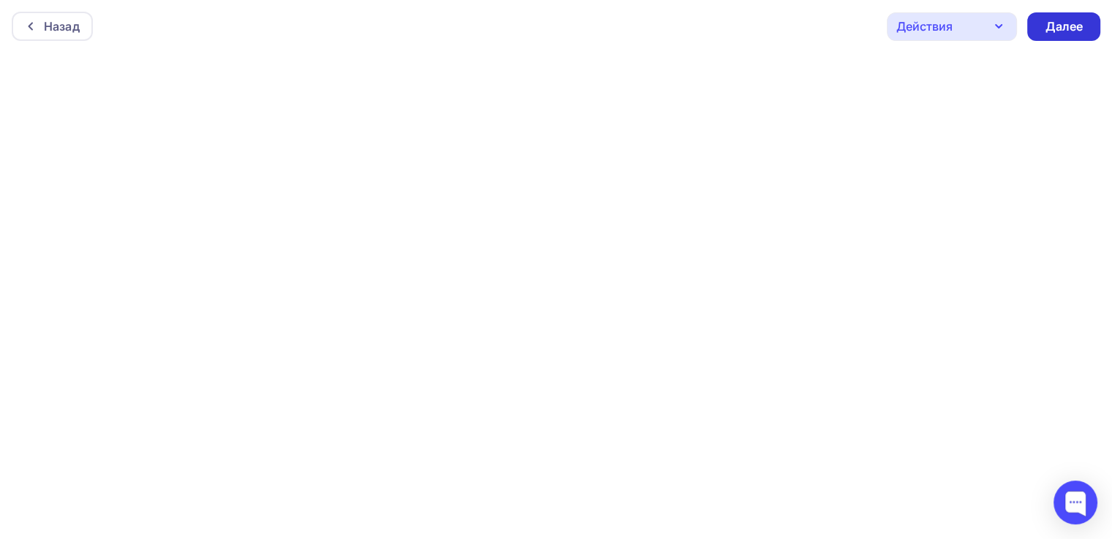
click at [1061, 28] on div "Далее" at bounding box center [1063, 26] width 38 height 17
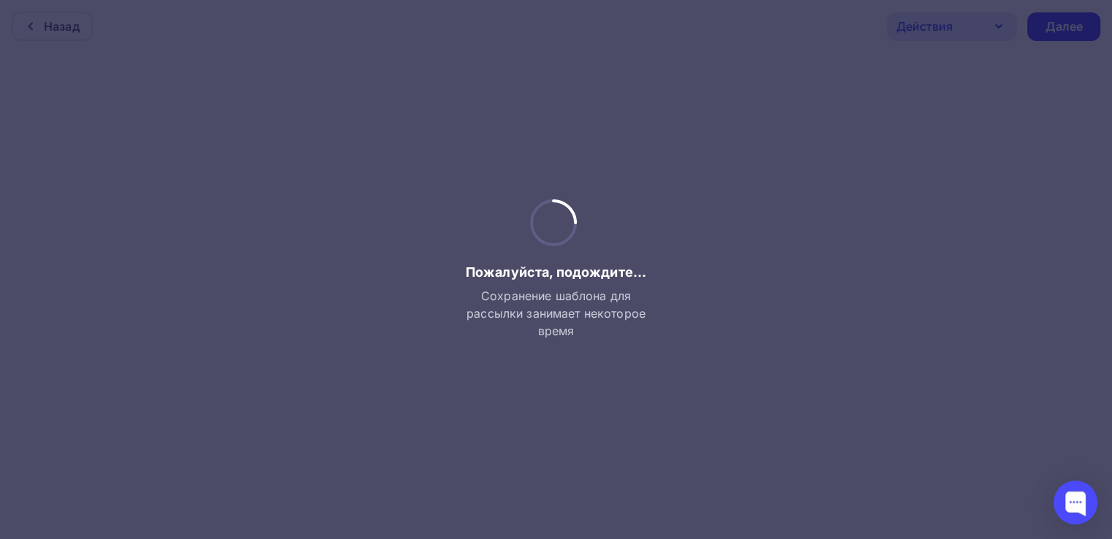
scroll to position [3, 0]
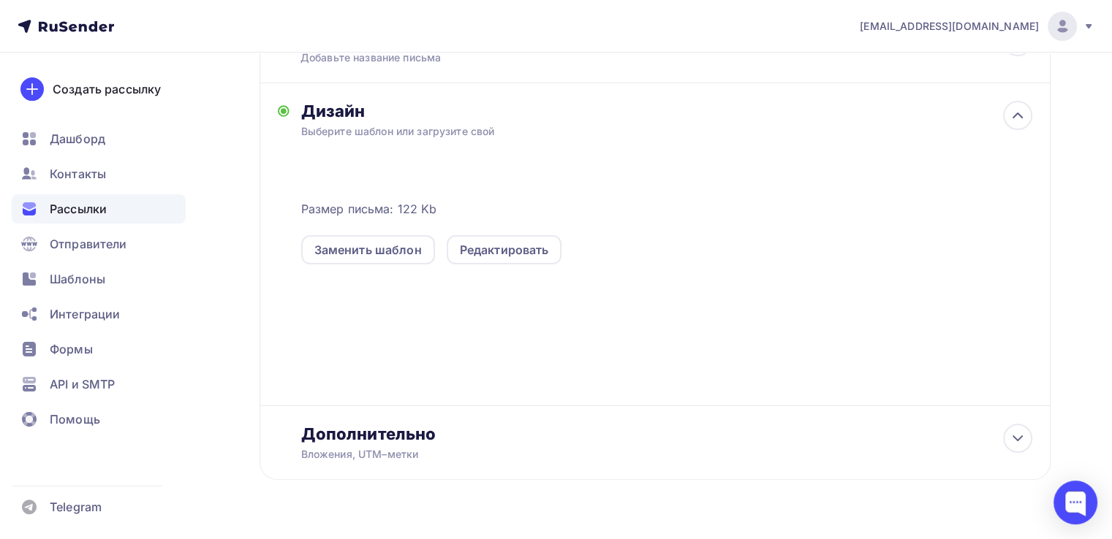
scroll to position [307, 0]
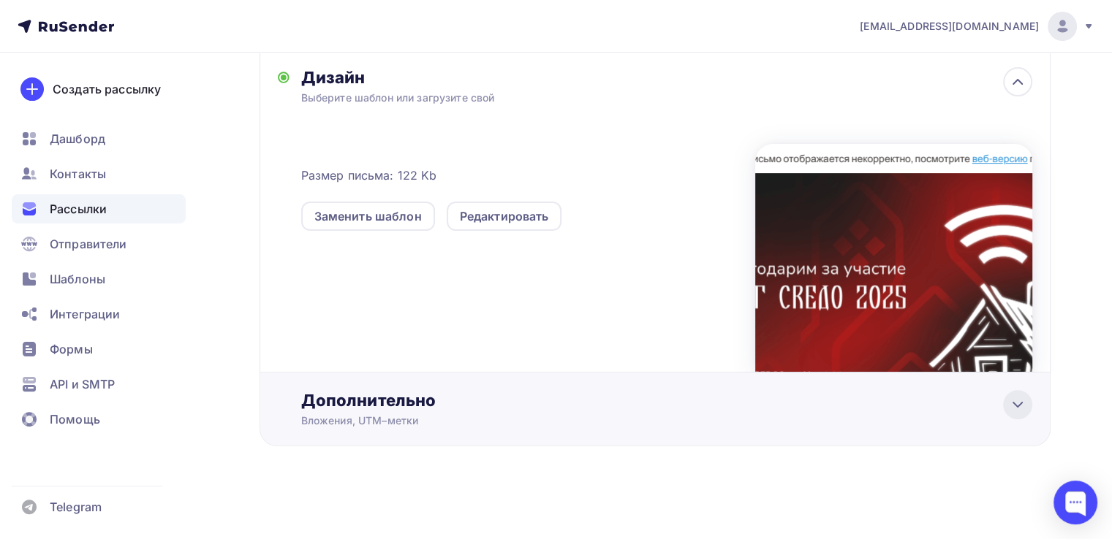
click at [1020, 409] on icon at bounding box center [1018, 405] width 18 height 18
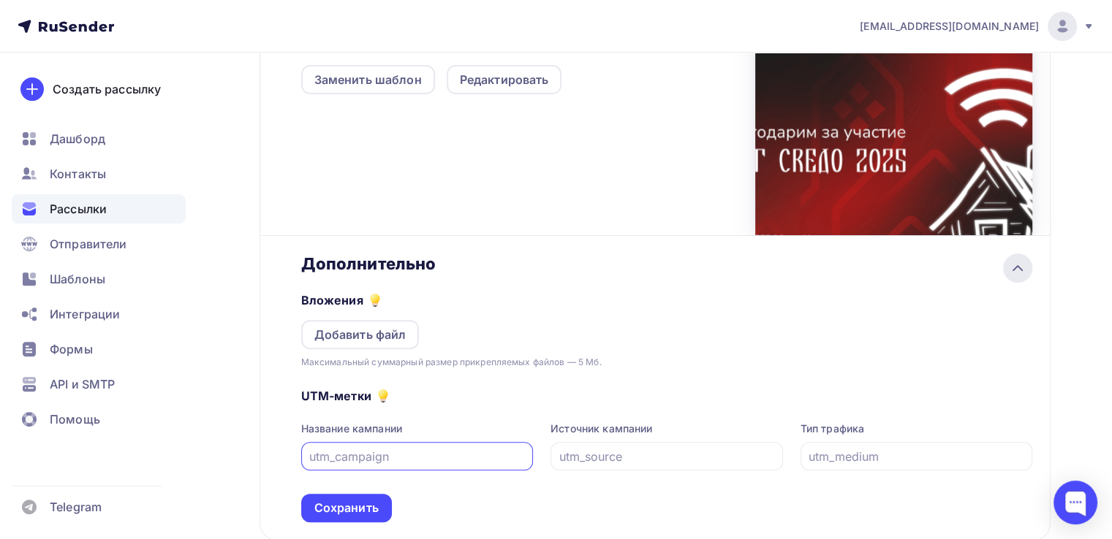
scroll to position [453, 0]
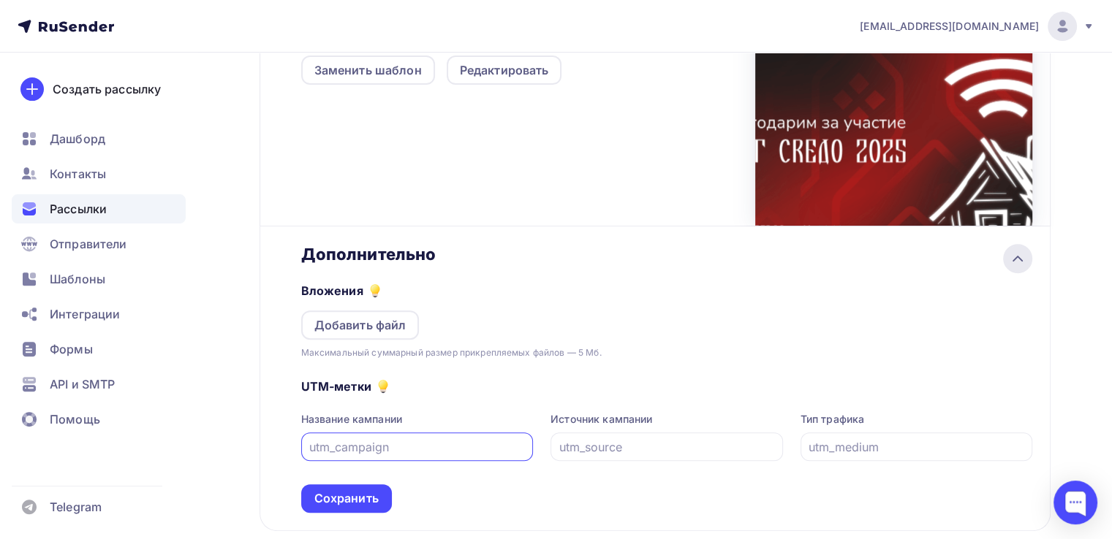
click at [1009, 259] on icon at bounding box center [1018, 259] width 18 height 18
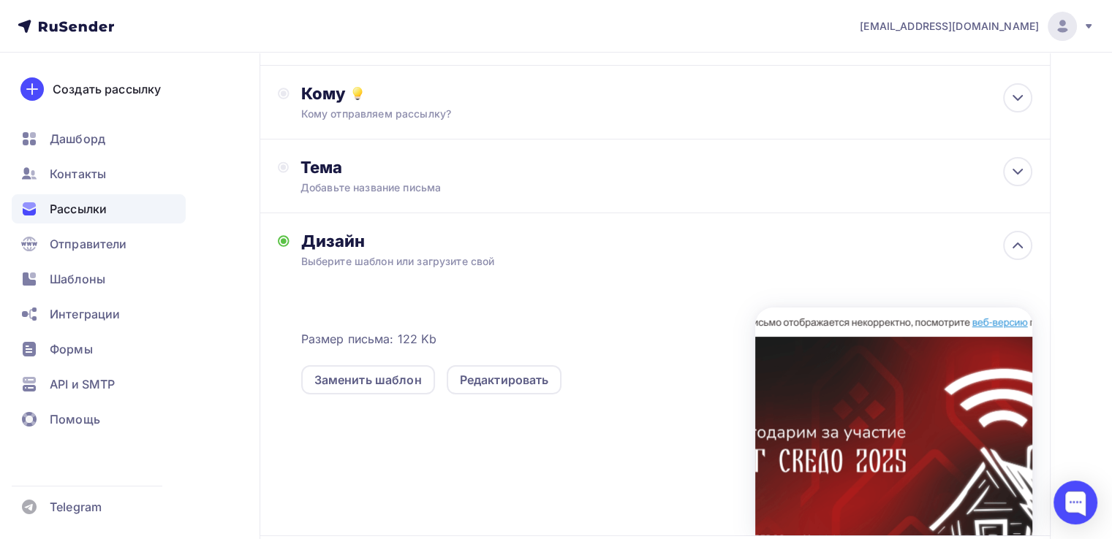
scroll to position [92, 0]
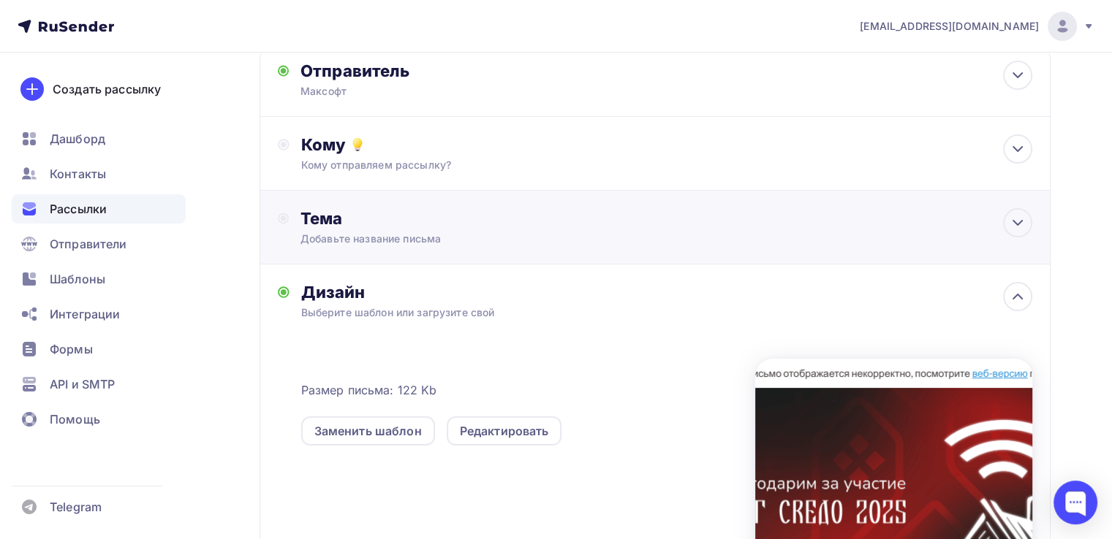
click at [990, 238] on div "Тема Добавьте название письма Тема * Рекомендуем использовать не более 150 симв…" at bounding box center [654, 228] width 791 height 74
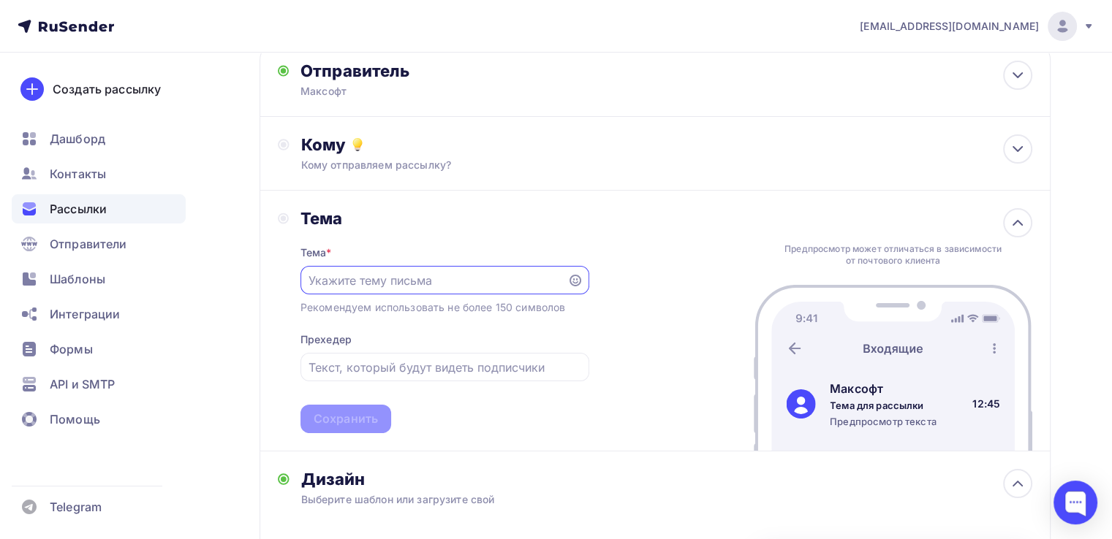
scroll to position [0, 0]
click at [742, 167] on div "Кому отправляем рассылку?" at bounding box center [630, 165] width 658 height 15
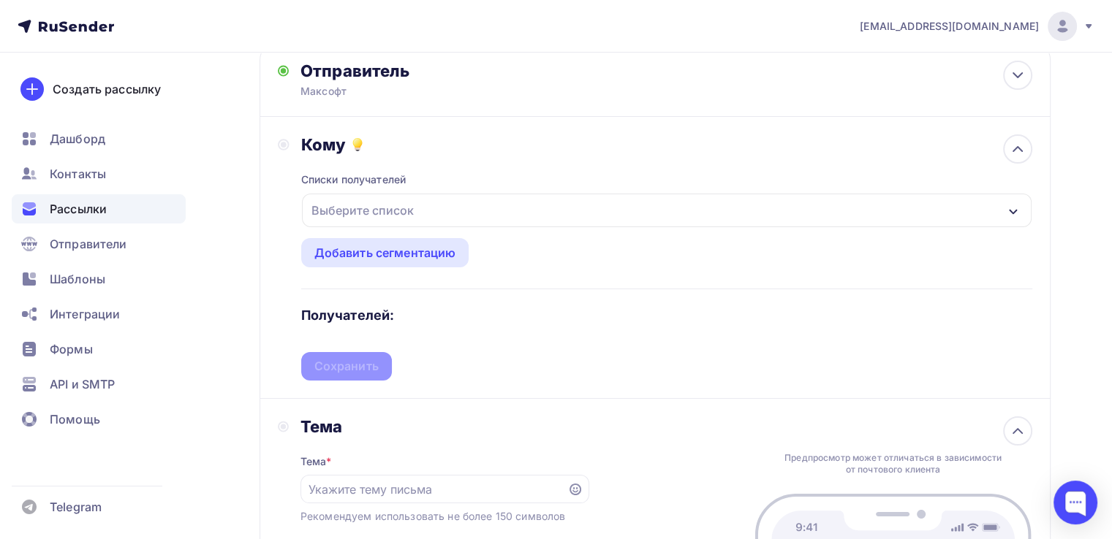
click at [672, 220] on div "Выберите список" at bounding box center [666, 211] width 729 height 34
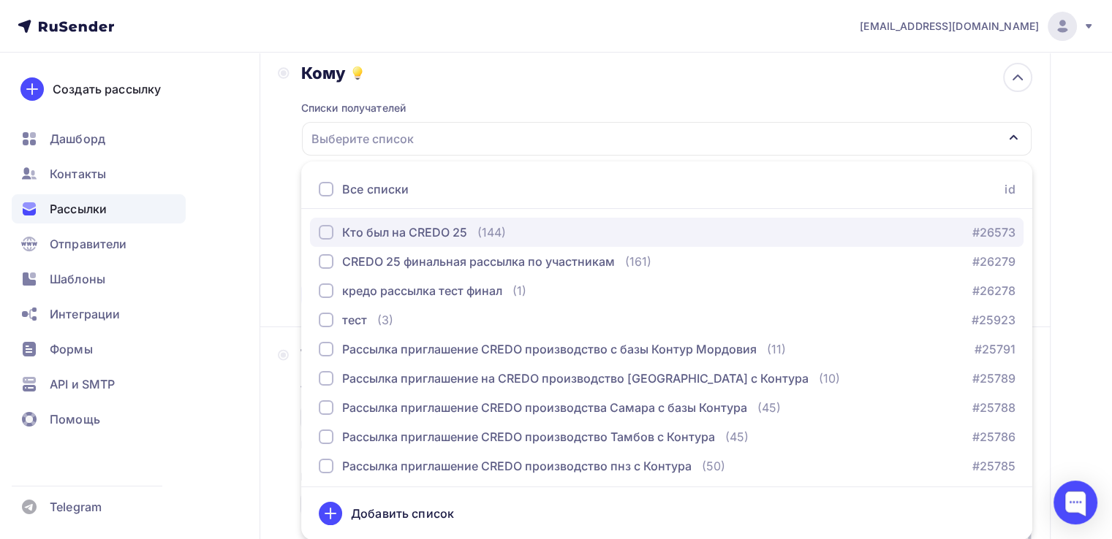
click at [436, 235] on div "Кто был на CREDO 25" at bounding box center [404, 233] width 125 height 18
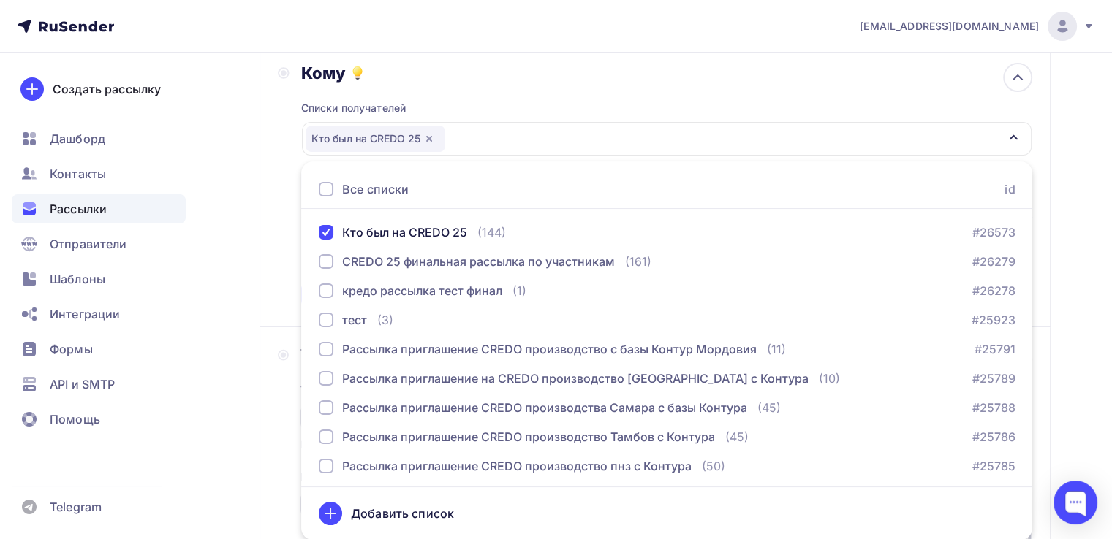
click at [246, 286] on div "Назад пост рассылка credo пост рассылка credo Закончить позже Далее Отправитель…" at bounding box center [556, 484] width 1112 height 1191
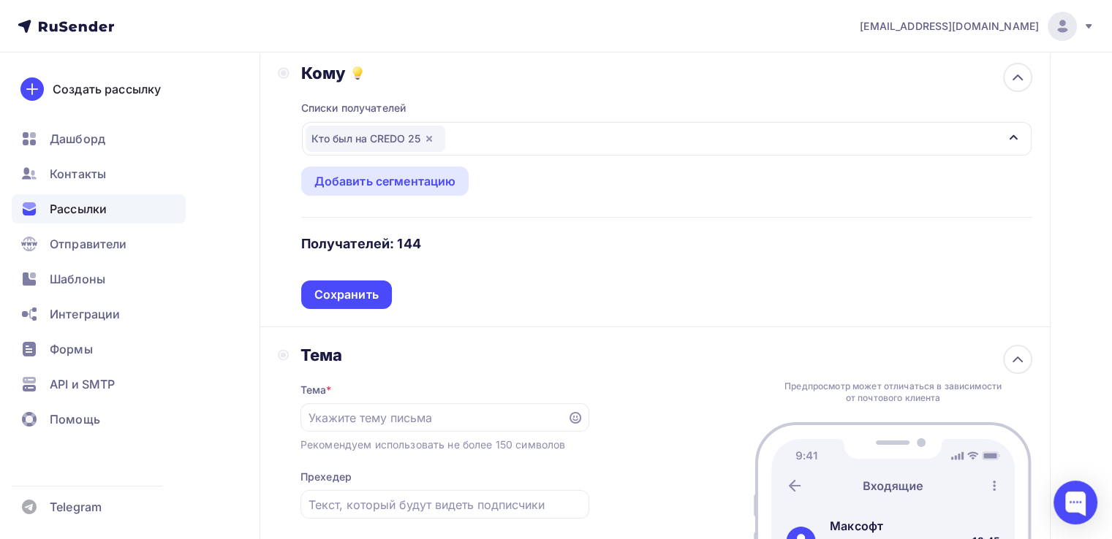
scroll to position [237, 0]
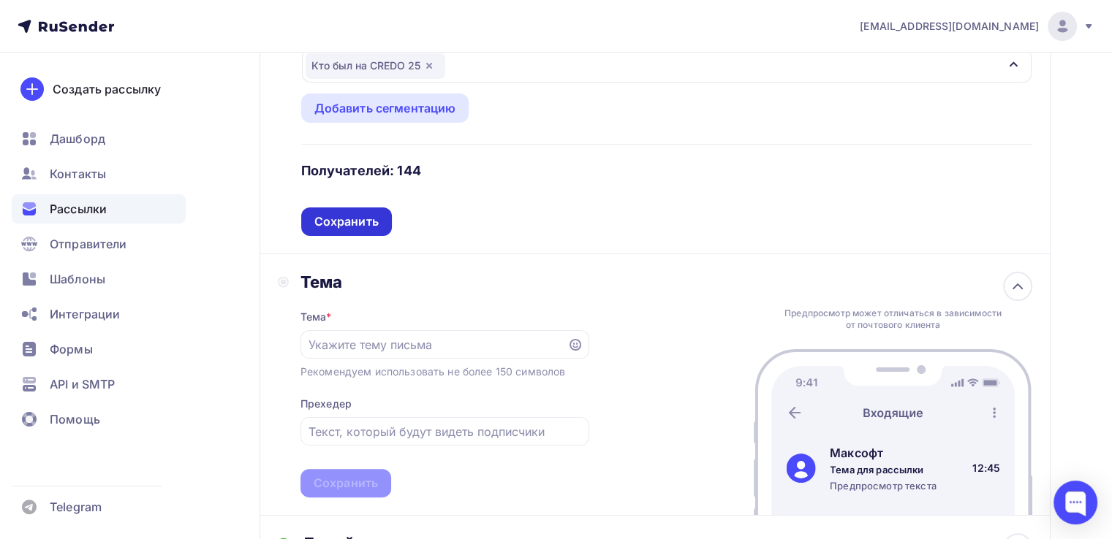
click at [358, 228] on div "Сохранить" at bounding box center [346, 221] width 64 height 17
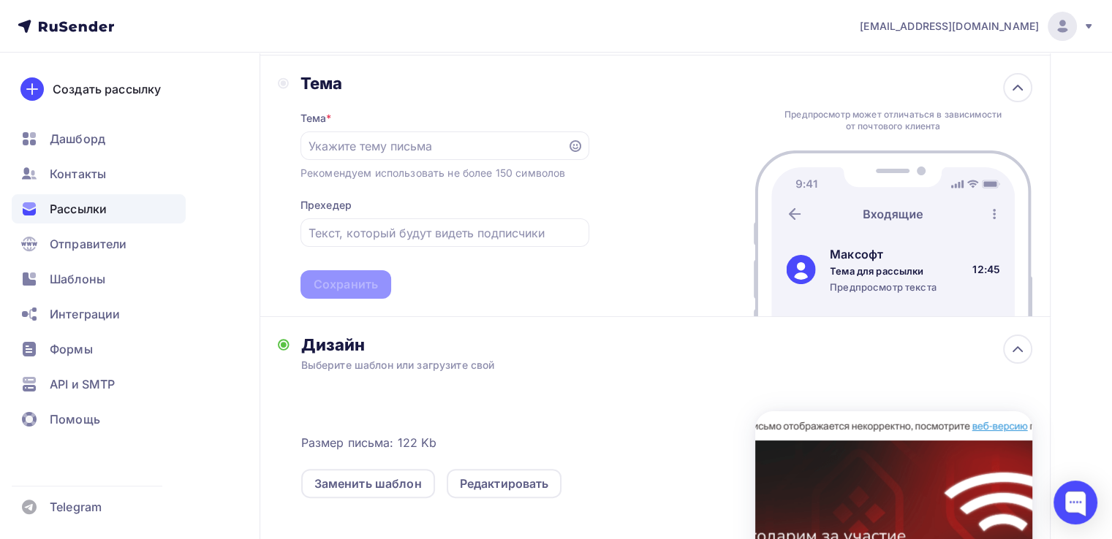
scroll to position [202, 0]
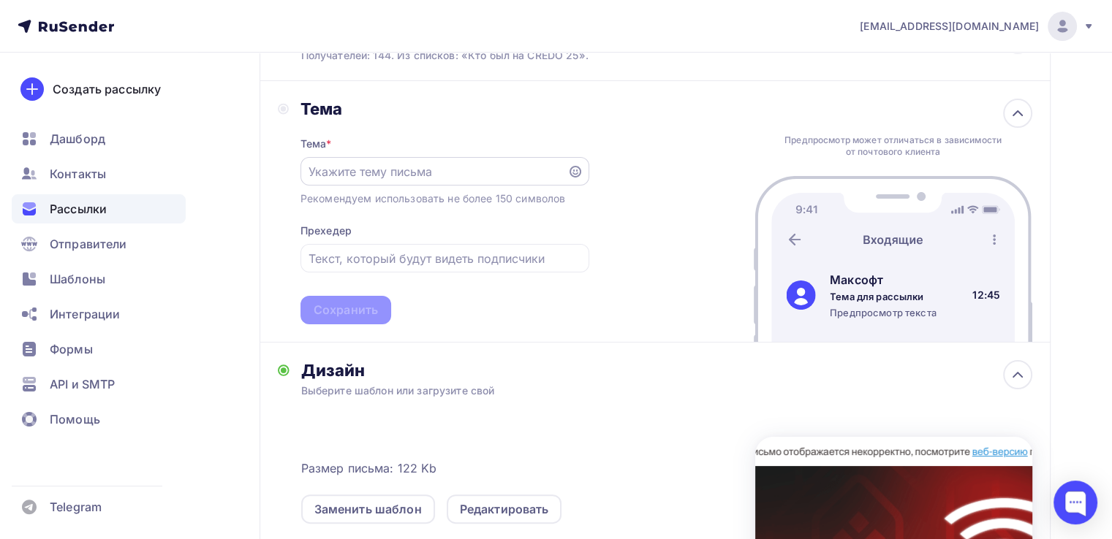
click at [438, 176] on input "text" at bounding box center [433, 172] width 250 height 18
click at [479, 264] on input "text" at bounding box center [444, 259] width 272 height 18
type input "а"
click at [418, 167] on input "text" at bounding box center [433, 172] width 250 height 18
paste input "Смотрите видеоролик с IT CREDO 2025"
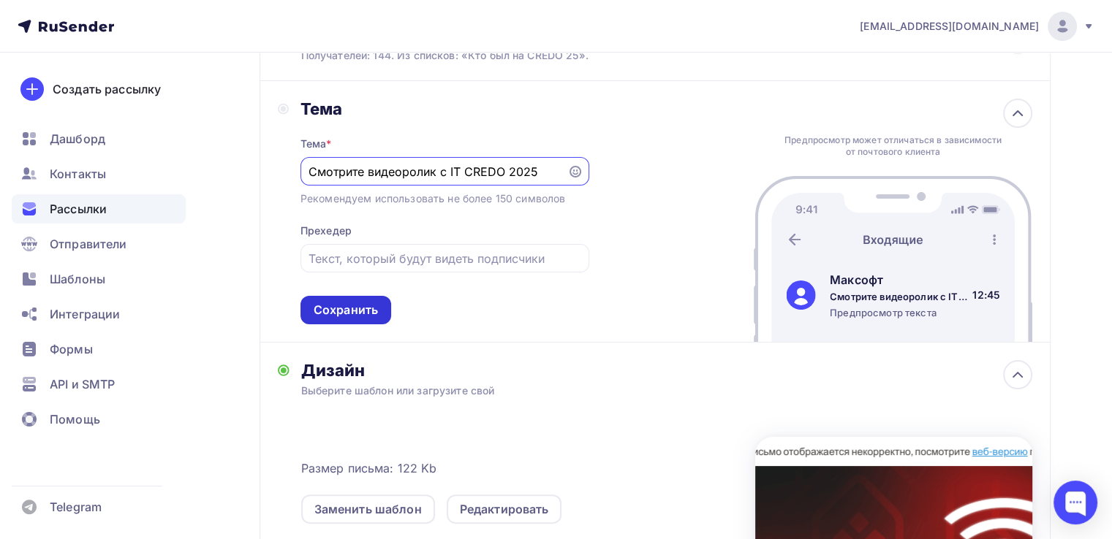
type input "Смотрите видеоролик с IT CREDO 2025"
click at [328, 310] on div "Сохранить" at bounding box center [346, 310] width 64 height 17
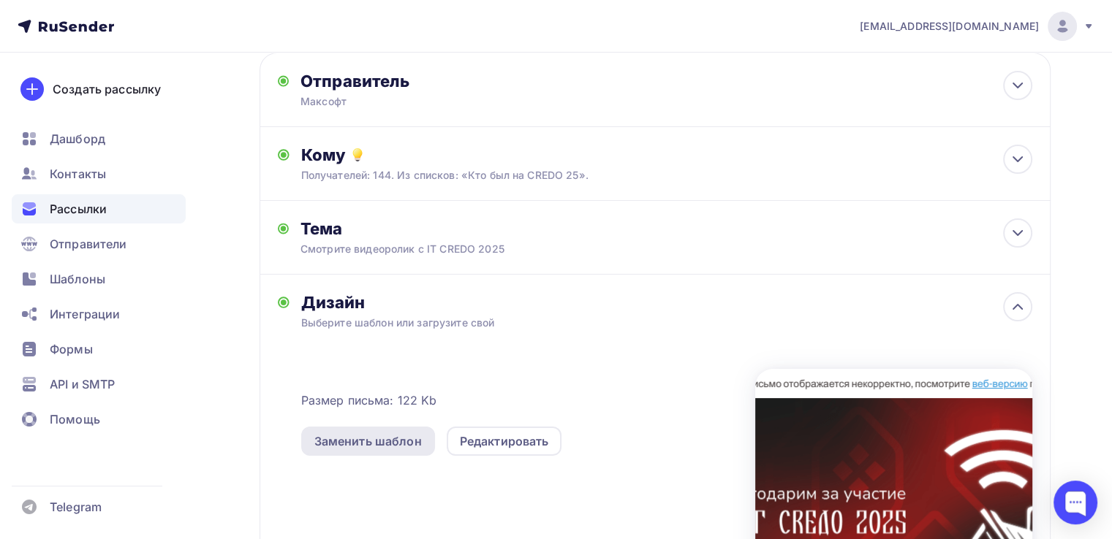
scroll to position [56, 0]
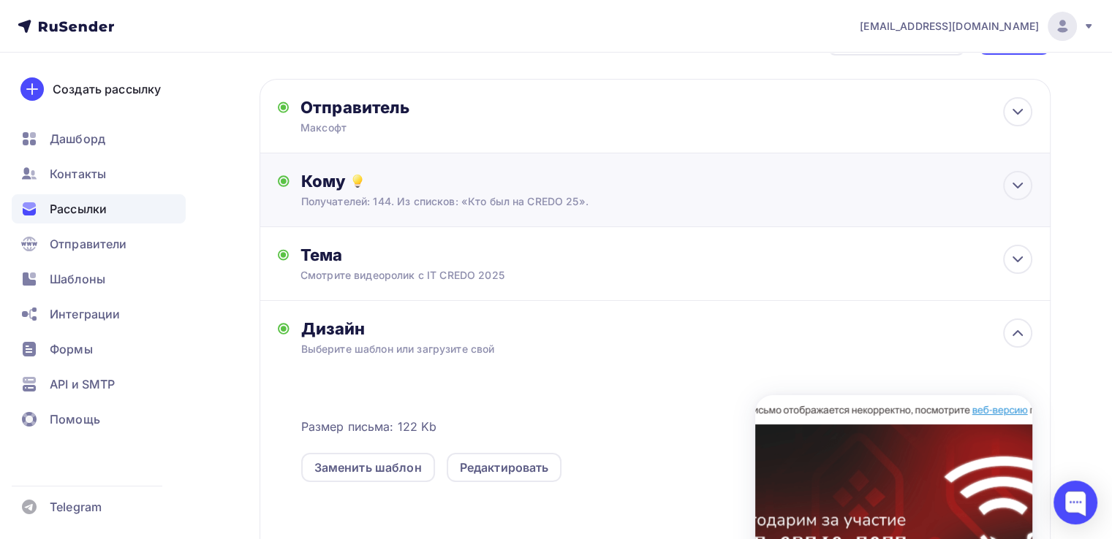
click at [470, 197] on div "Получателей: 144. Из списков: «Кто был на CREDO 25»." at bounding box center [630, 201] width 658 height 15
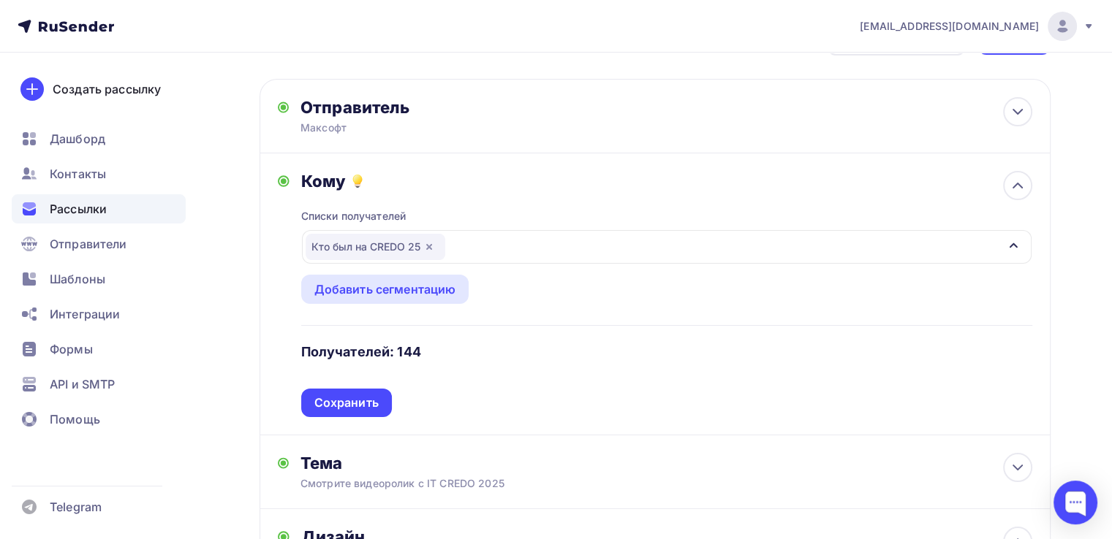
click at [470, 197] on div "Списки получателей Кто был на CREDO 25 Все списки id Кто был на CREDO 25 (144) …" at bounding box center [666, 304] width 731 height 226
click at [465, 137] on div "Отправитель Максофт Email * marketing@maksoft.ru d.yulina@maksoft.ru marketing@…" at bounding box center [654, 116] width 791 height 75
type input "Максофт"
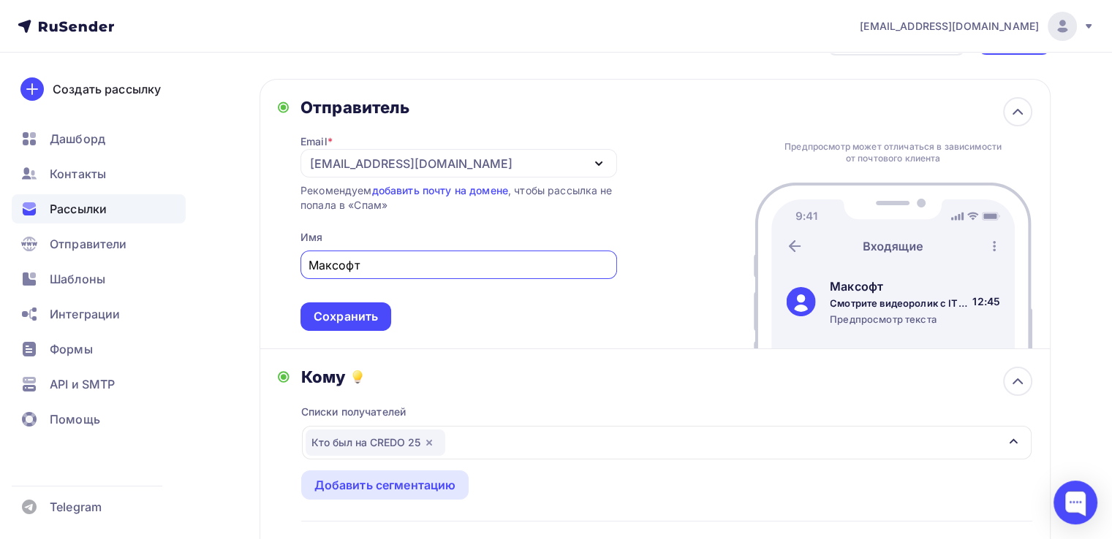
scroll to position [0, 0]
click at [358, 314] on div "Сохранить" at bounding box center [346, 317] width 64 height 17
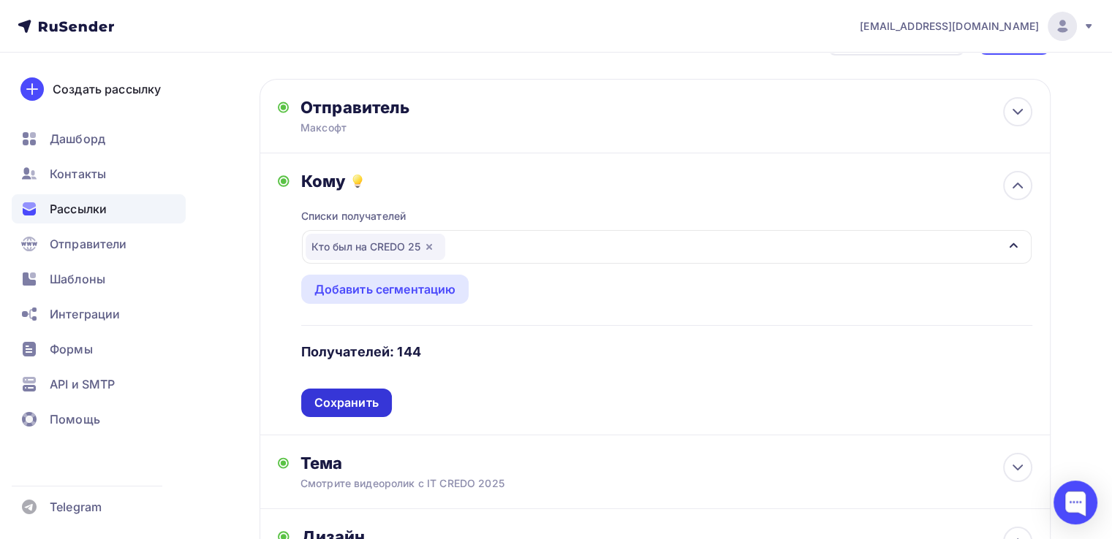
click at [371, 401] on div "Сохранить" at bounding box center [346, 403] width 64 height 17
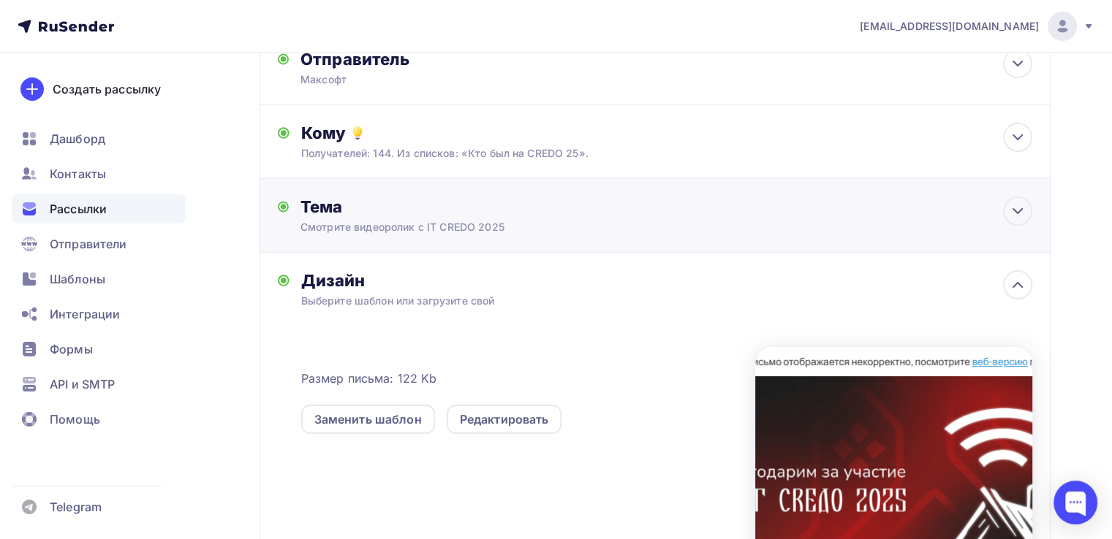
scroll to position [129, 0]
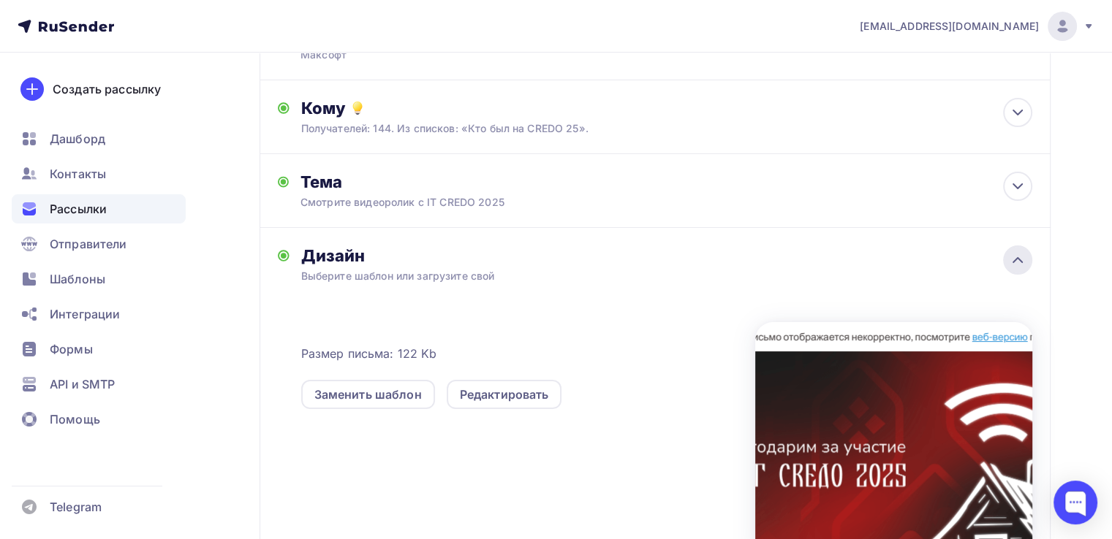
click at [1015, 264] on icon at bounding box center [1018, 260] width 18 height 18
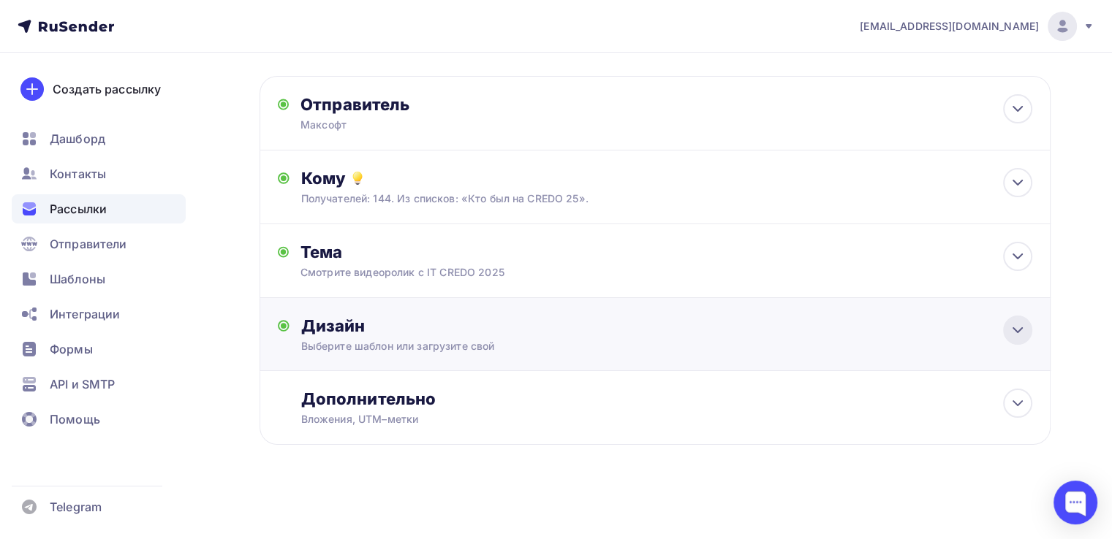
scroll to position [57, 0]
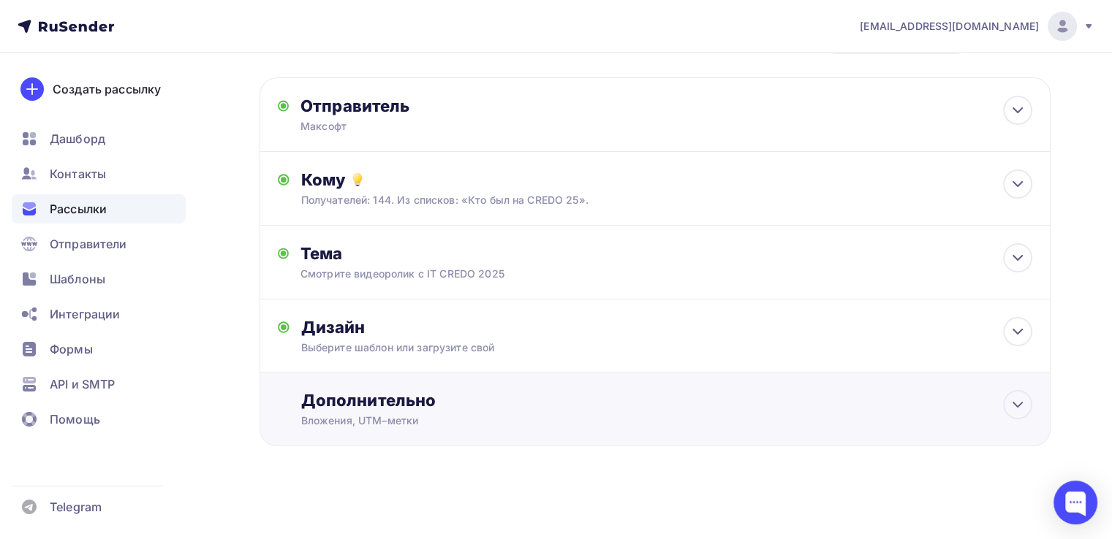
click at [930, 403] on div "Дополнительно" at bounding box center [666, 400] width 731 height 20
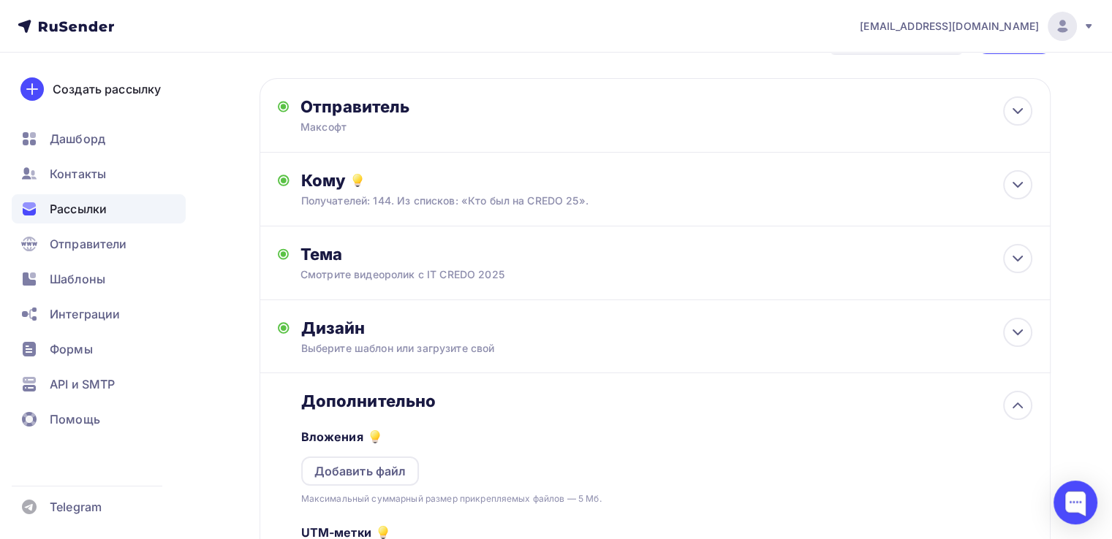
scroll to position [0, 0]
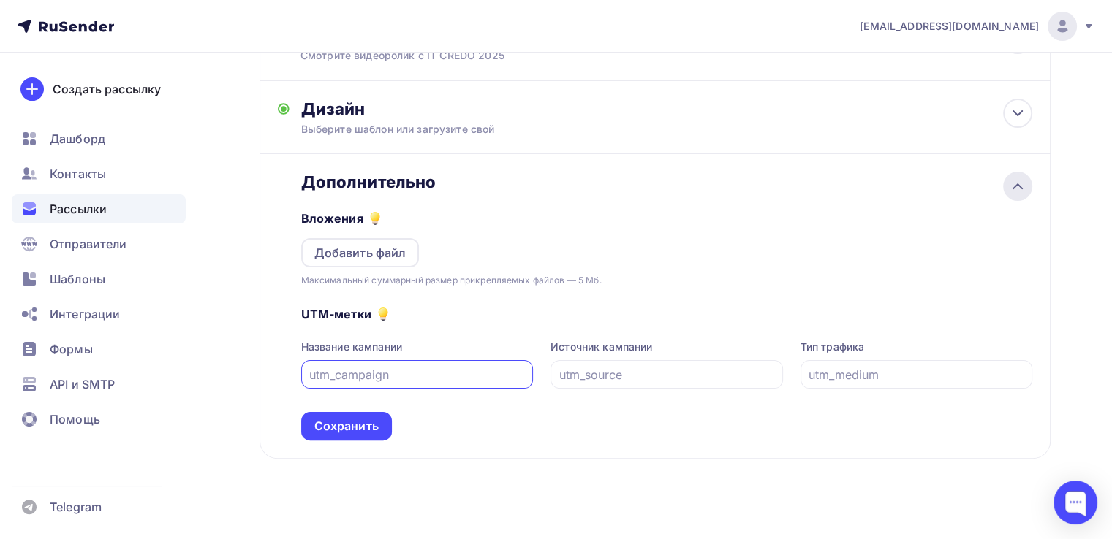
click at [1019, 182] on icon at bounding box center [1018, 187] width 18 height 18
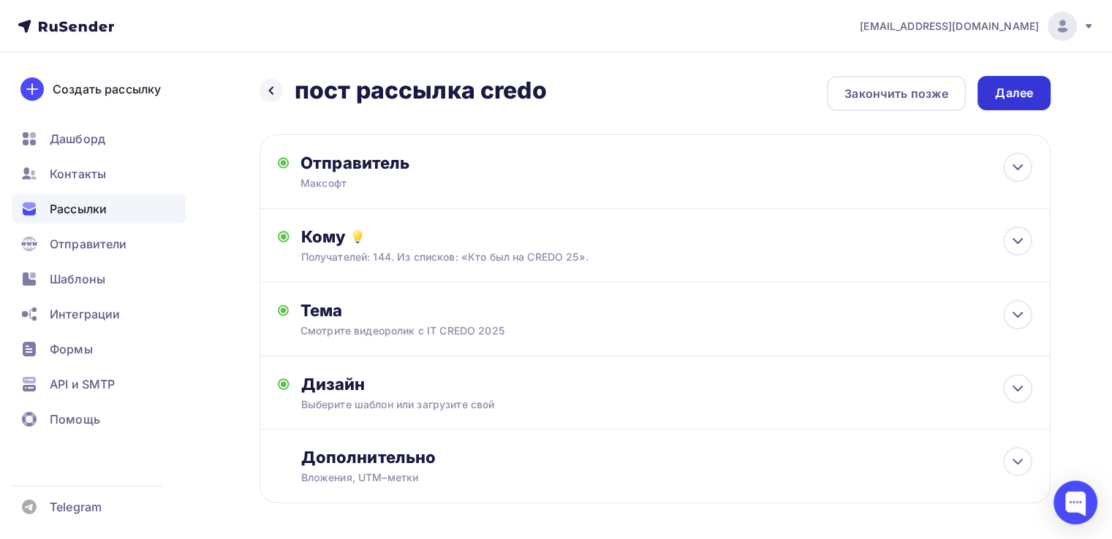
click at [1012, 97] on div "Далее" at bounding box center [1014, 93] width 38 height 17
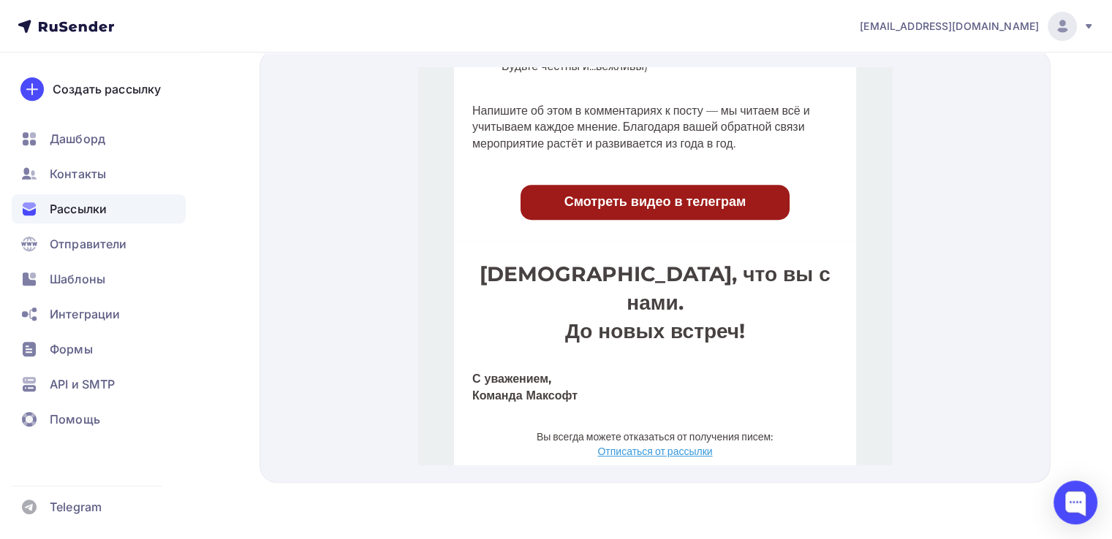
scroll to position [593, 0]
click at [728, 202] on span "Смотреть видео в телеграм" at bounding box center [654, 184] width 269 height 35
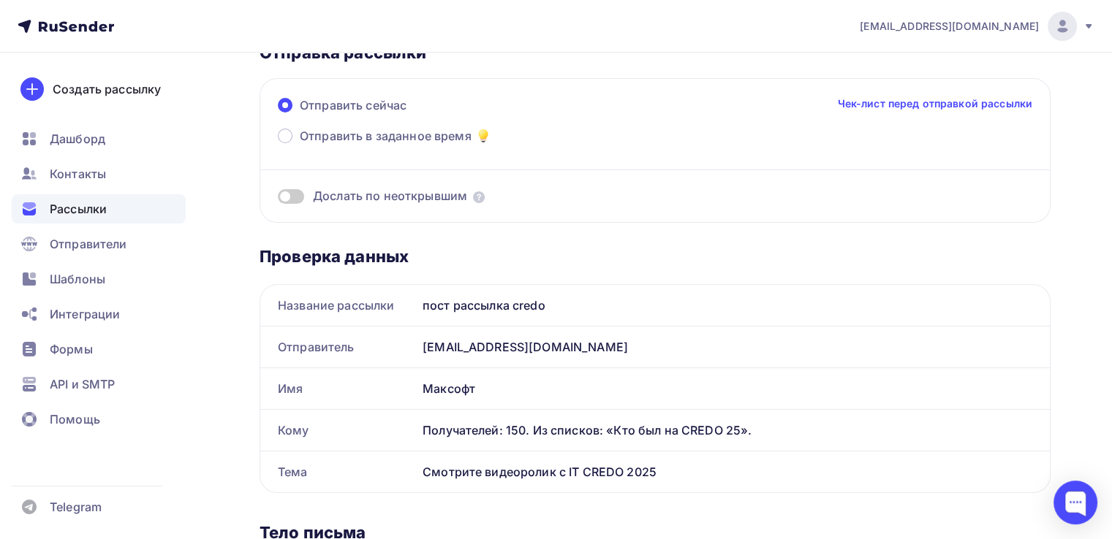
scroll to position [0, 0]
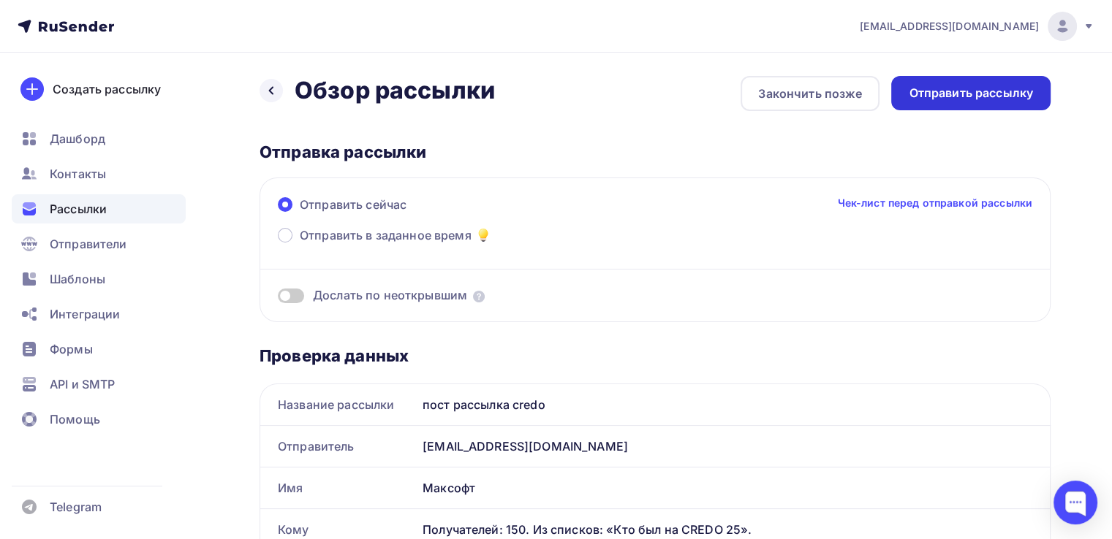
click at [957, 102] on div "Отправить рассылку" at bounding box center [970, 93] width 159 height 34
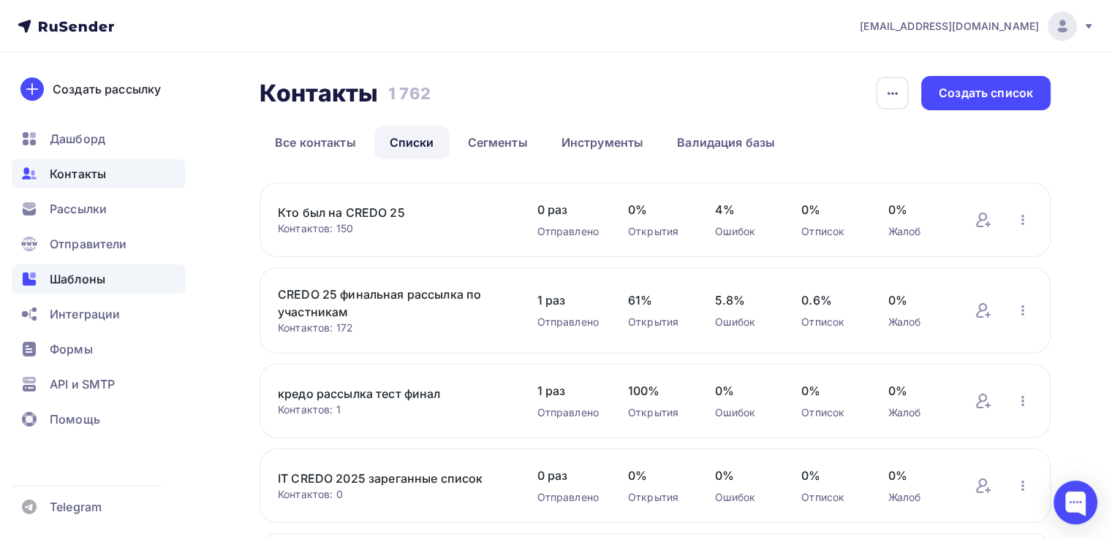
click at [76, 284] on span "Шаблоны" at bounding box center [78, 279] width 56 height 18
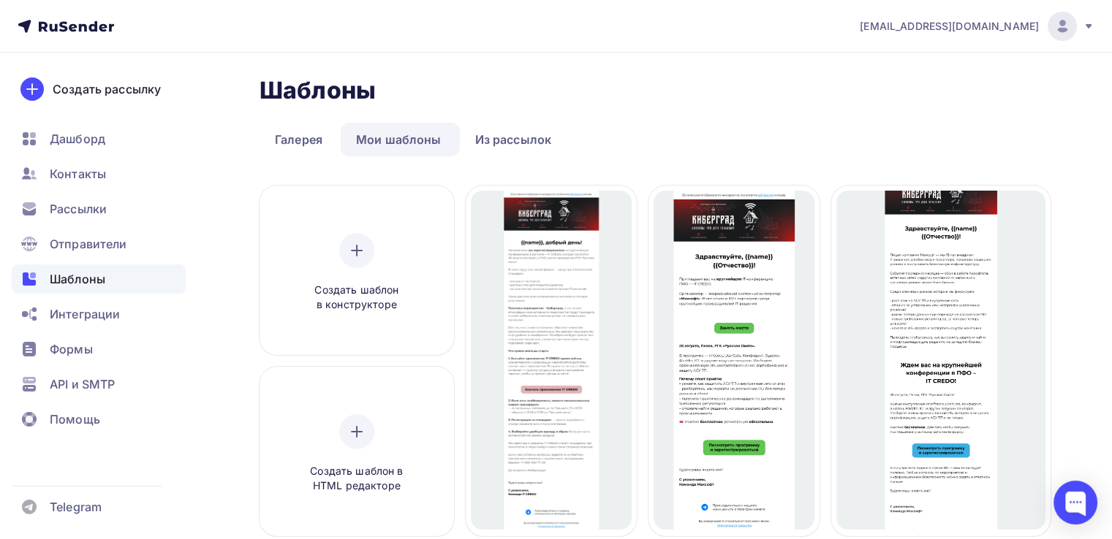
click at [403, 148] on link "Мои шаблоны" at bounding box center [399, 140] width 116 height 34
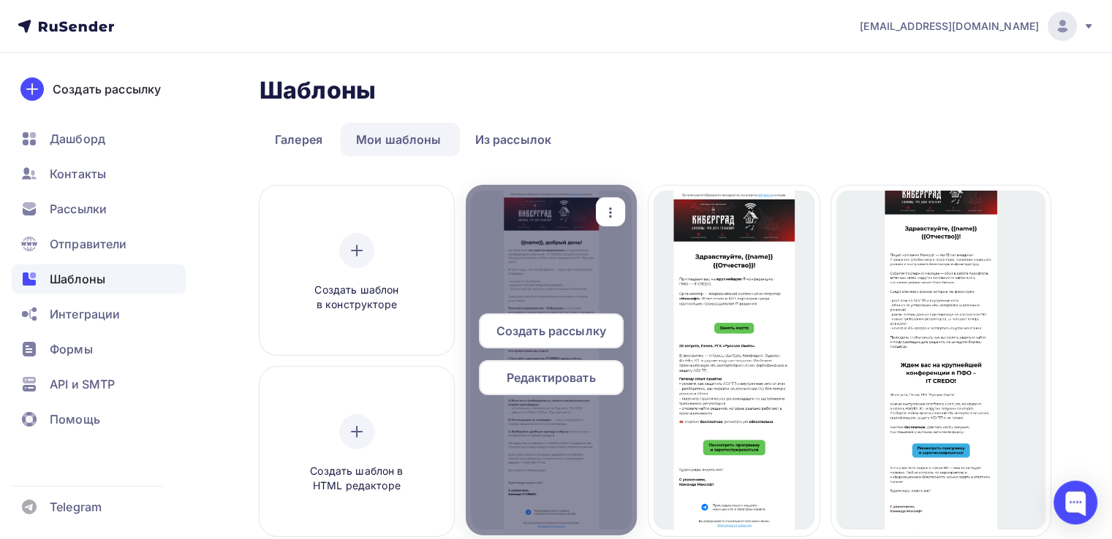
scroll to position [219, 0]
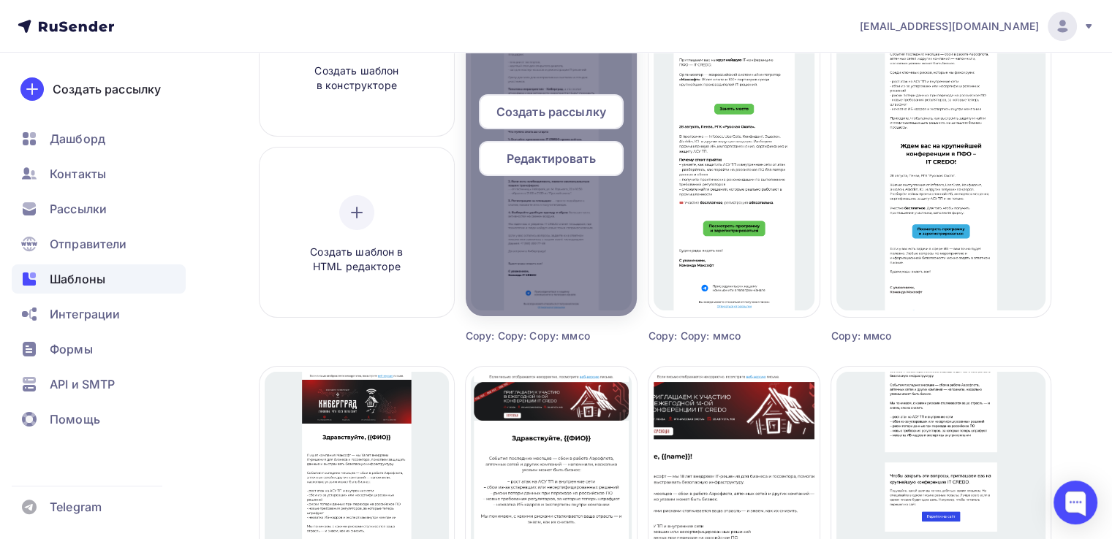
click at [596, 264] on div at bounding box center [551, 141] width 171 height 351
click at [597, 241] on div at bounding box center [551, 141] width 171 height 351
click at [563, 164] on span "Редактировать" at bounding box center [550, 159] width 89 height 18
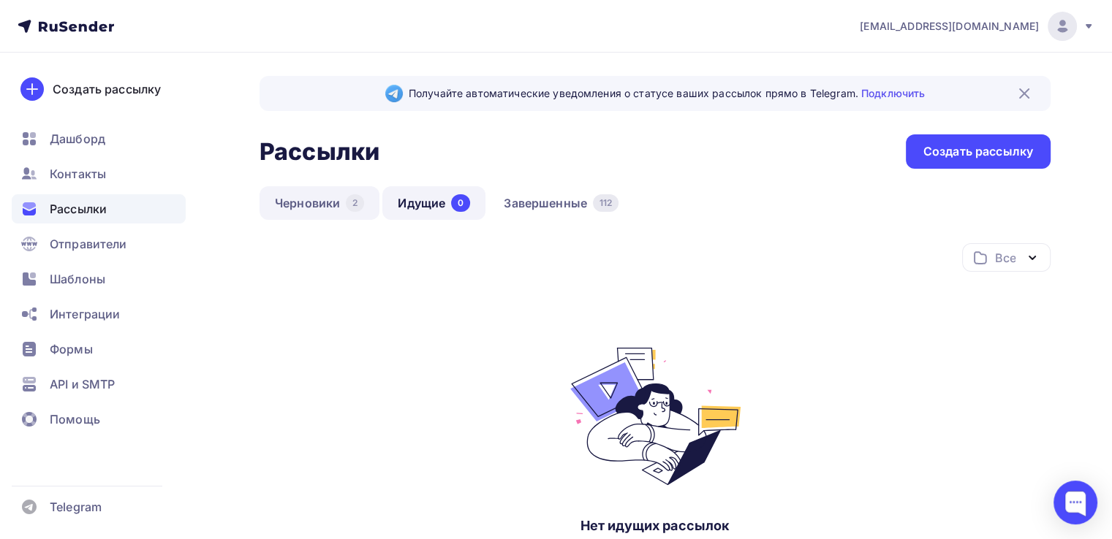
click at [308, 199] on link "Черновики 2" at bounding box center [319, 203] width 120 height 34
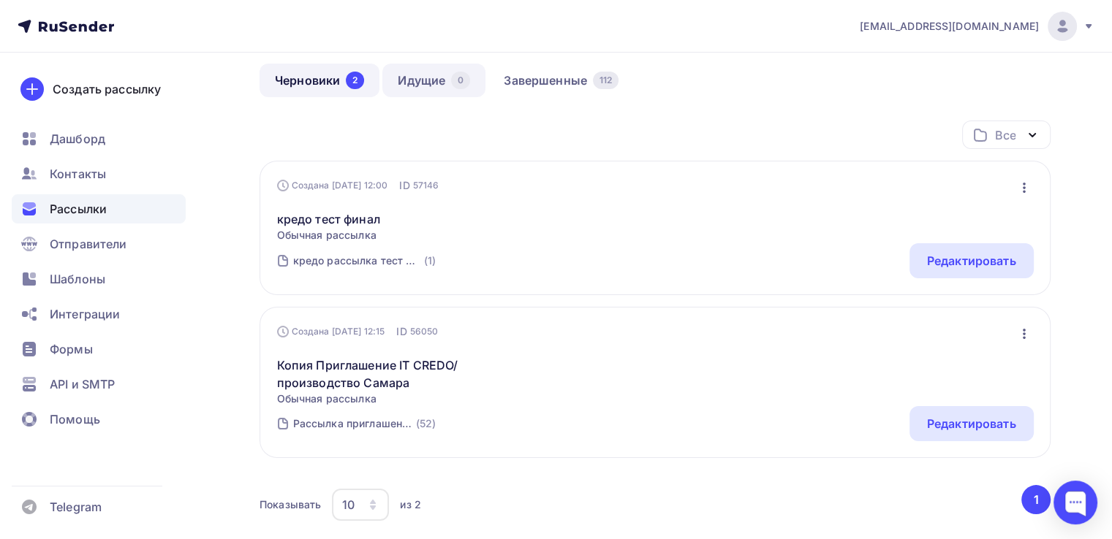
scroll to position [146, 0]
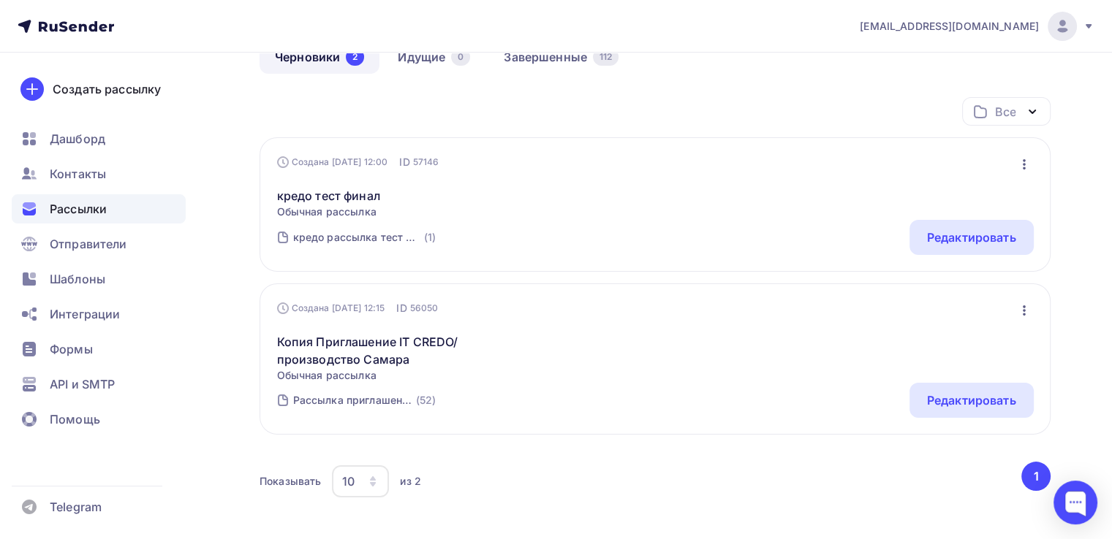
click at [101, 209] on span "Рассылки" at bounding box center [78, 209] width 57 height 18
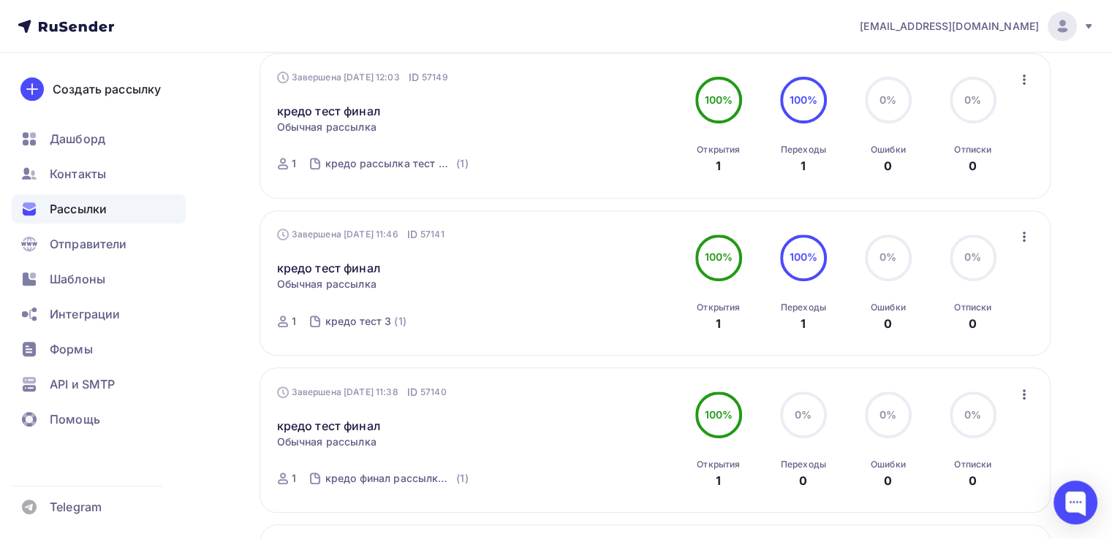
scroll to position [365, 0]
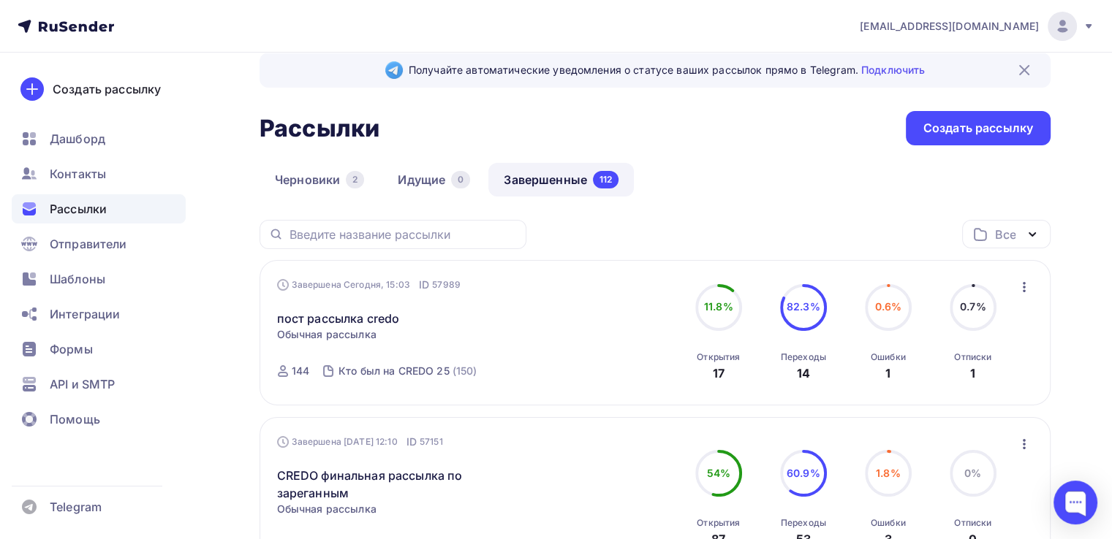
scroll to position [23, 0]
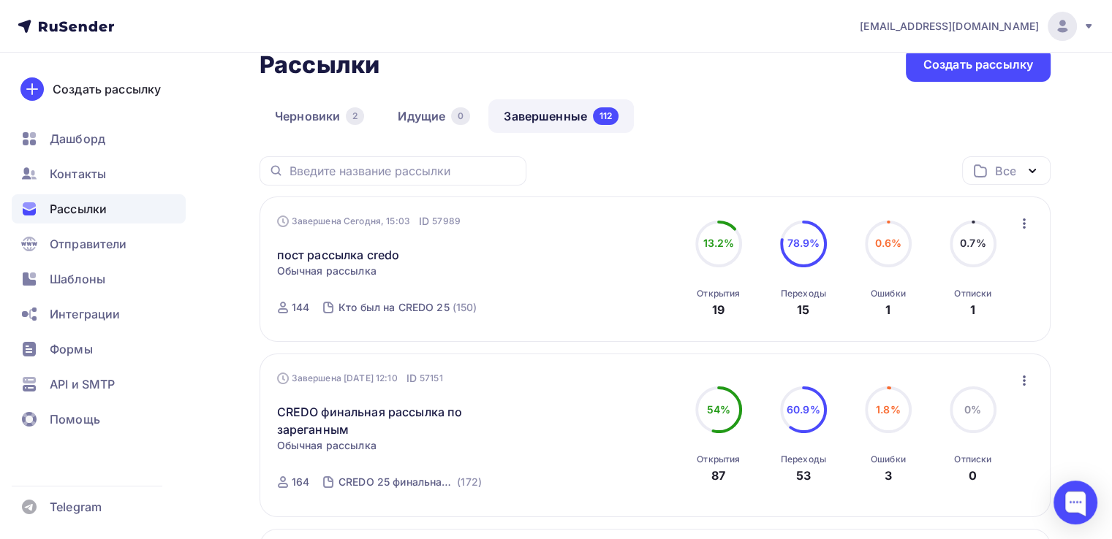
scroll to position [29, 0]
